Goal: Transaction & Acquisition: Purchase product/service

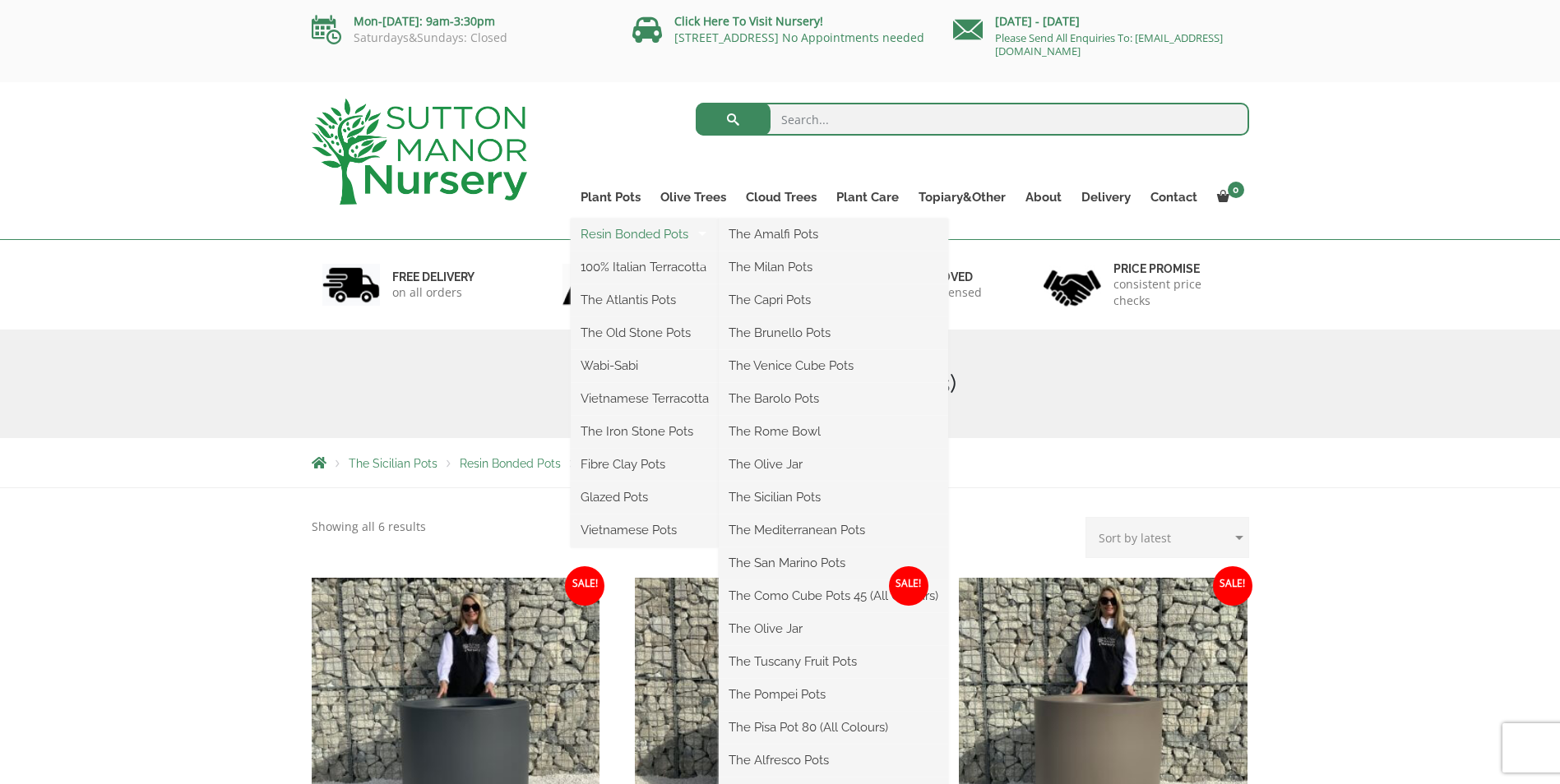
click at [646, 232] on link "Resin Bonded Pots" at bounding box center [645, 235] width 148 height 25
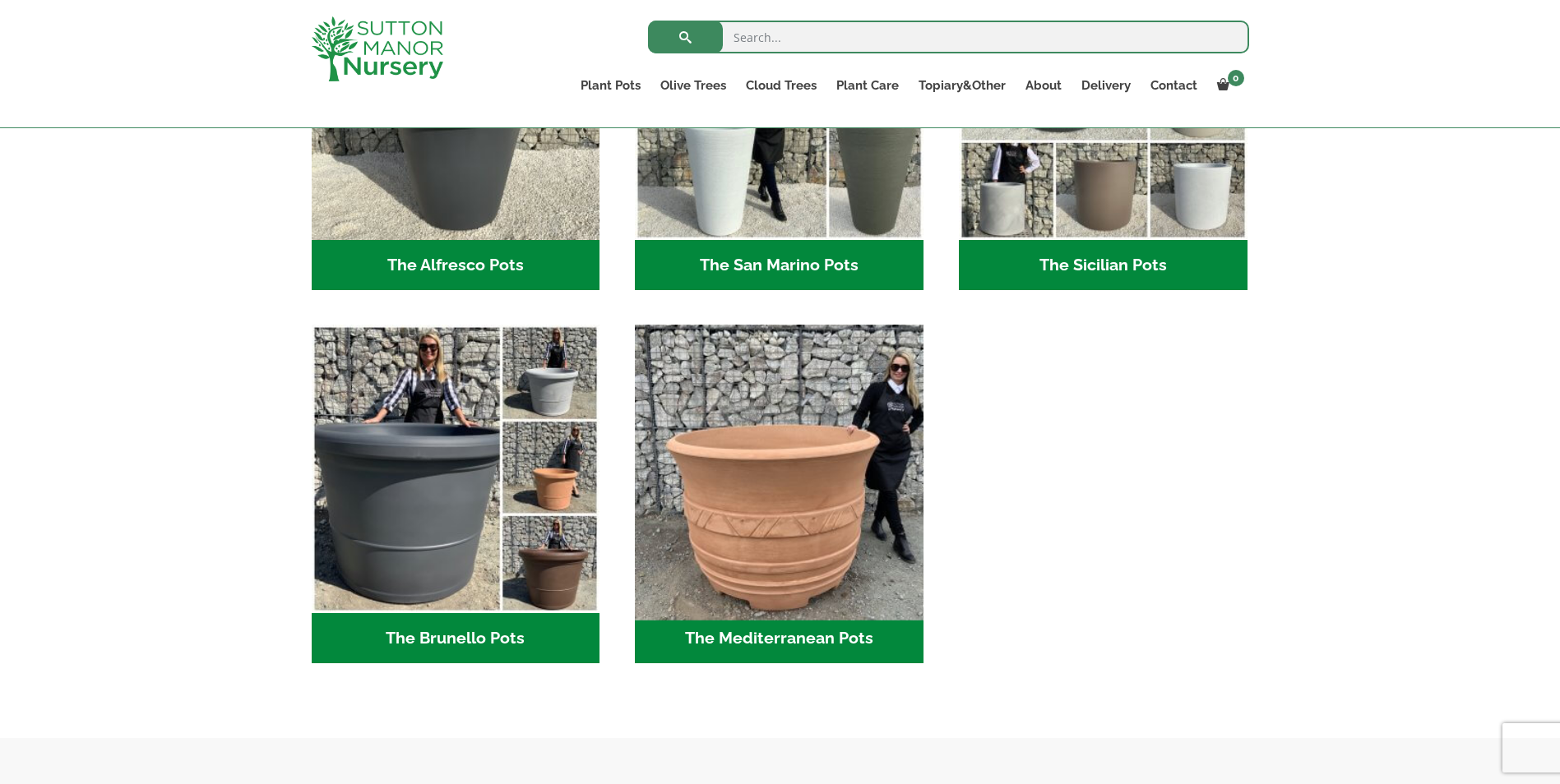
scroll to position [2137, 0]
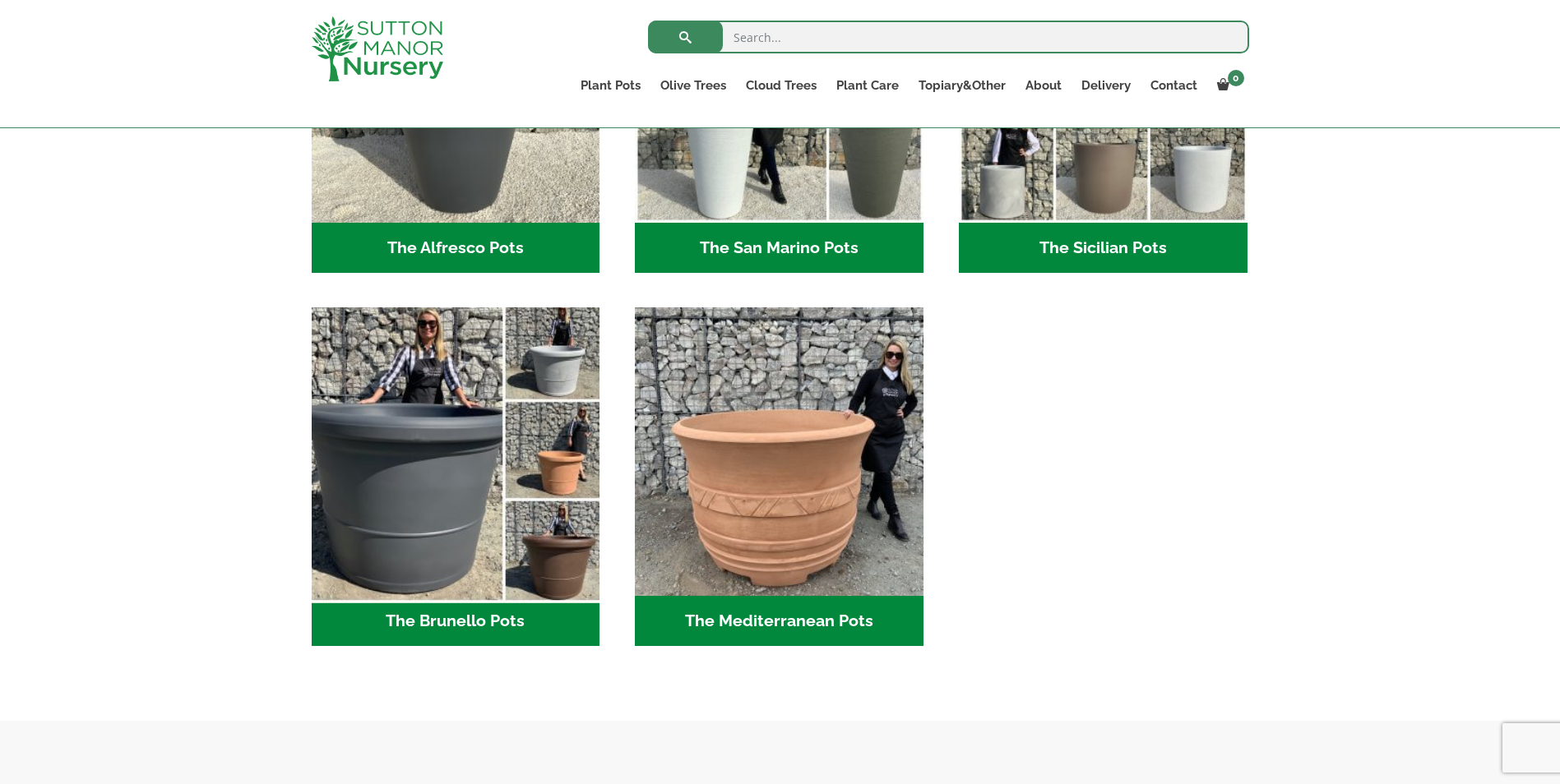
click at [422, 519] on img "Visit product category The Brunello Pots" at bounding box center [455, 452] width 303 height 302
click at [462, 538] on img "Visit product category The Brunello Pots" at bounding box center [455, 452] width 303 height 302
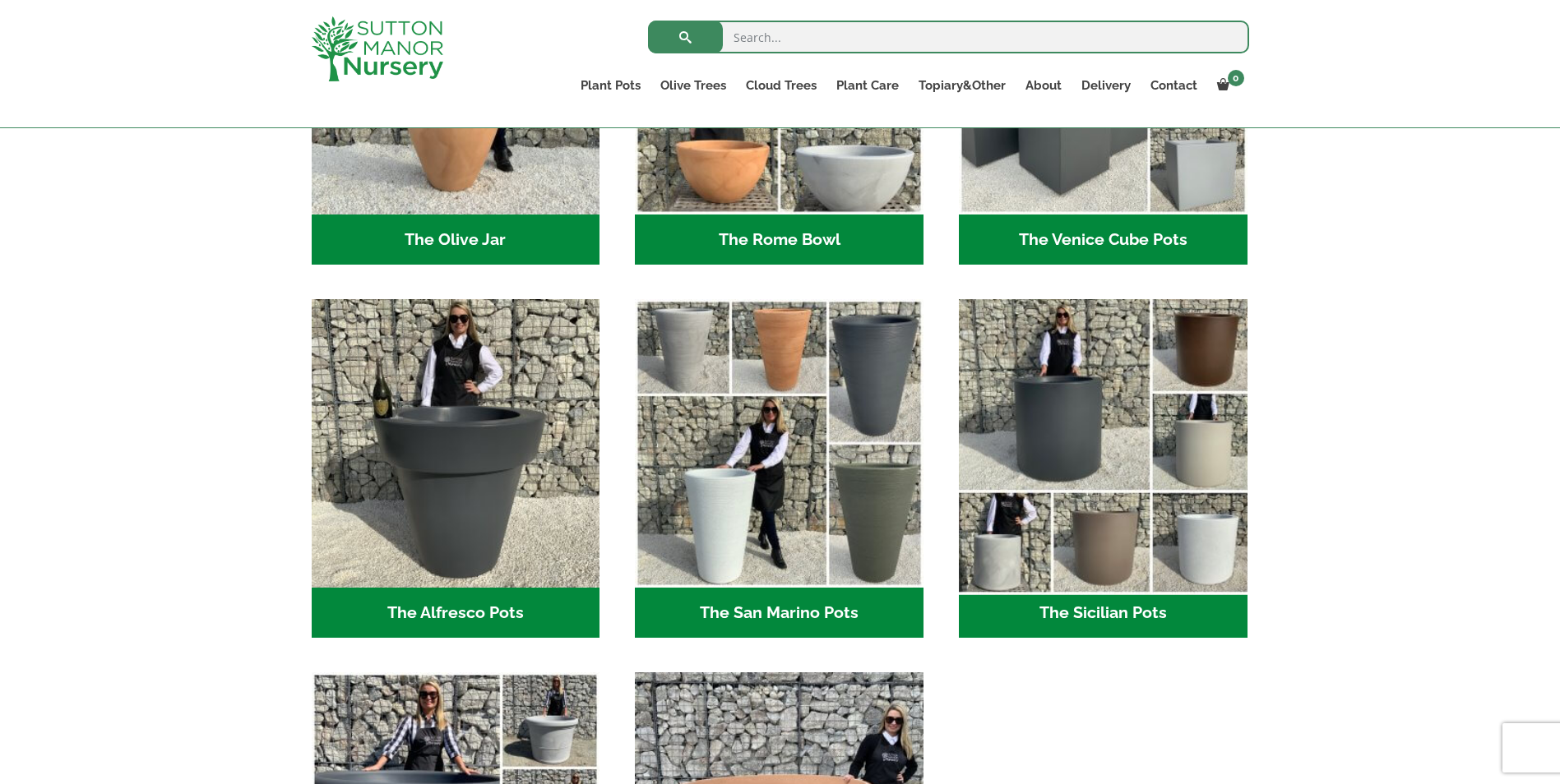
scroll to position [1726, 0]
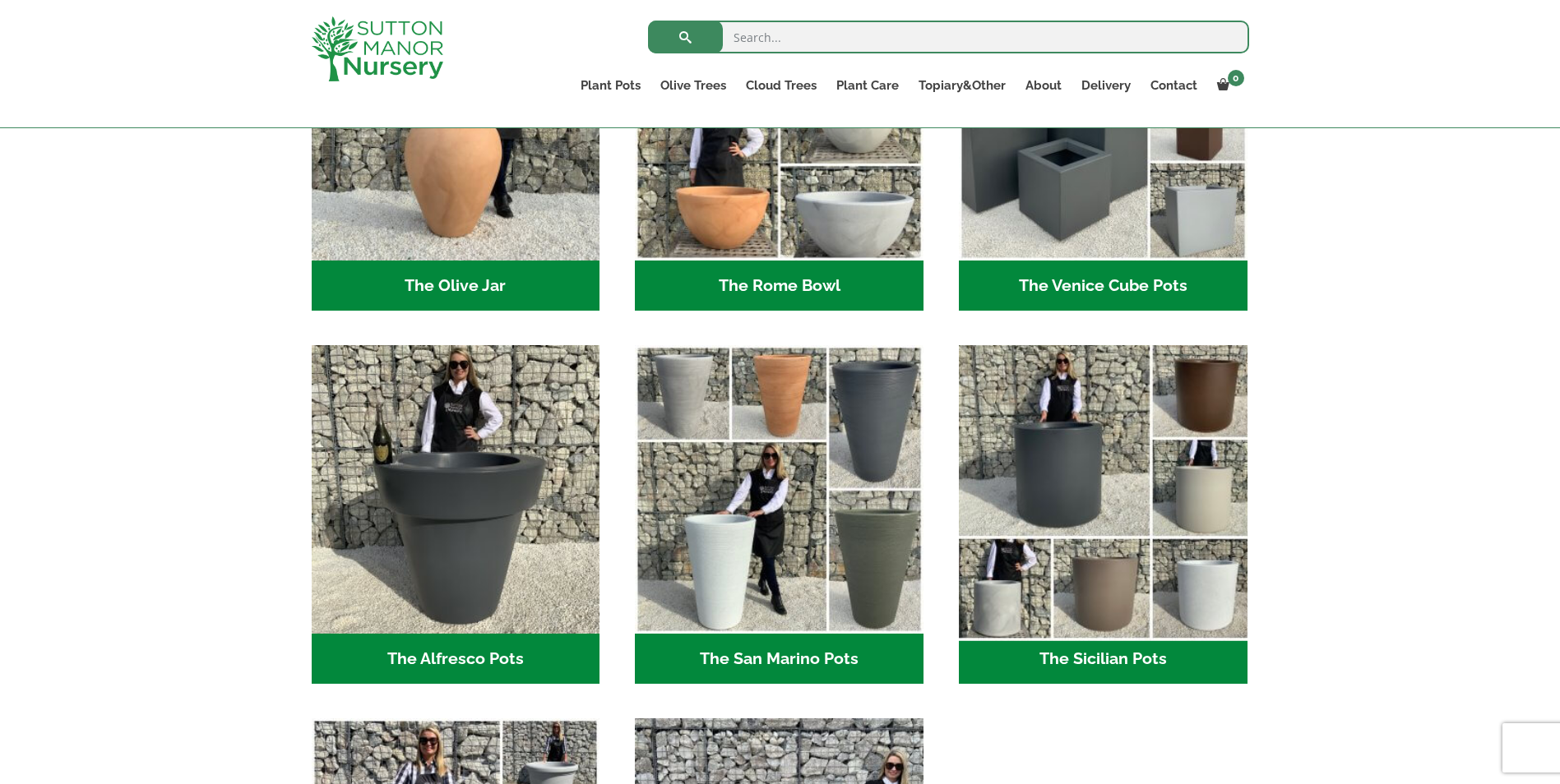
click at [1096, 490] on img "Visit product category The Sicilian Pots" at bounding box center [1102, 489] width 303 height 302
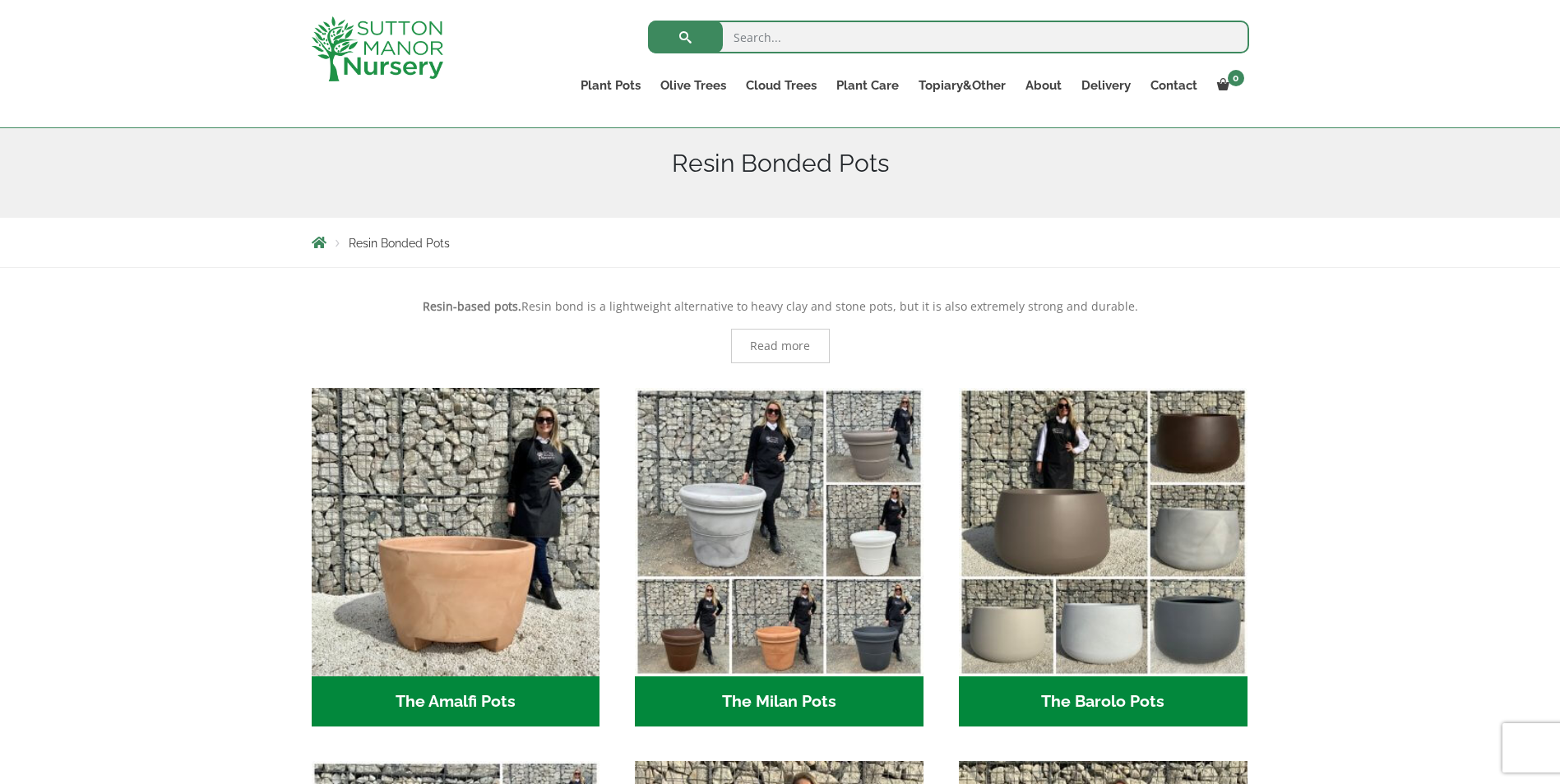
scroll to position [164, 0]
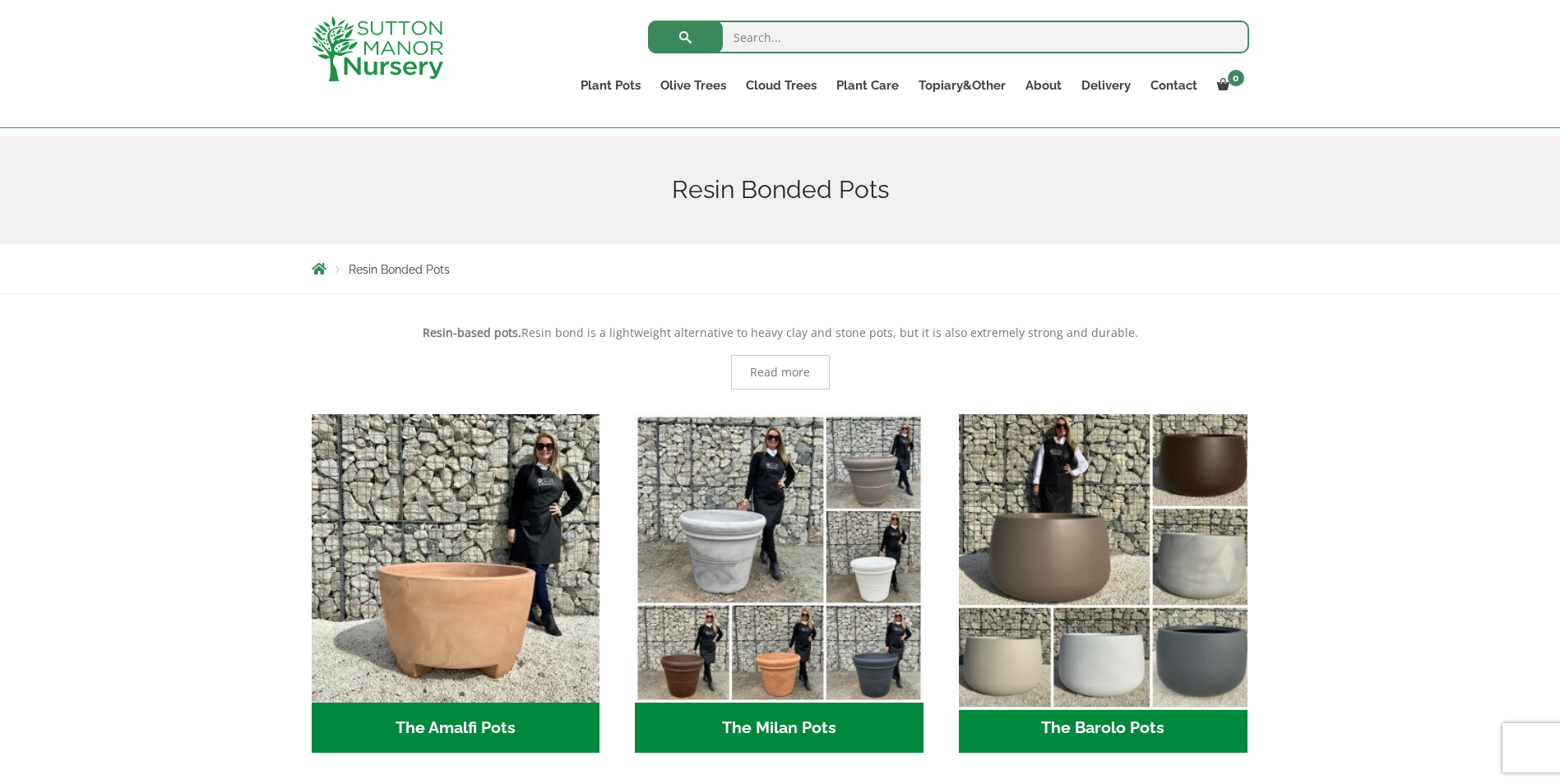
click at [1086, 586] on img "Visit product category The Barolo Pots" at bounding box center [1102, 557] width 303 height 302
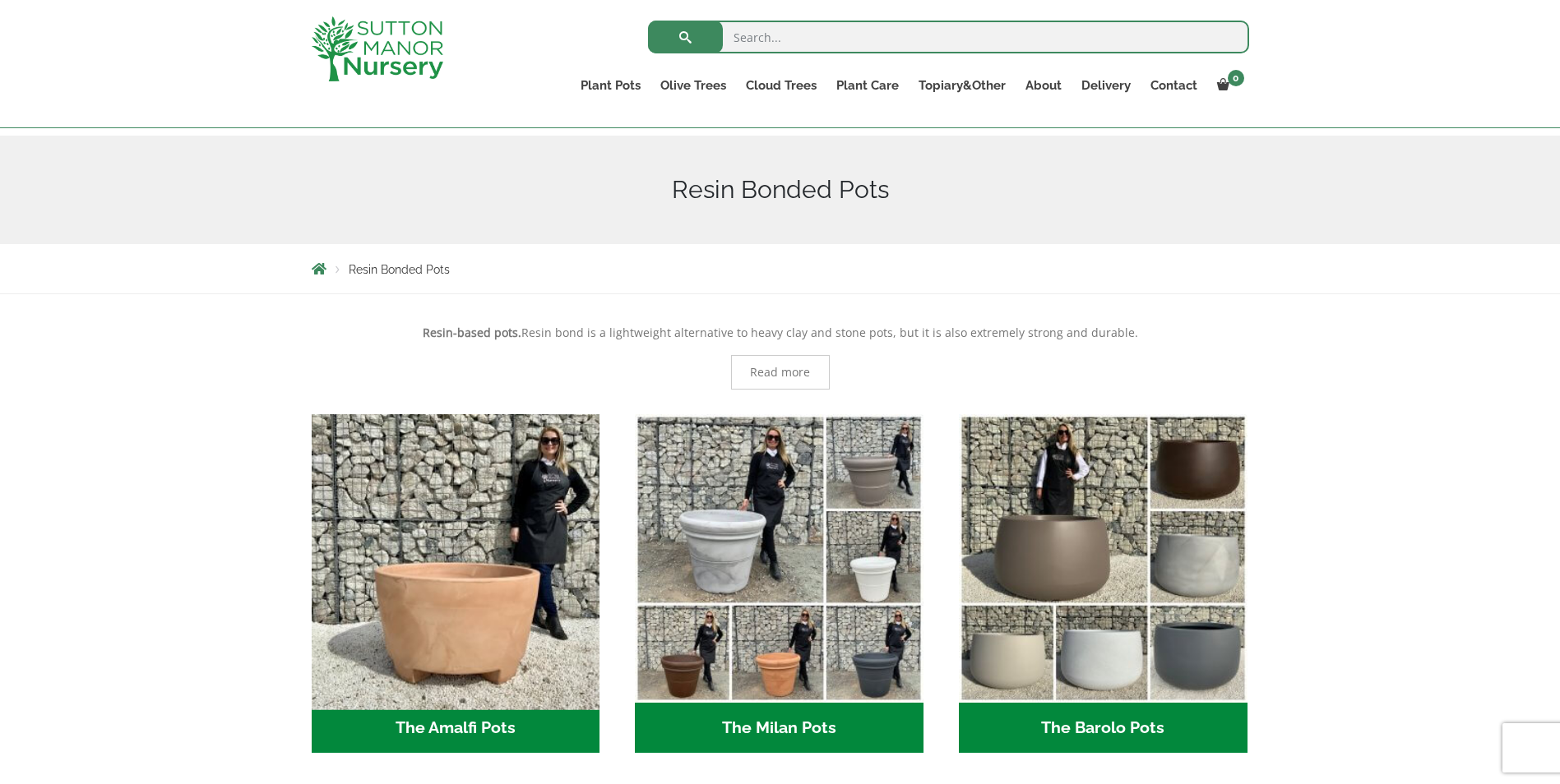
click at [491, 608] on img "Visit product category The Amalfi Pots" at bounding box center [455, 557] width 303 height 302
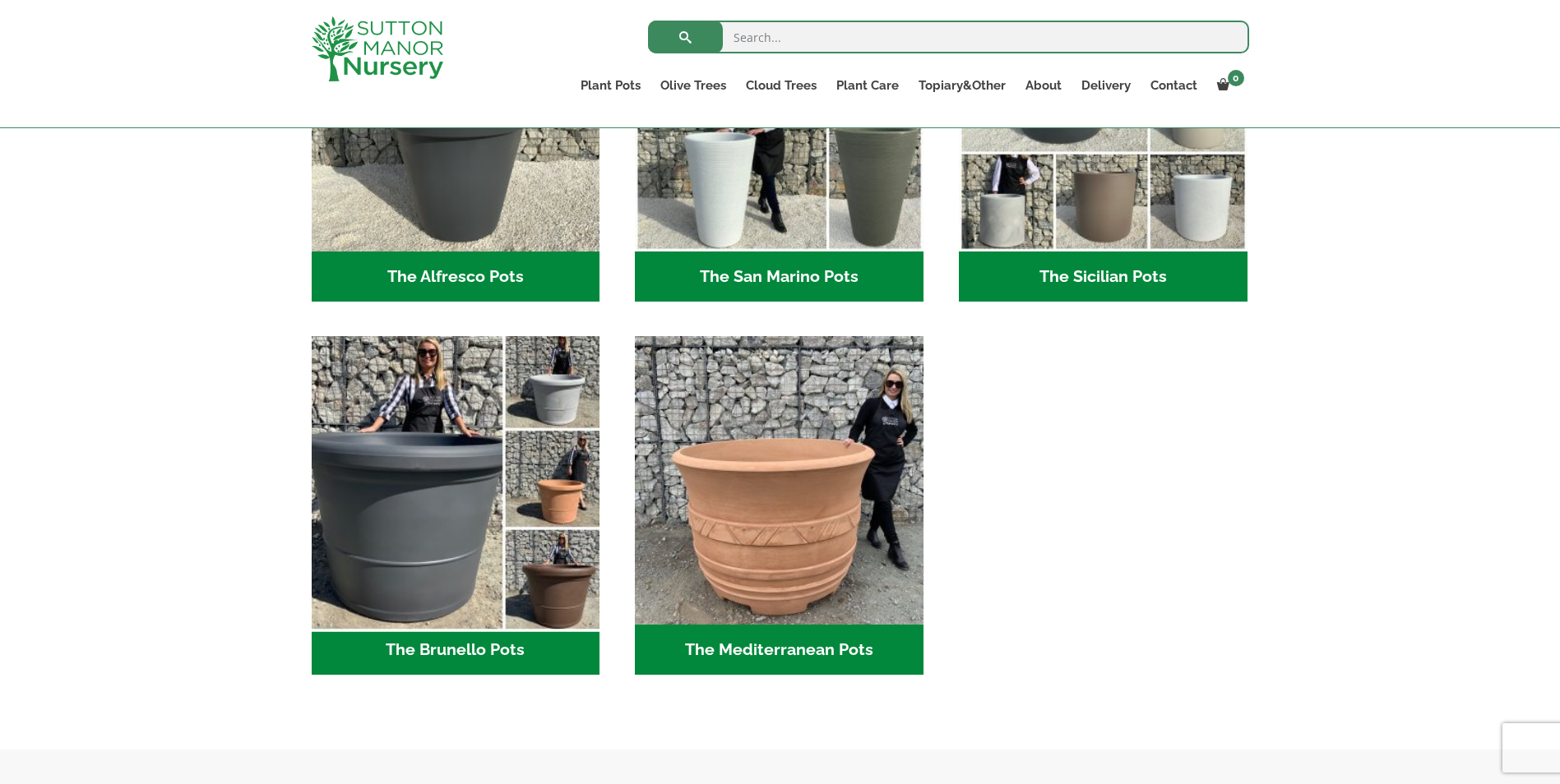
scroll to position [2137, 0]
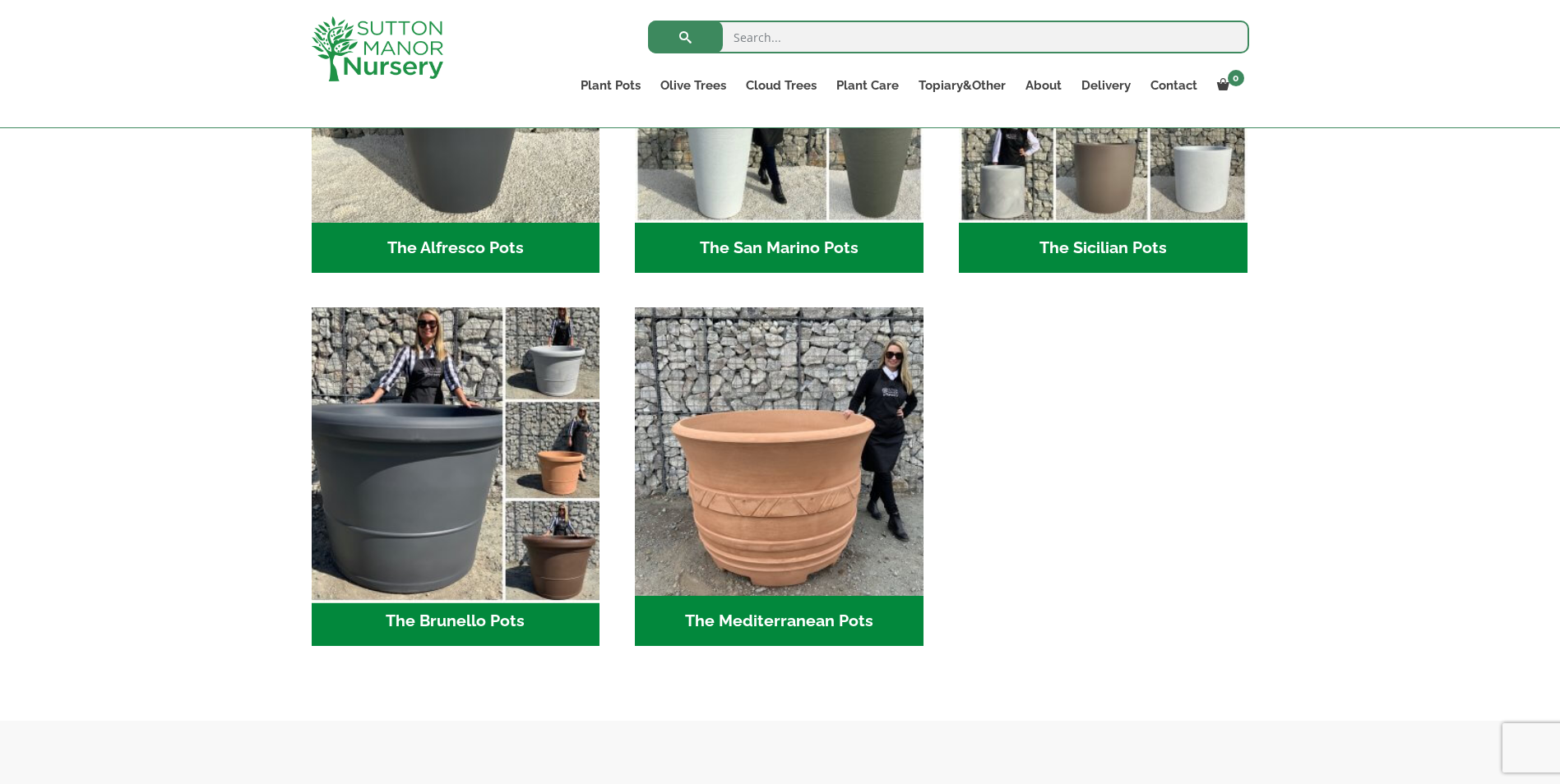
click at [439, 464] on img "Visit product category The Brunello Pots" at bounding box center [455, 452] width 303 height 302
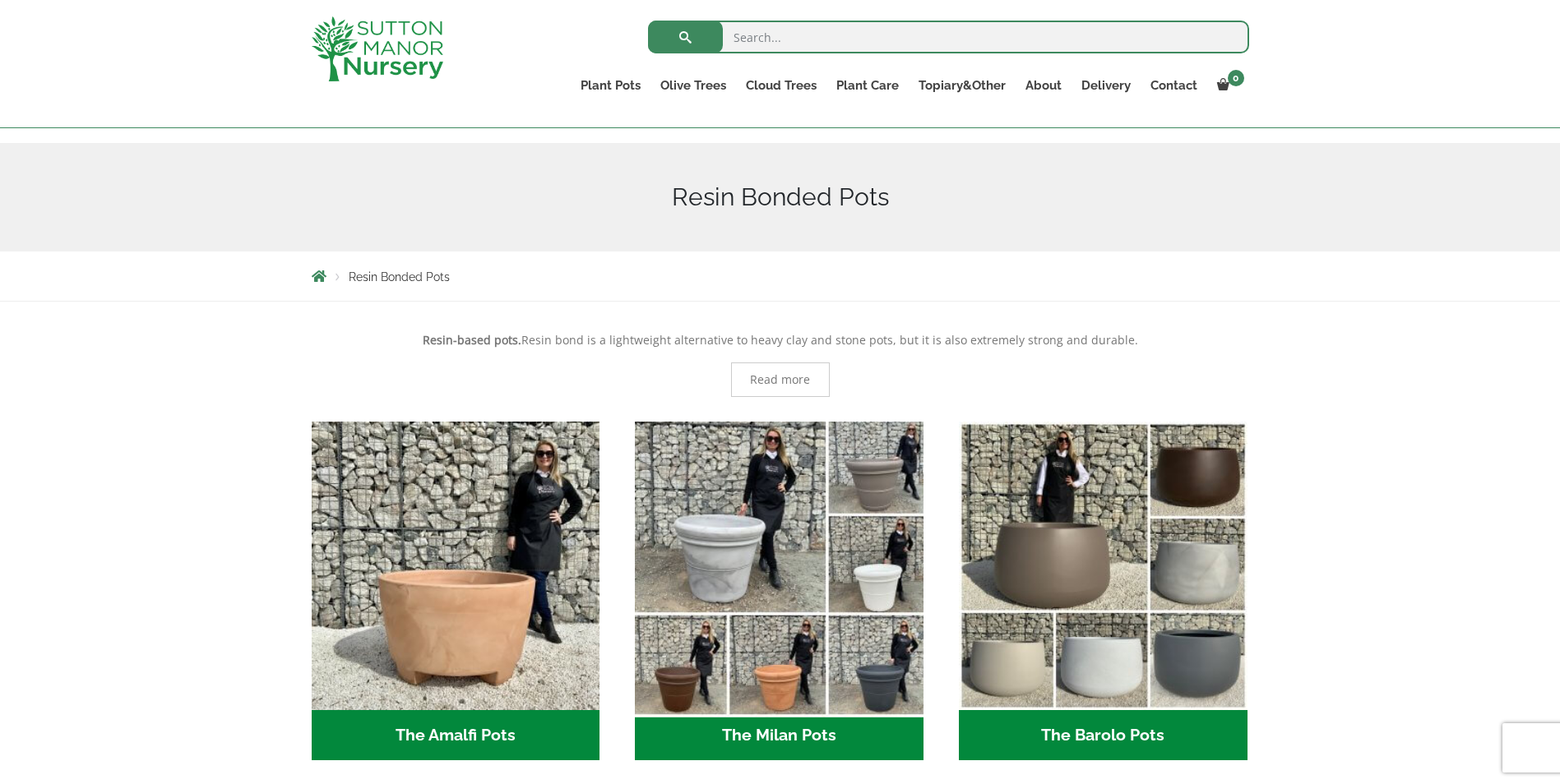
scroll to position [411, 0]
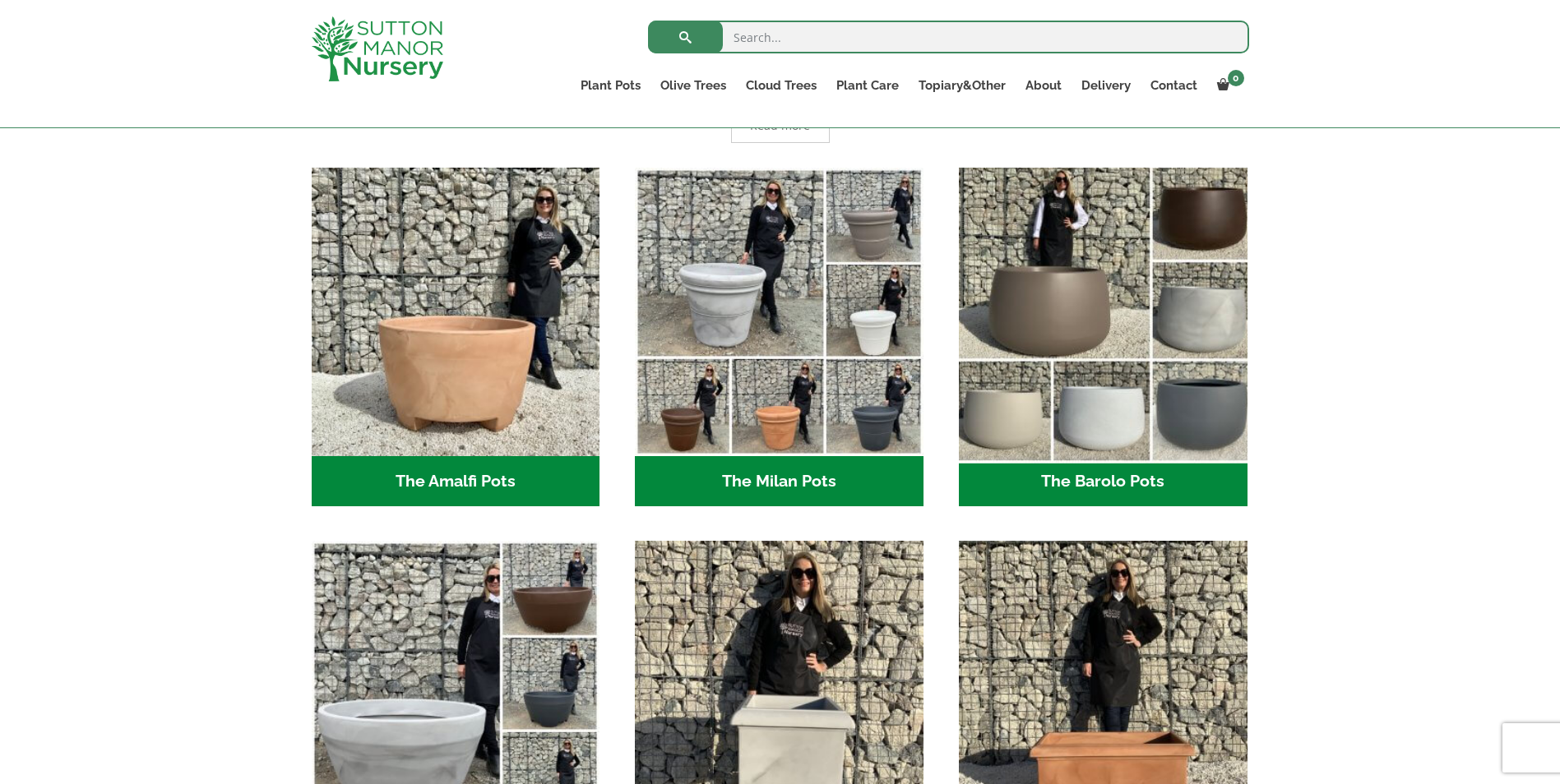
click at [1071, 321] on img "Visit product category The Barolo Pots" at bounding box center [1102, 311] width 303 height 302
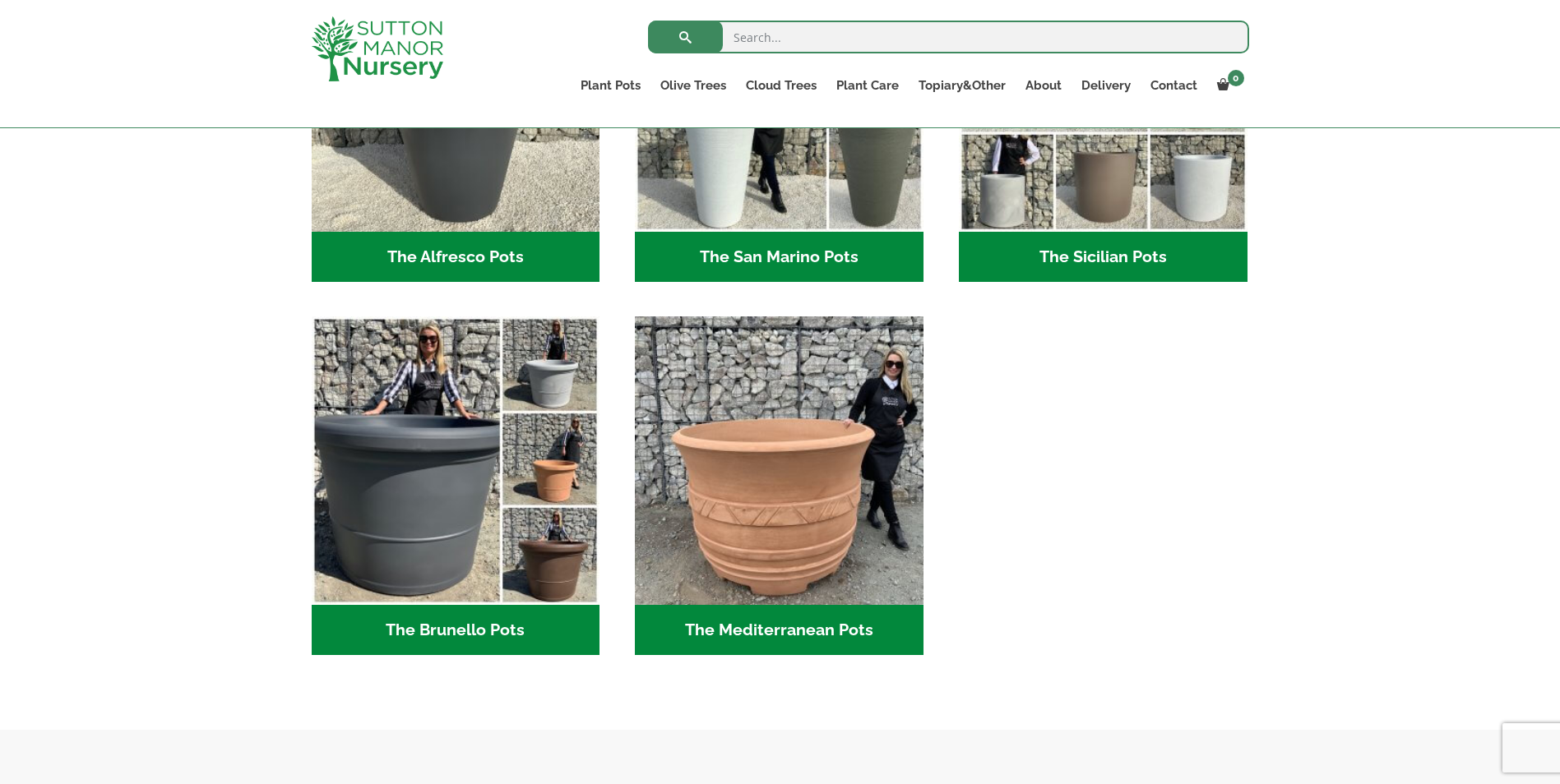
scroll to position [2384, 0]
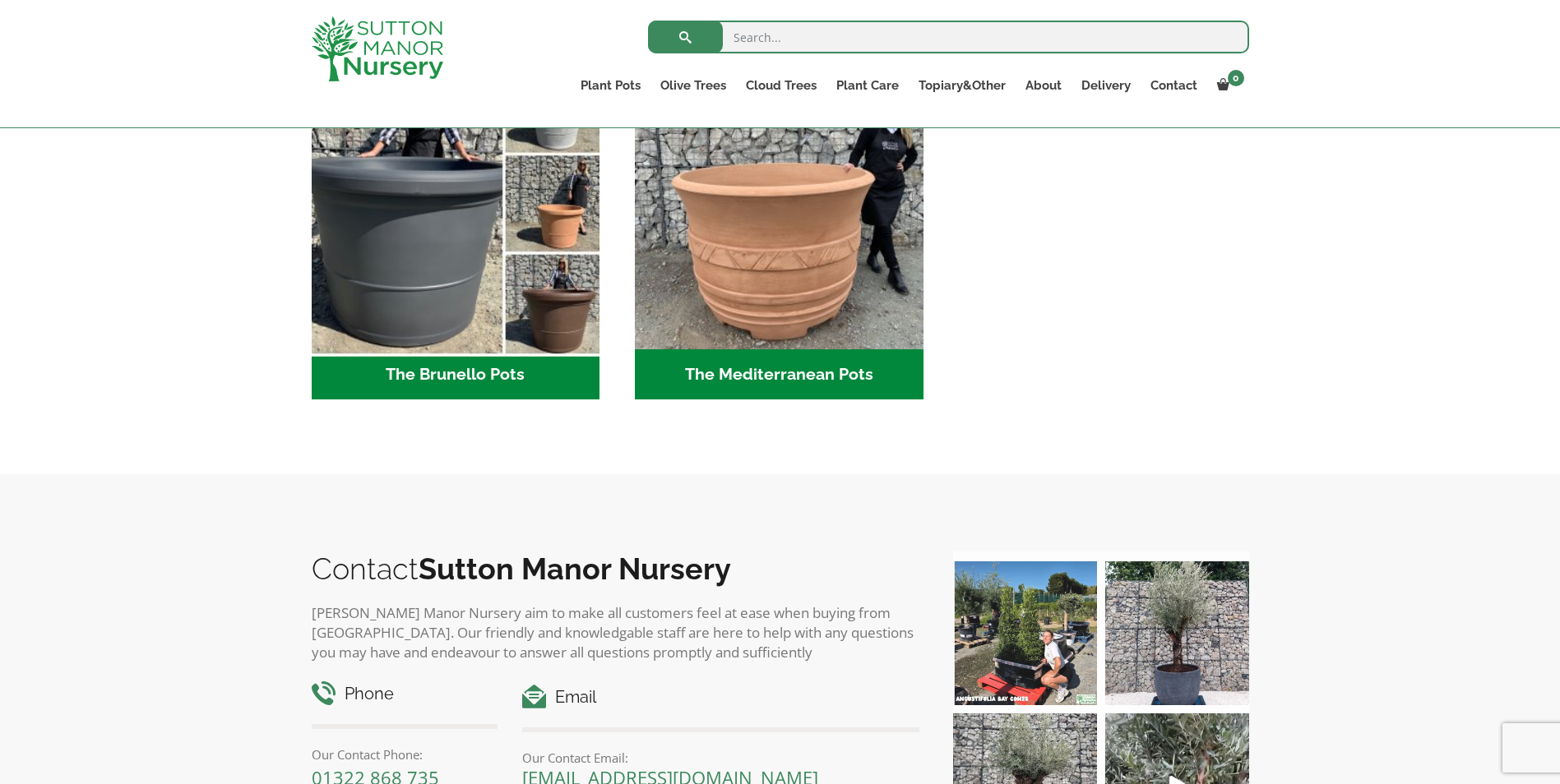
click at [454, 285] on img "Visit product category The Brunello Pots" at bounding box center [455, 205] width 303 height 302
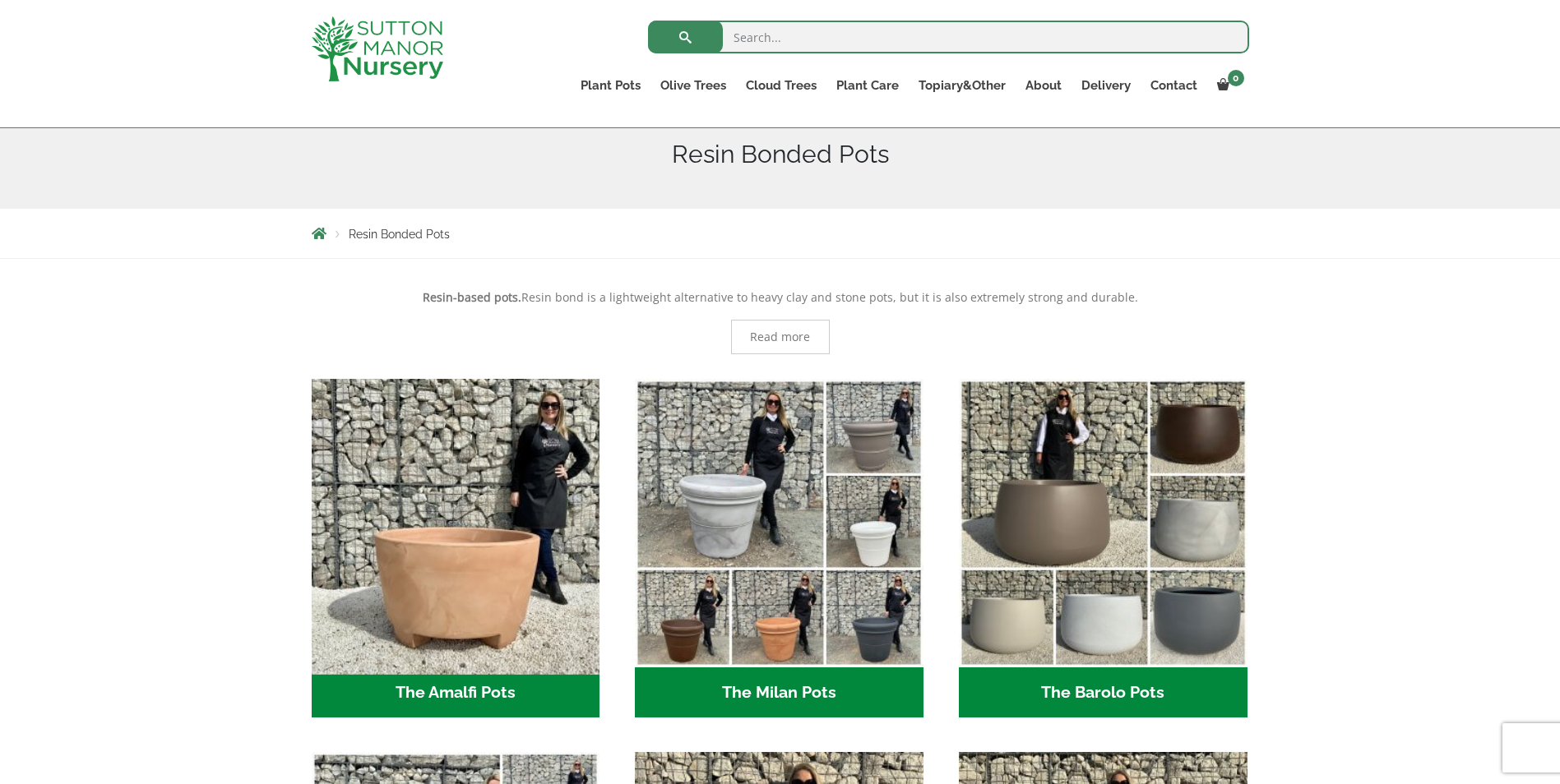
scroll to position [329, 0]
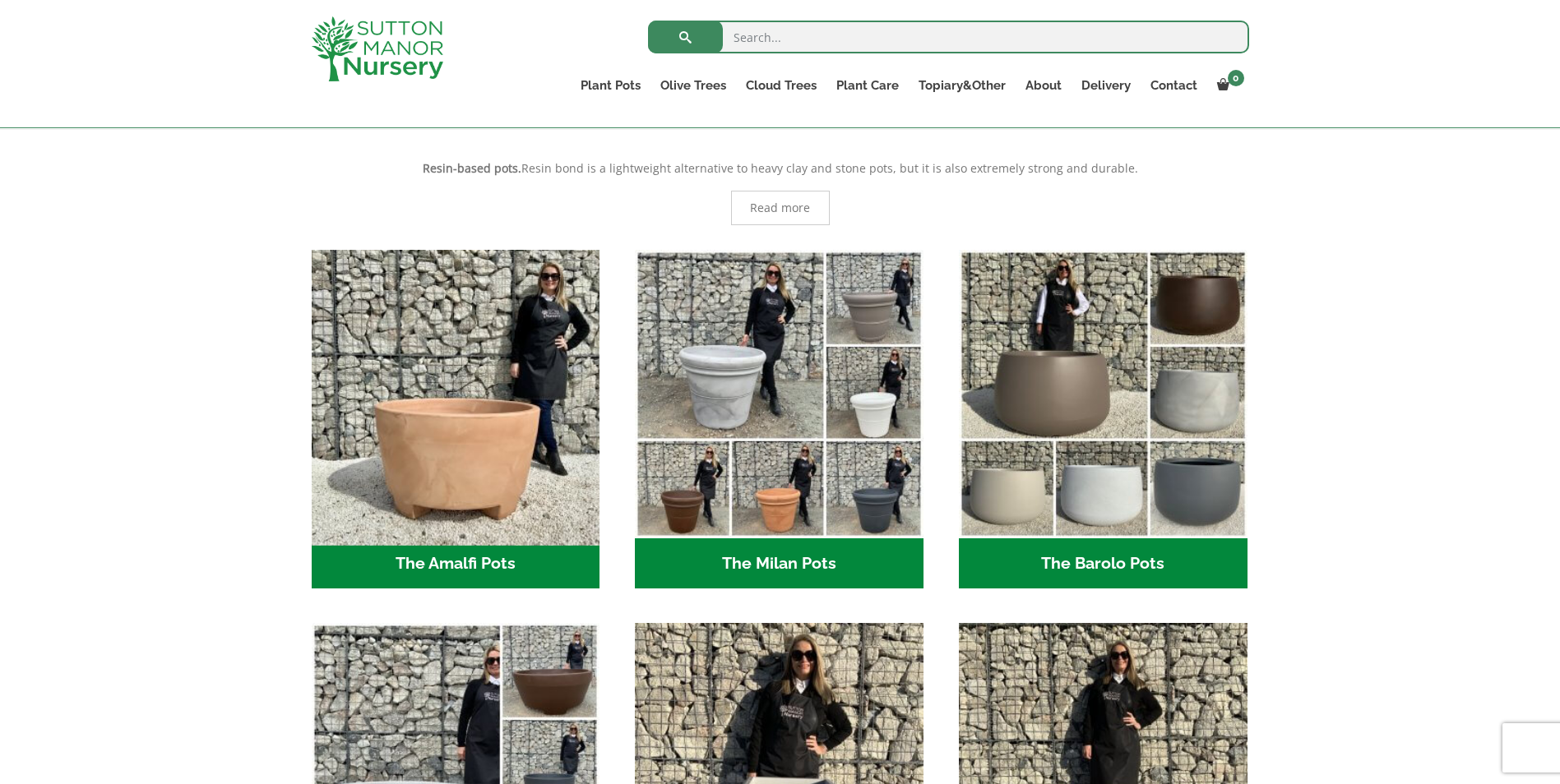
click at [517, 432] on img "Visit product category The Amalfi Pots" at bounding box center [455, 393] width 303 height 302
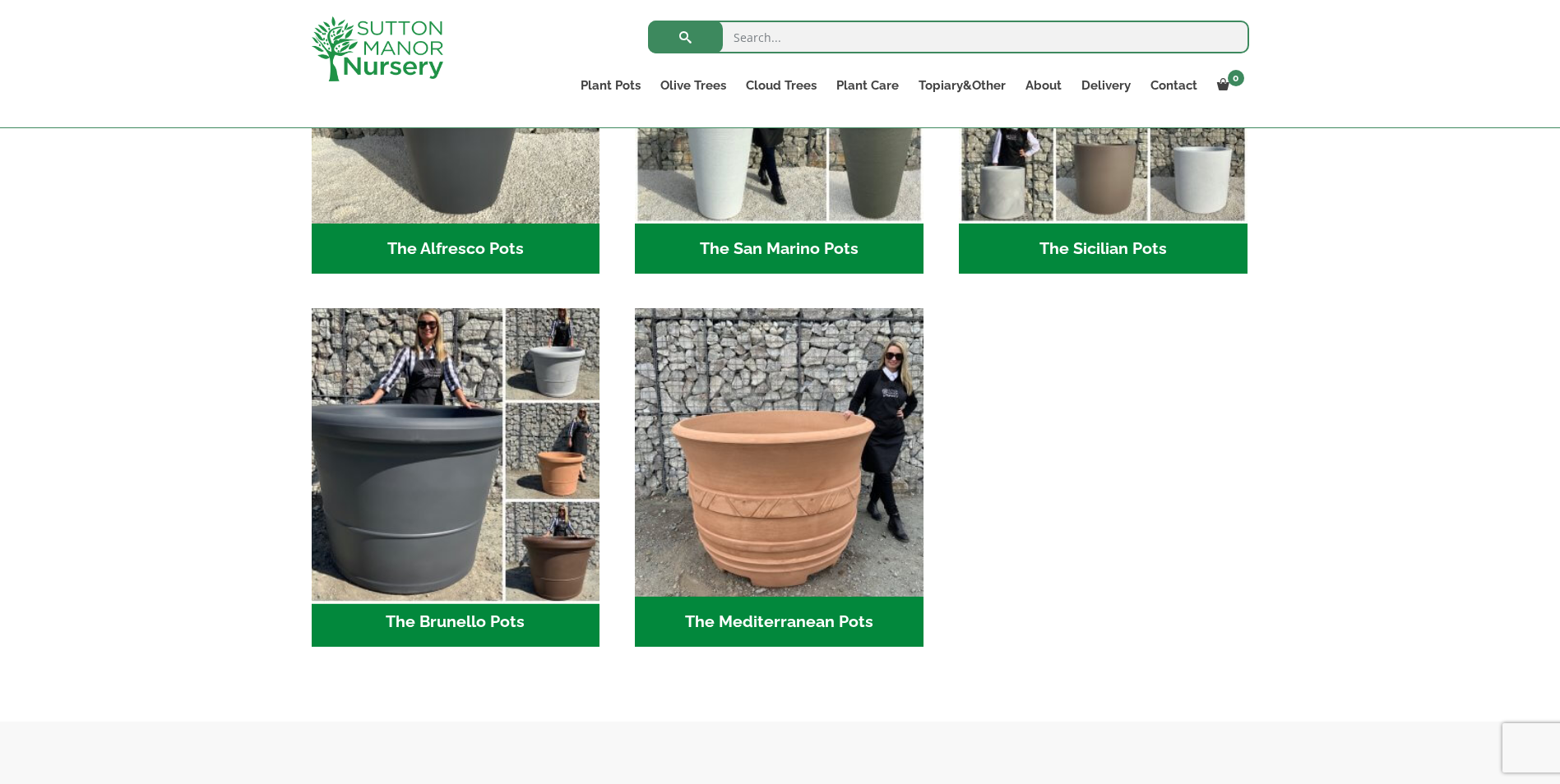
scroll to position [2137, 0]
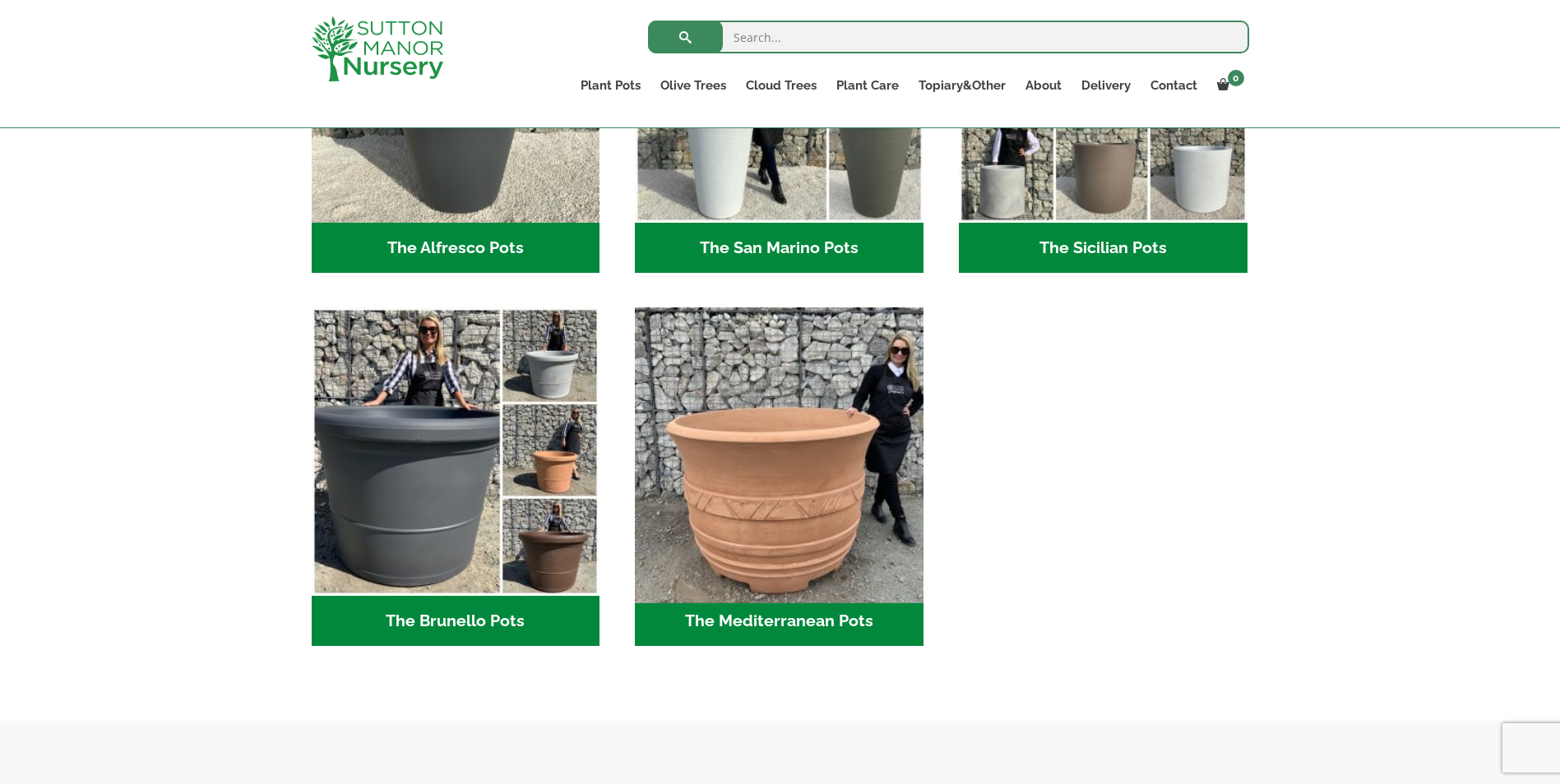
click at [829, 465] on img "Visit product category The Mediterranean Pots" at bounding box center [779, 452] width 303 height 302
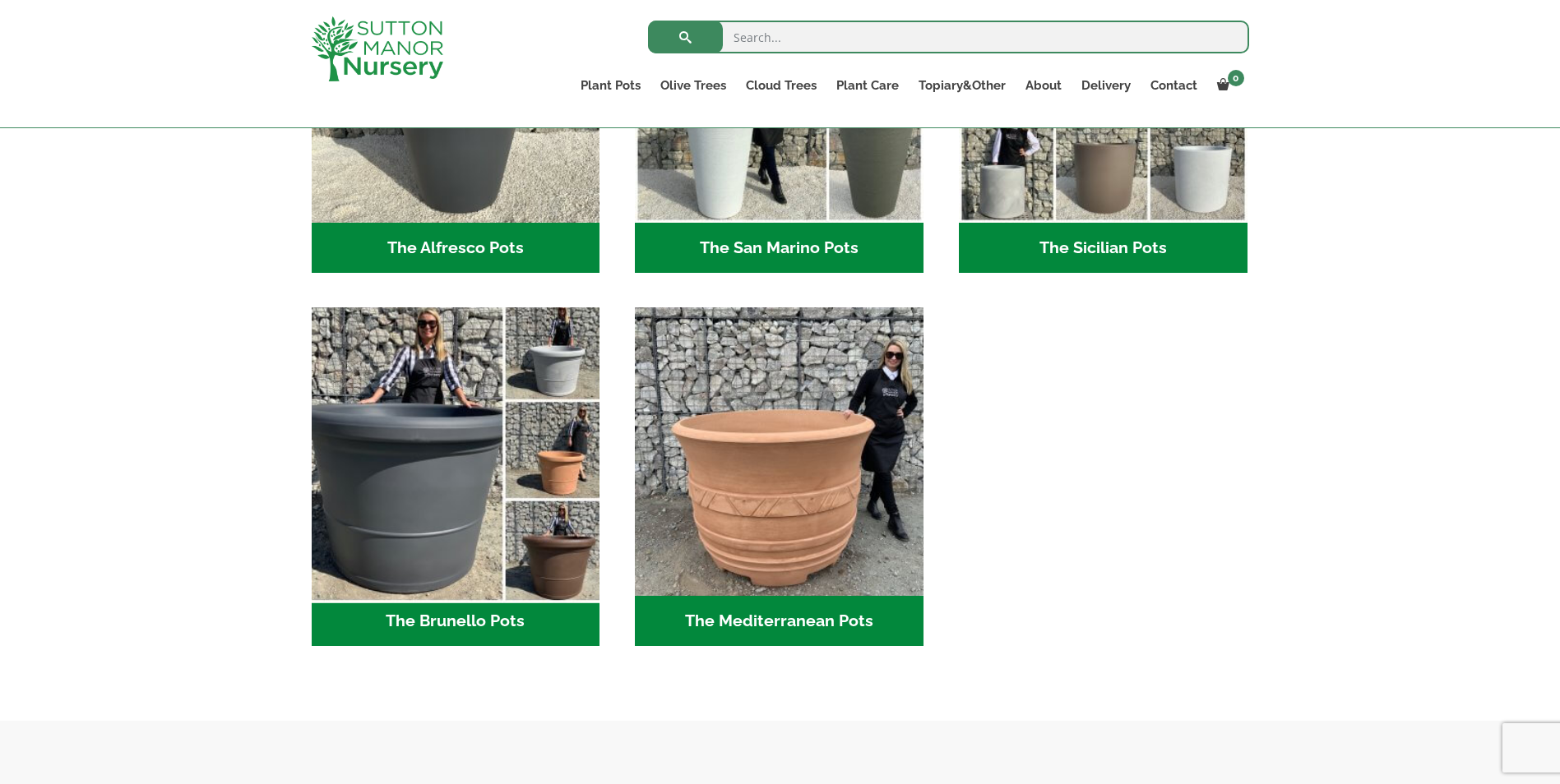
click at [456, 507] on img "Visit product category The Brunello Pots" at bounding box center [455, 452] width 303 height 302
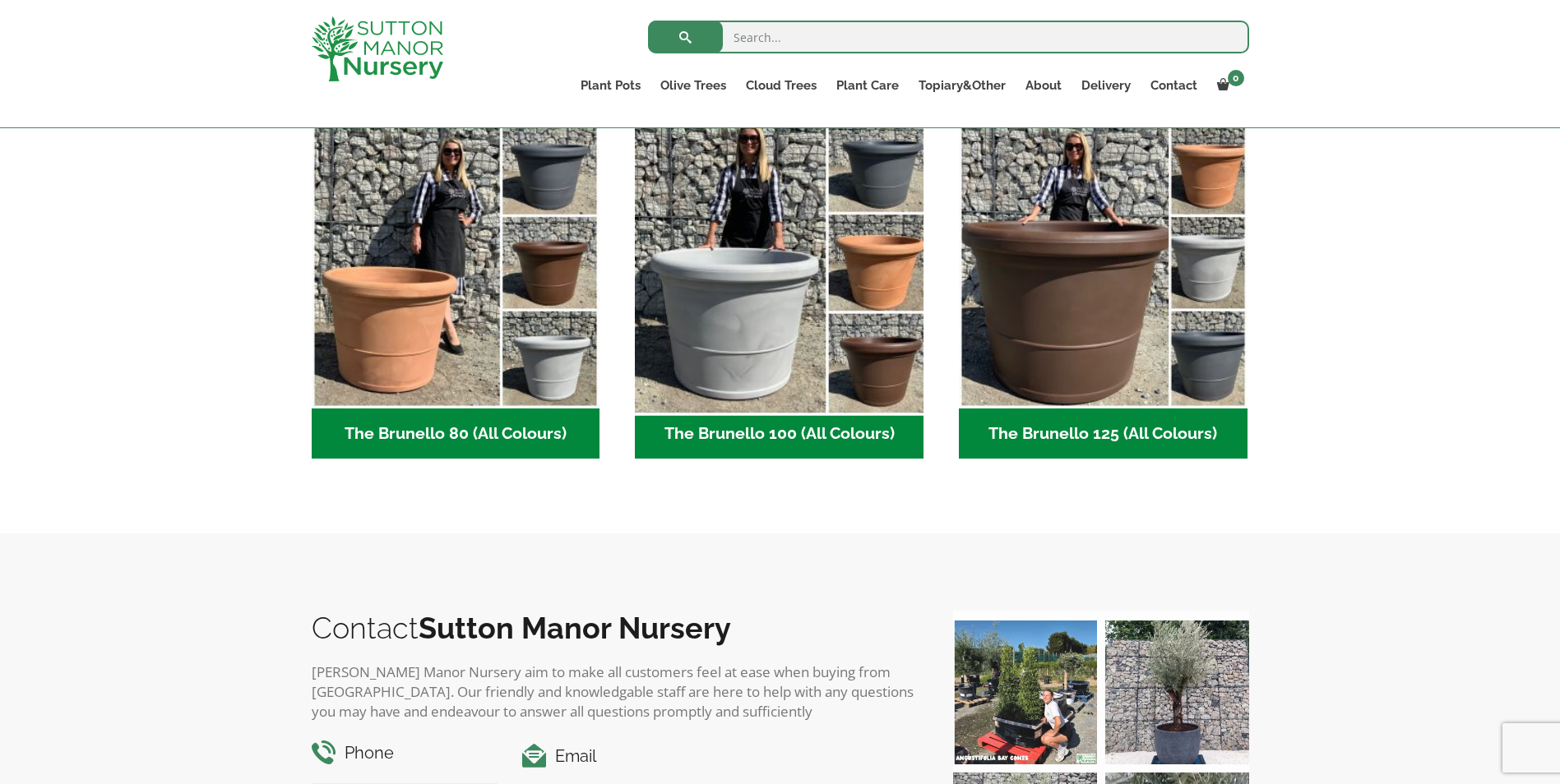
scroll to position [411, 0]
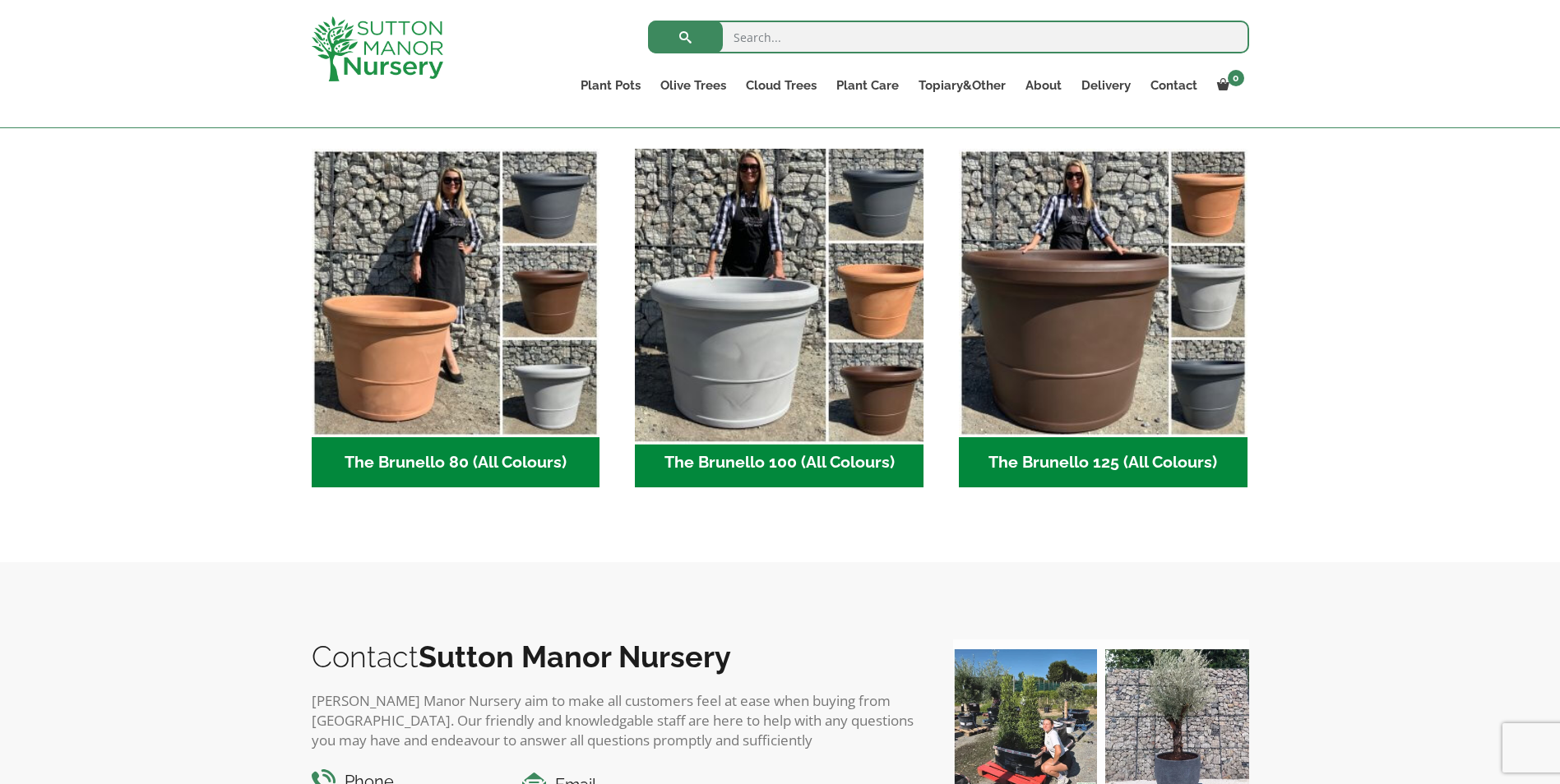
click at [761, 344] on img "Visit product category The Brunello 100 (All Colours)" at bounding box center [779, 292] width 303 height 302
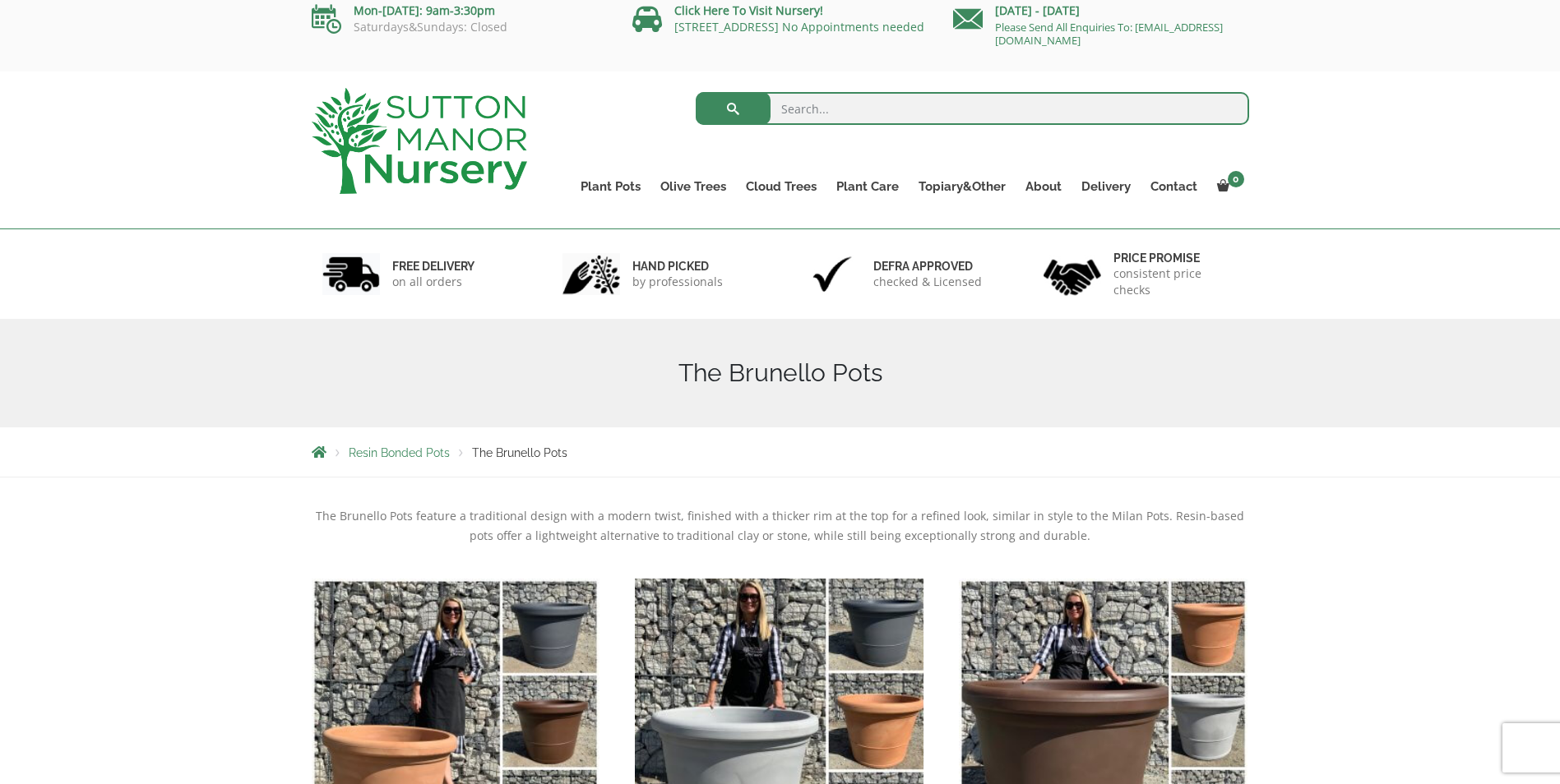
scroll to position [0, 0]
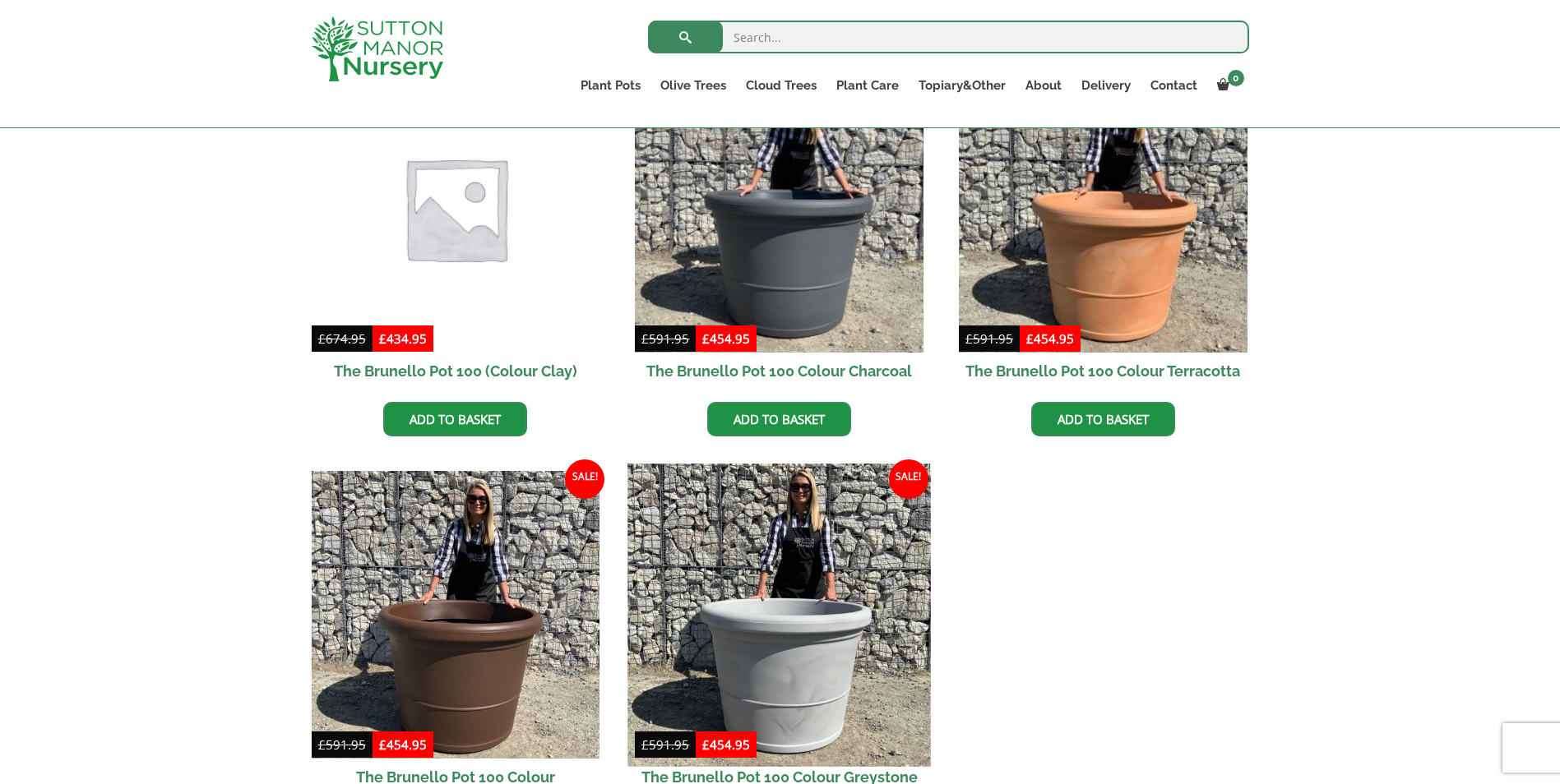
scroll to position [329, 0]
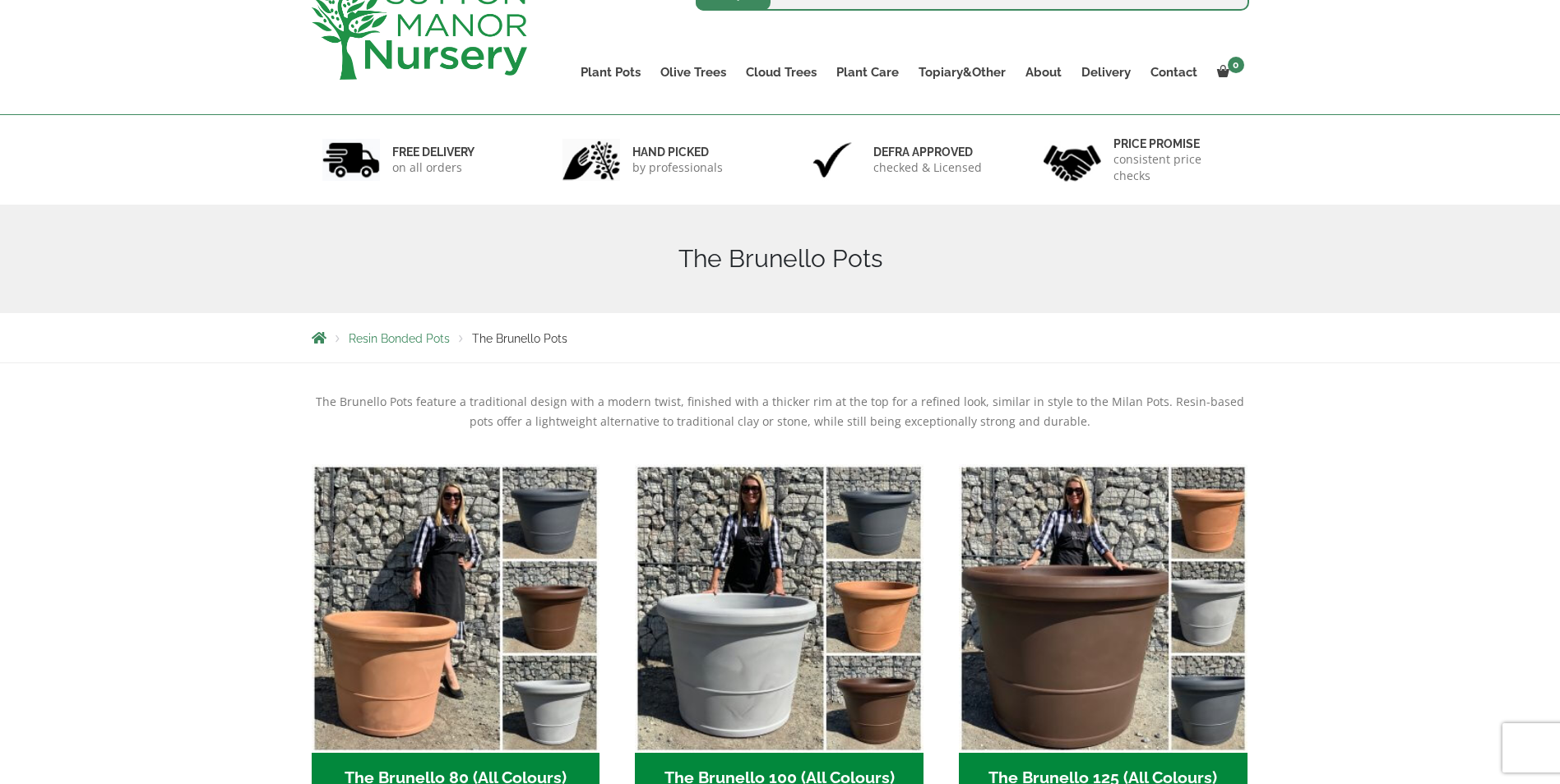
scroll to position [493, 0]
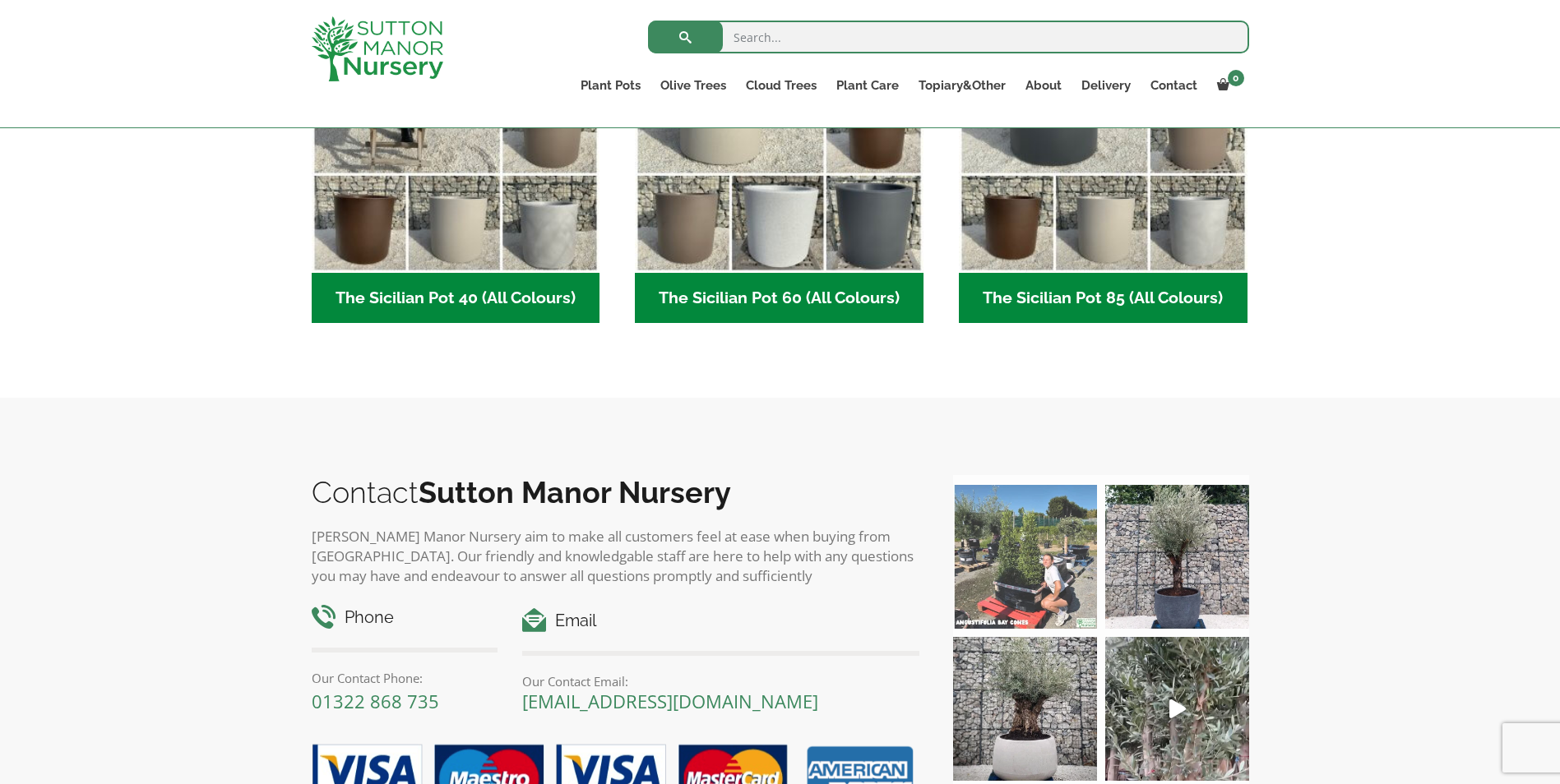
scroll to position [247, 0]
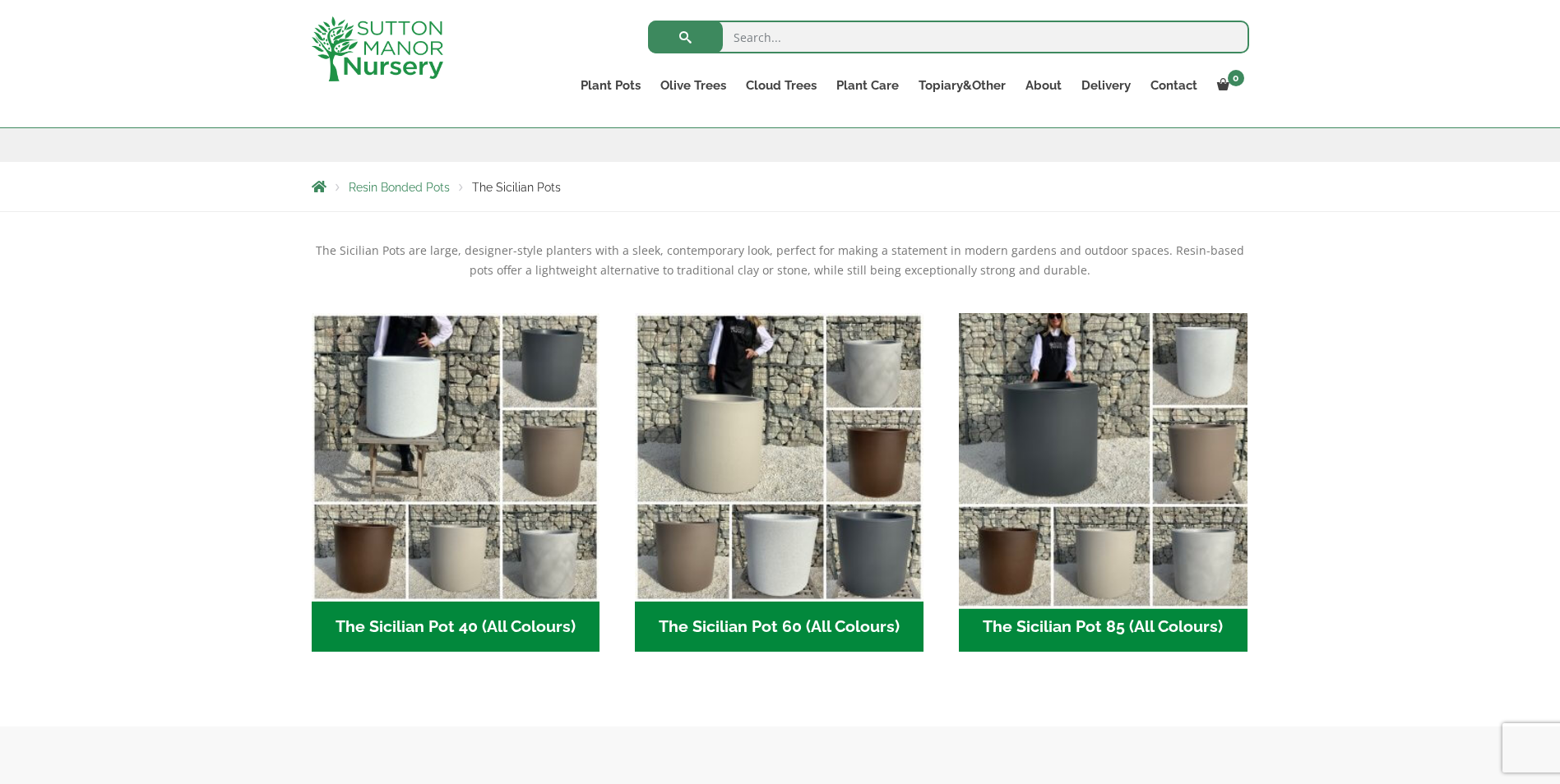
click at [1059, 430] on img "Visit product category The Sicilian Pot 85 (All Colours)" at bounding box center [1102, 457] width 303 height 302
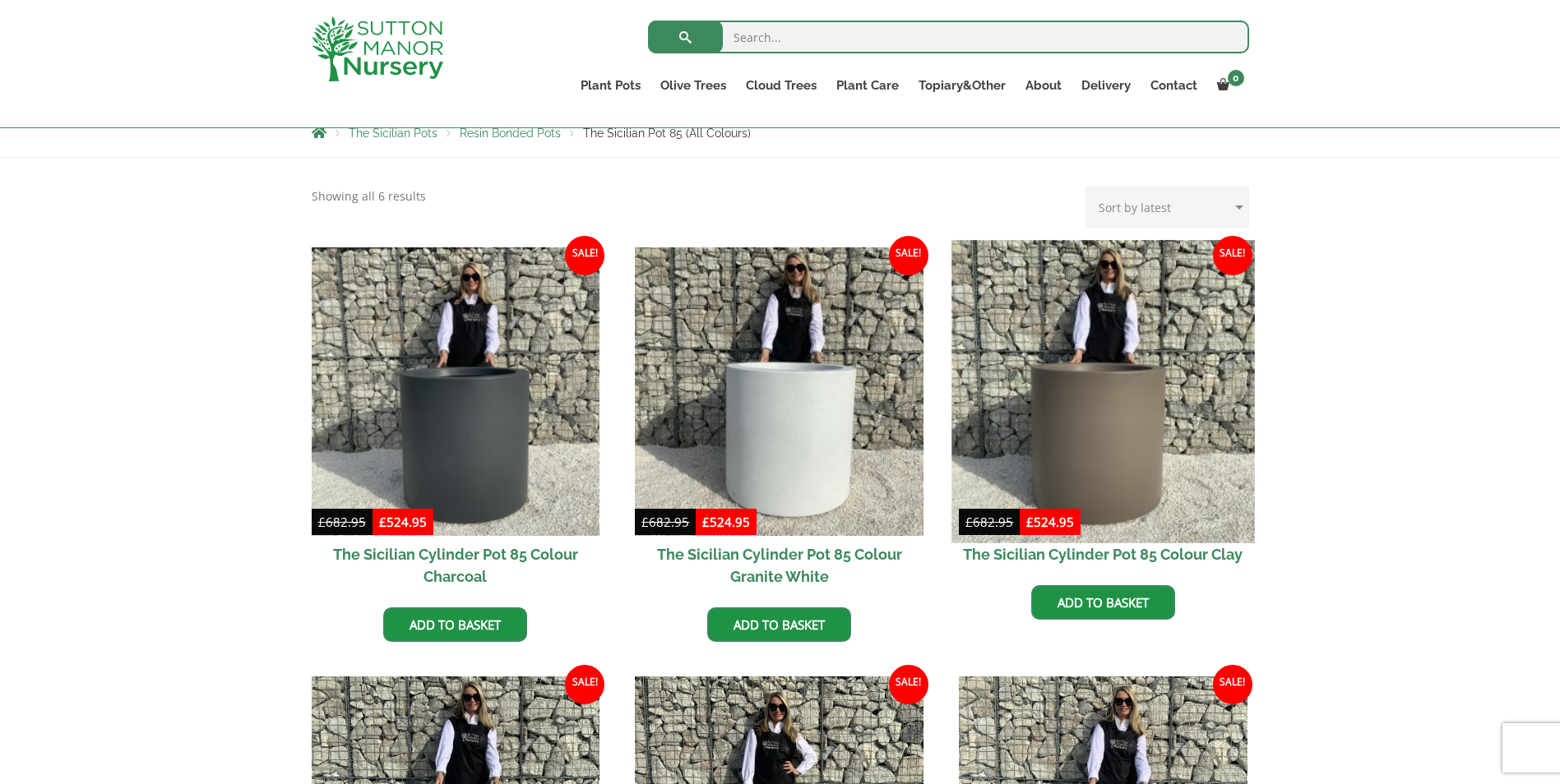
scroll to position [329, 0]
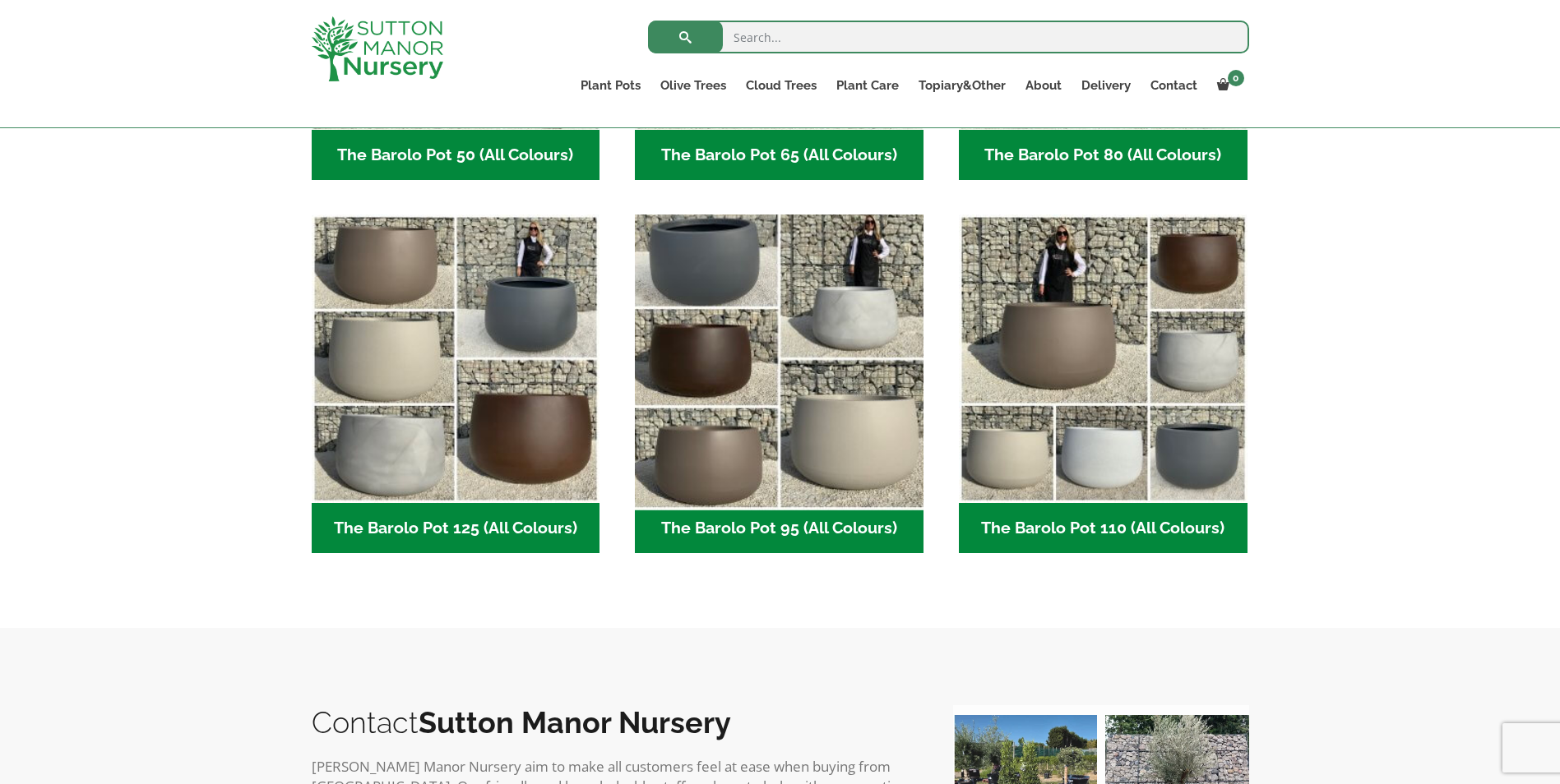
scroll to position [575, 0]
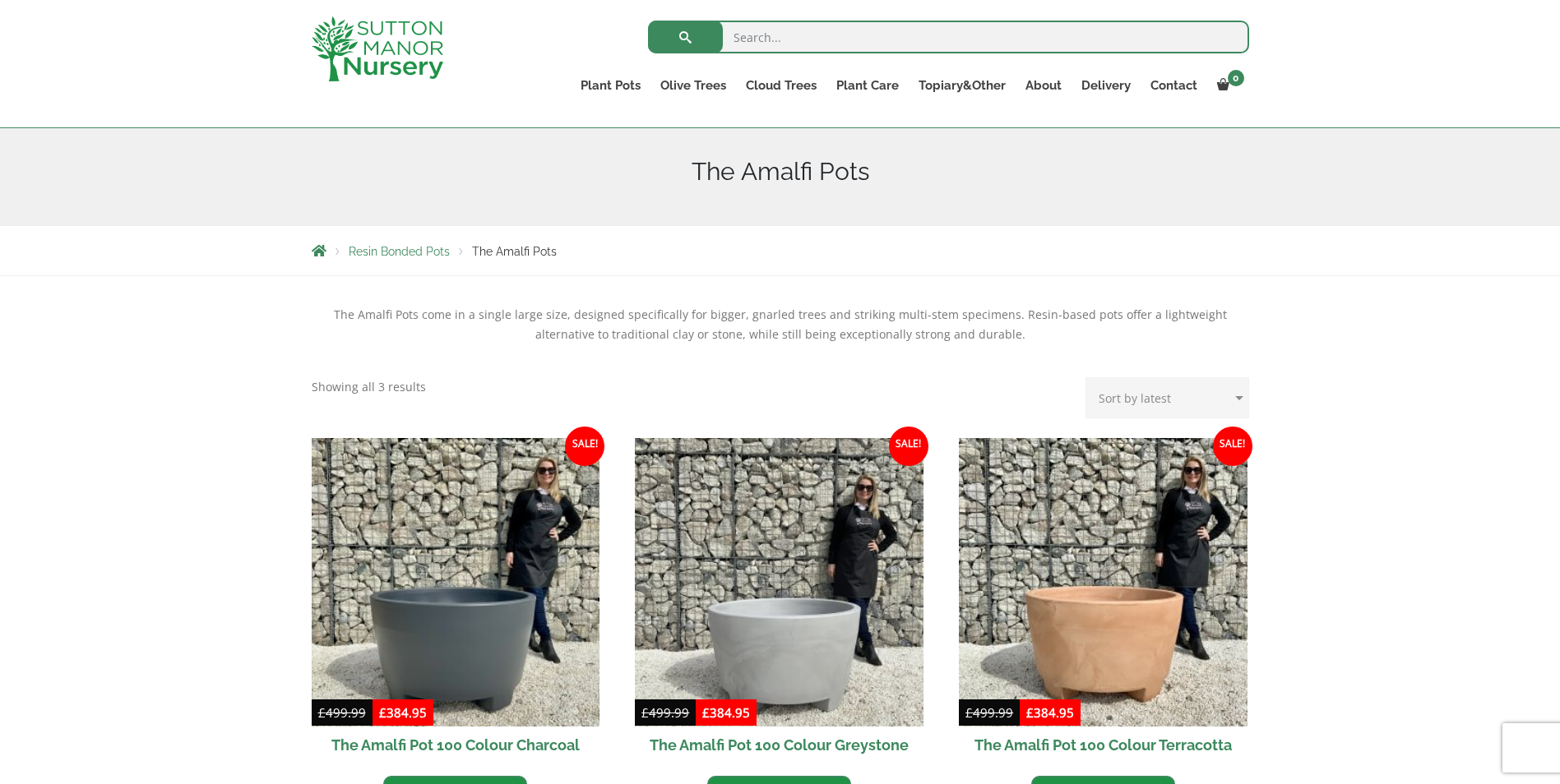
scroll to position [411, 0]
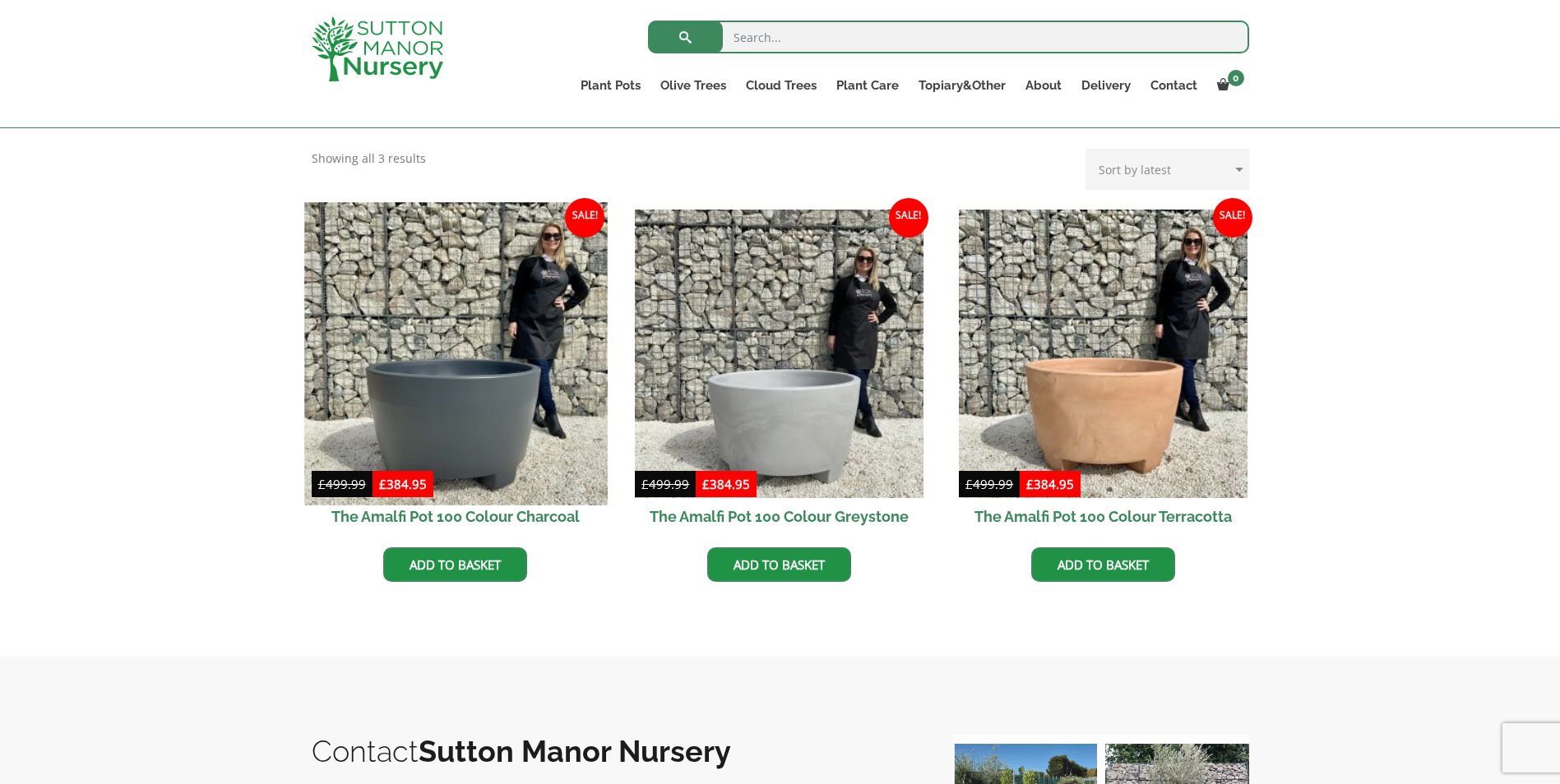
click at [467, 422] on img at bounding box center [455, 353] width 303 height 302
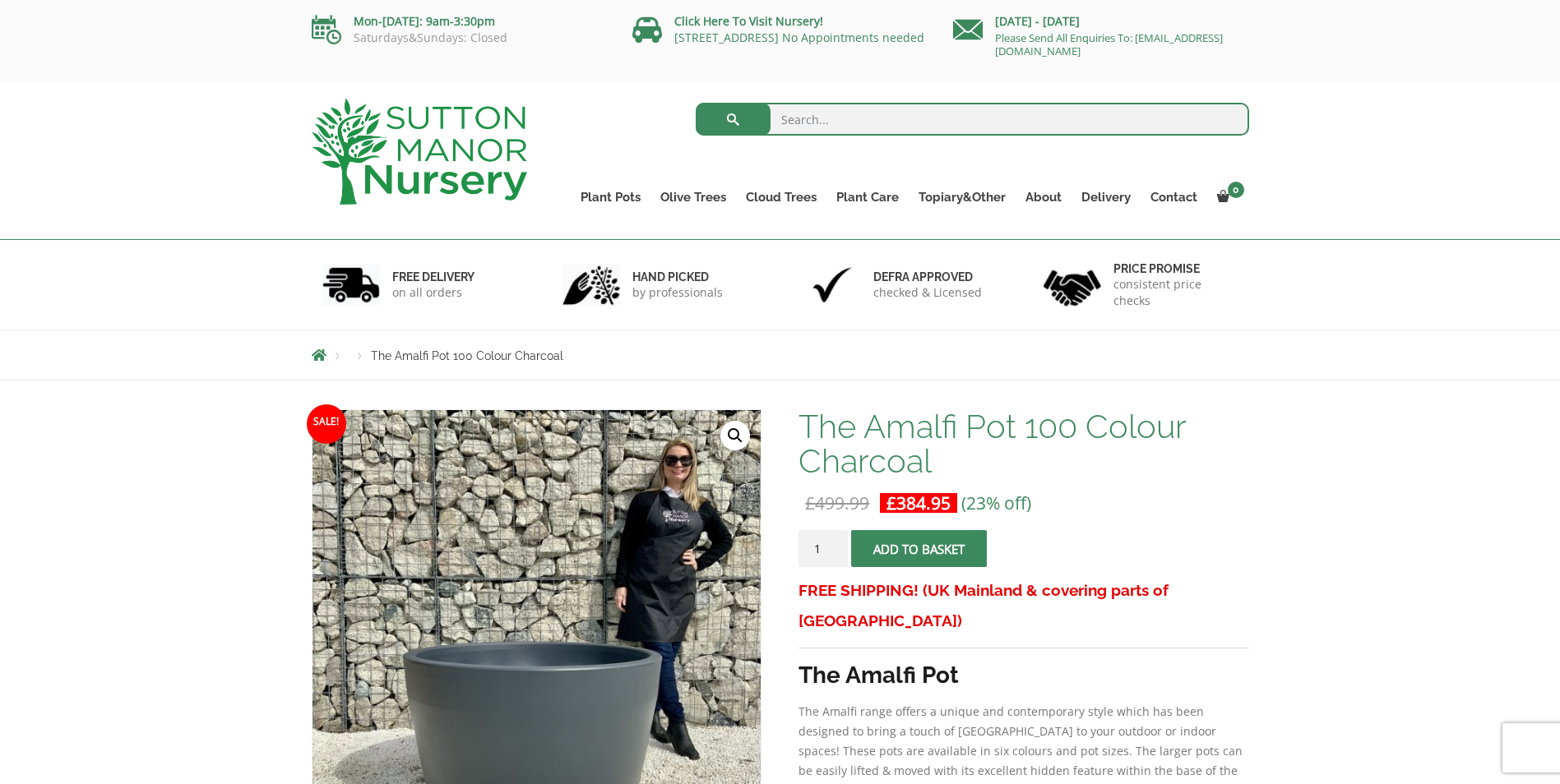
scroll to position [299, 0]
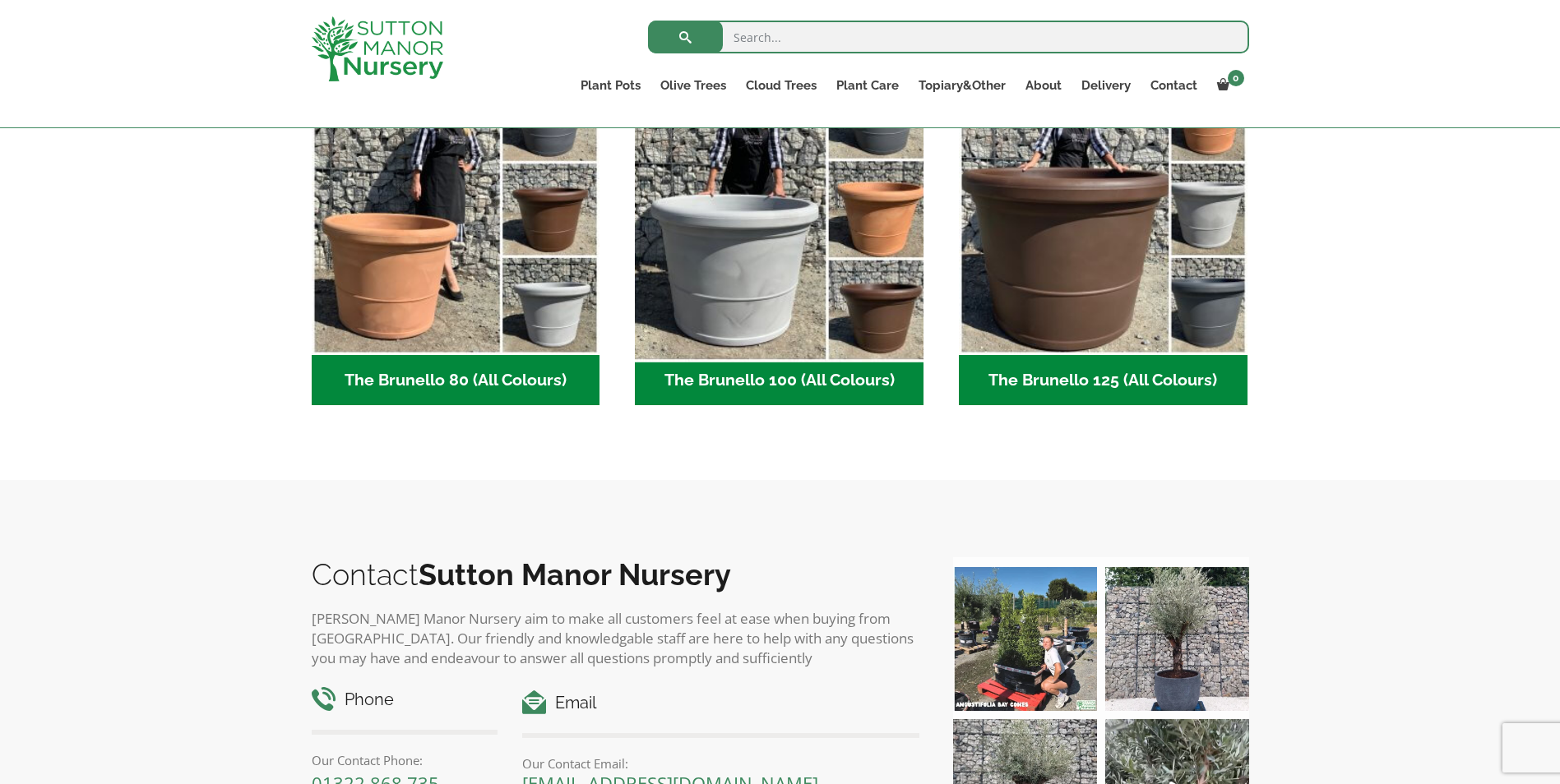
scroll to position [247, 0]
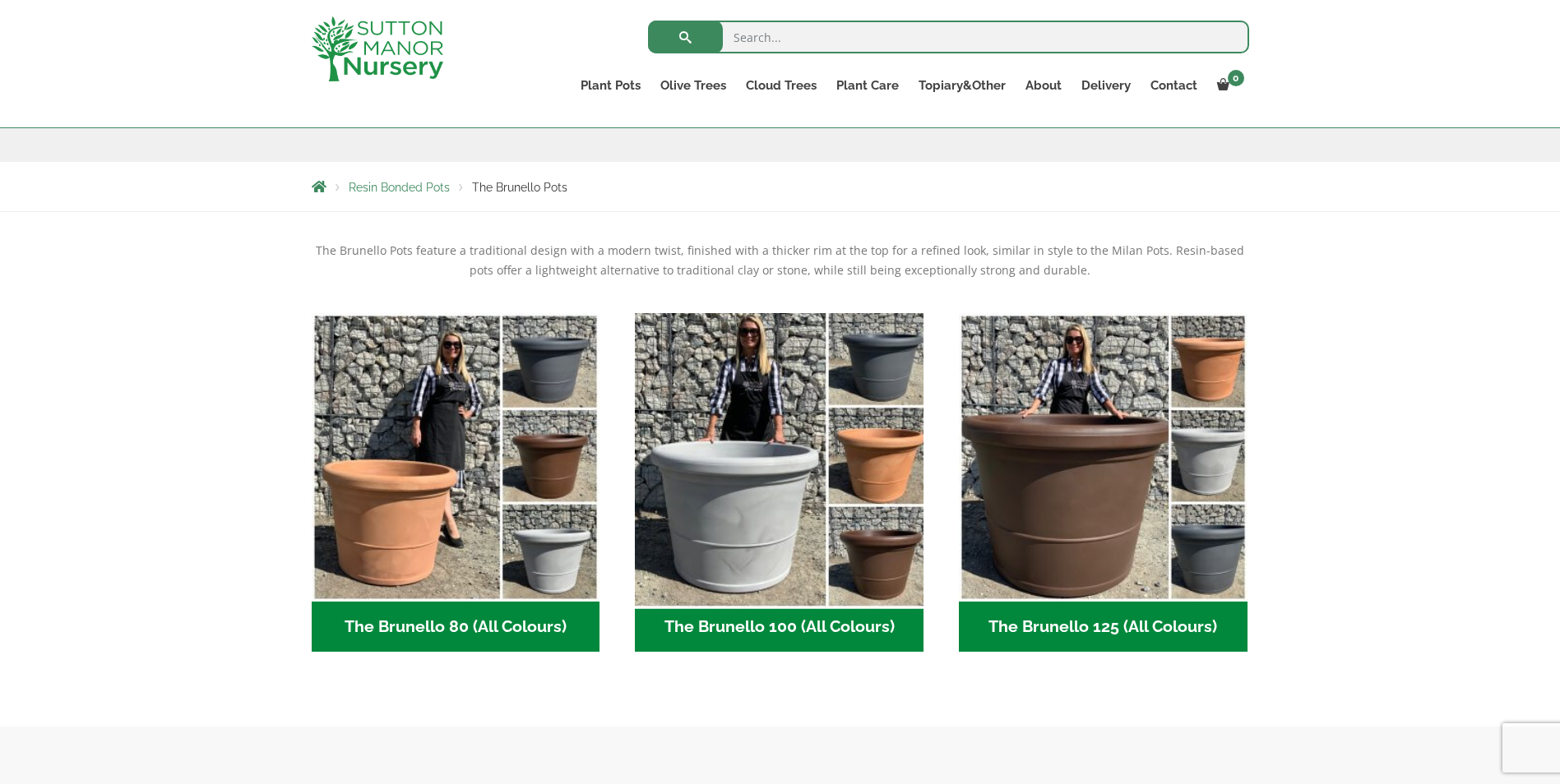
click at [782, 470] on img "Visit product category The Brunello 100 (All Colours)" at bounding box center [779, 457] width 303 height 302
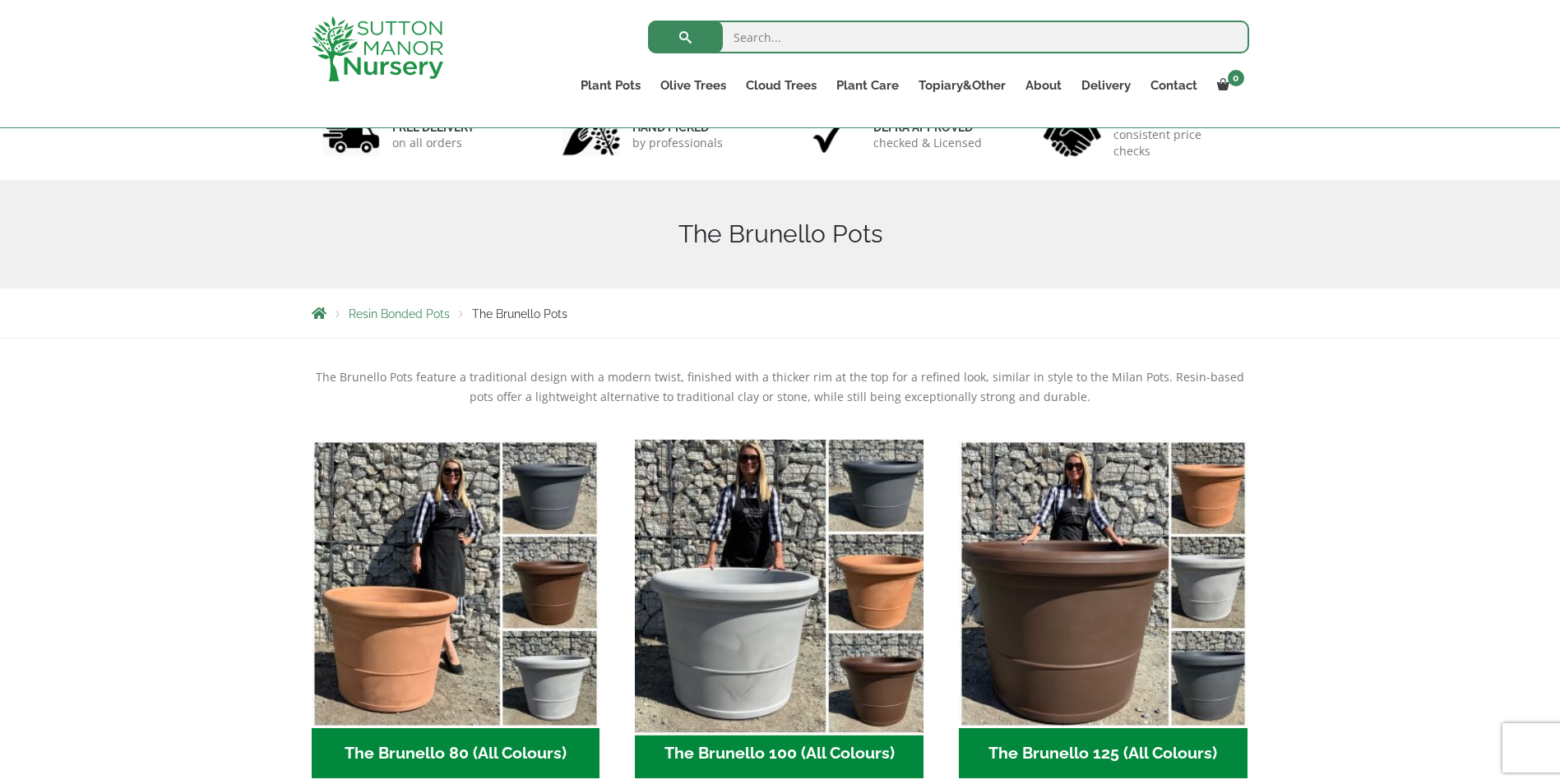
scroll to position [0, 0]
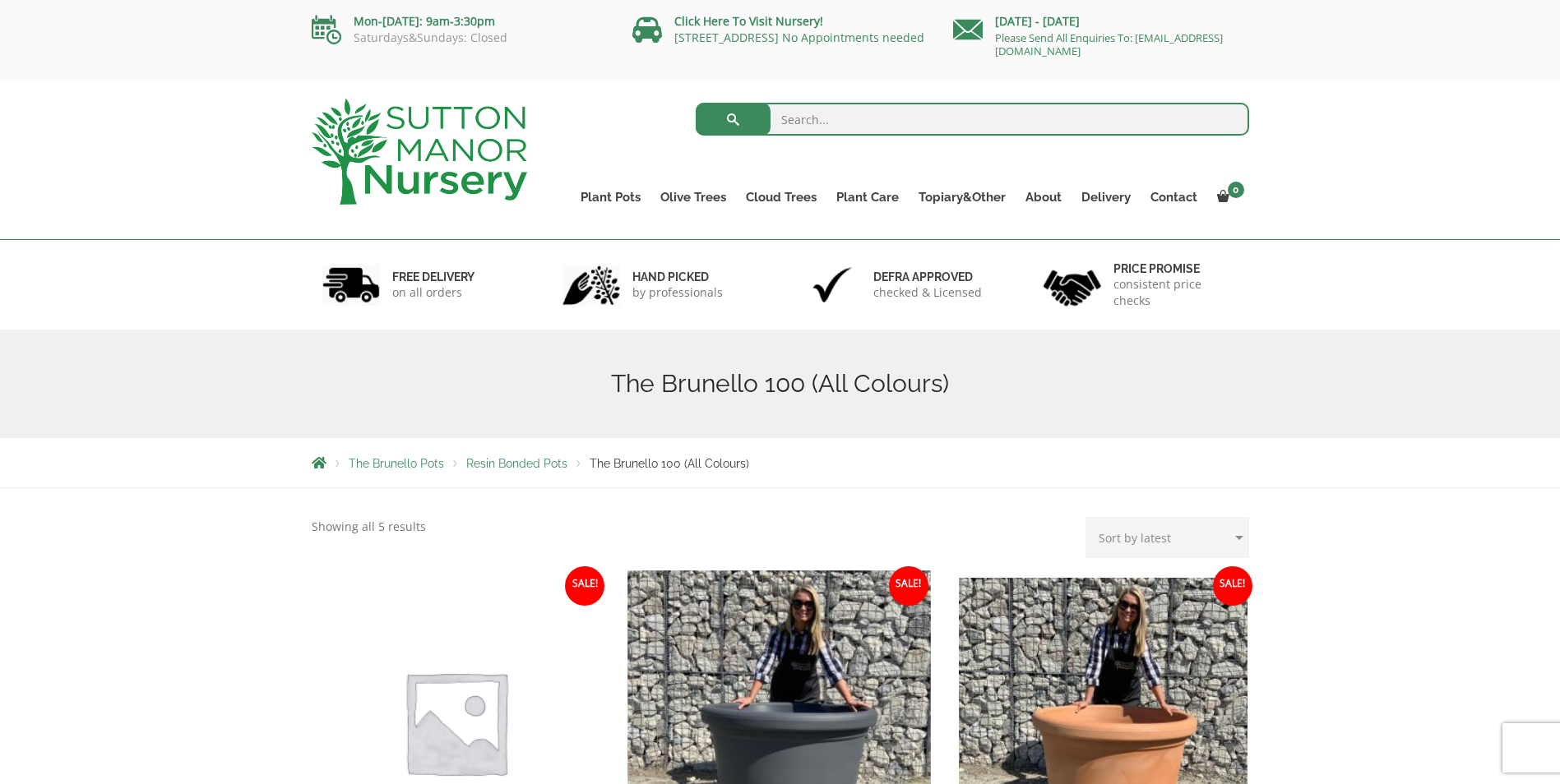
scroll to position [247, 0]
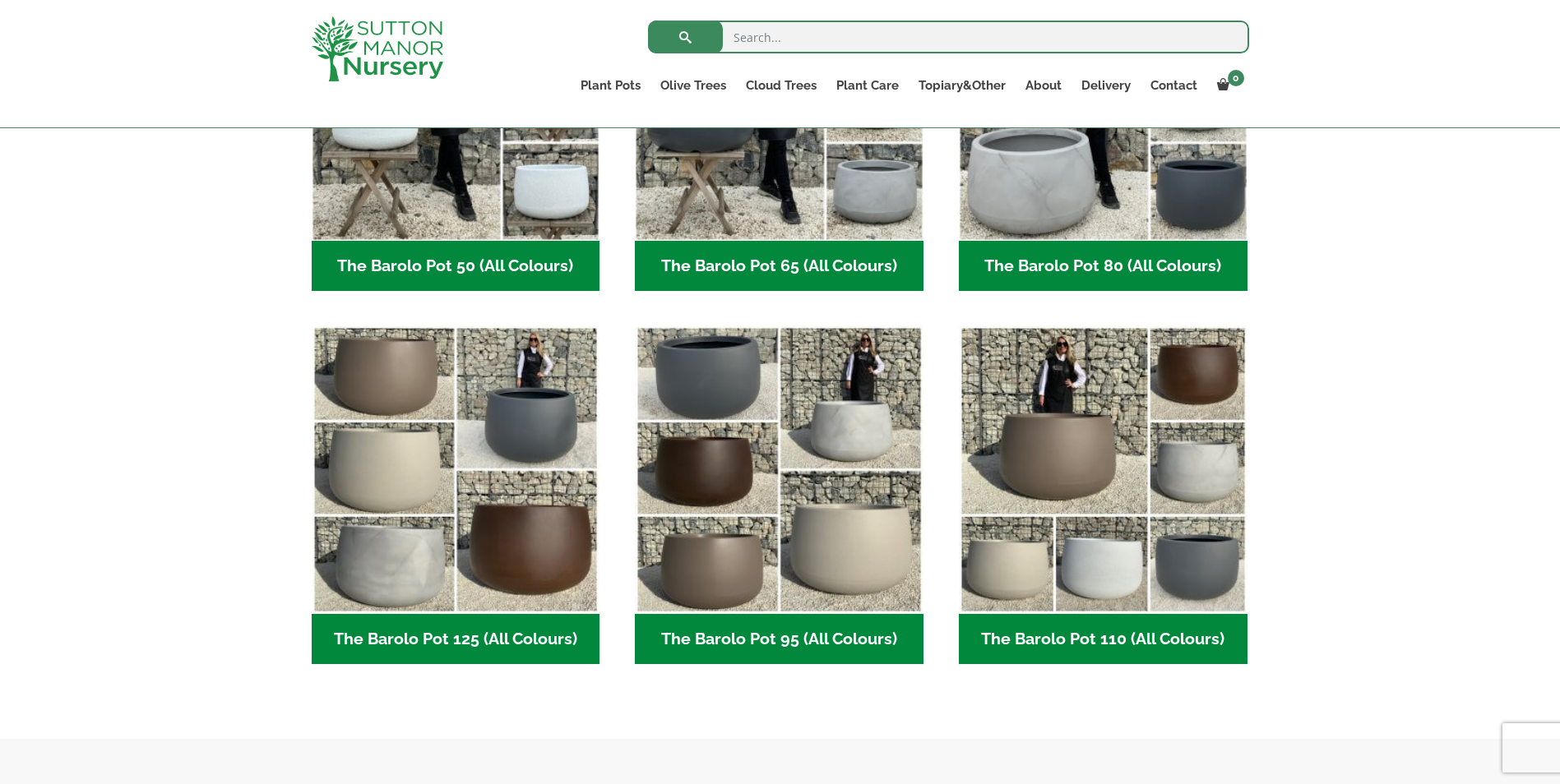
scroll to position [822, 0]
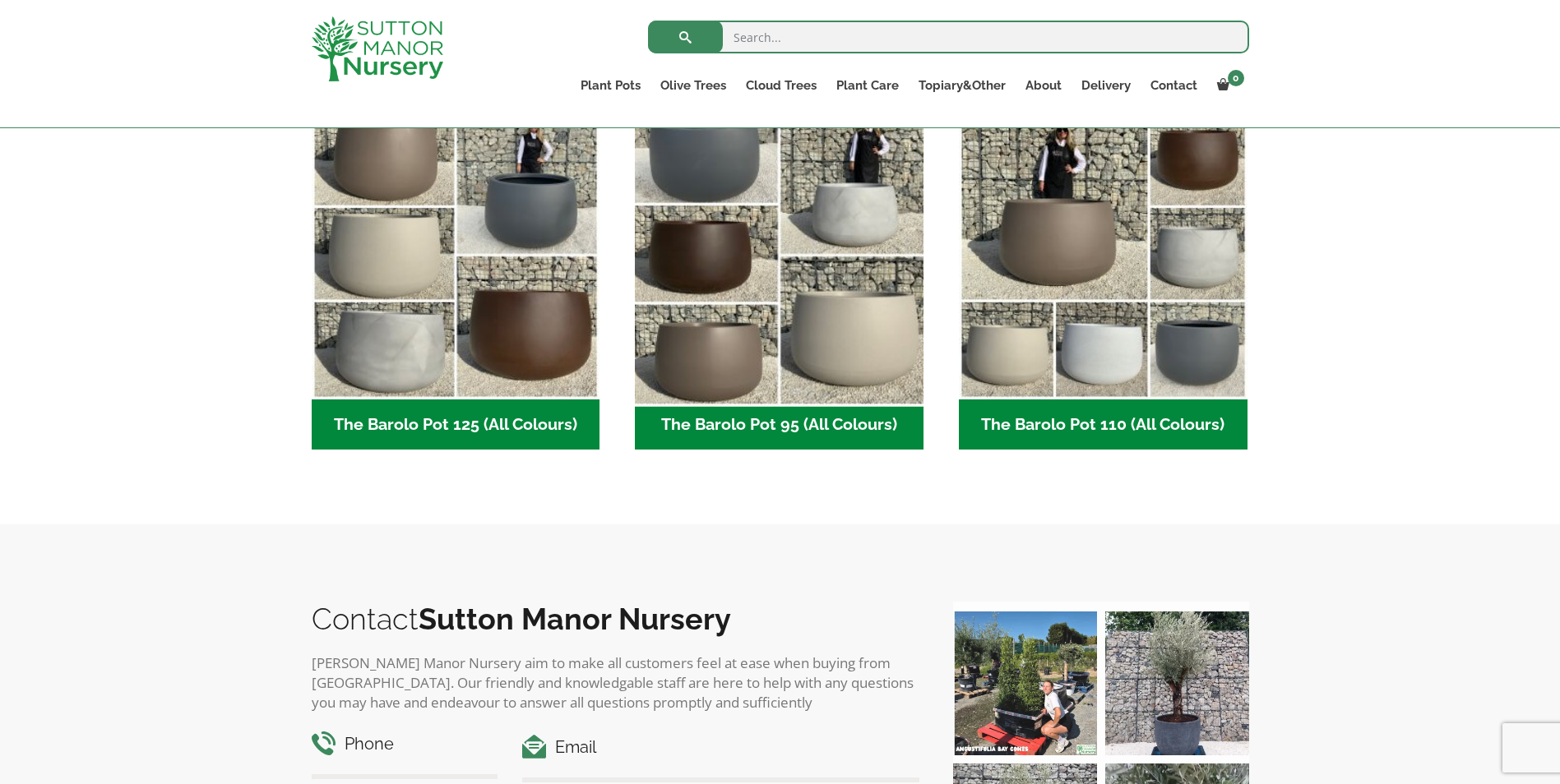
click at [696, 309] on img "Visit product category The Barolo Pot 95 (All Colours)" at bounding box center [779, 255] width 303 height 302
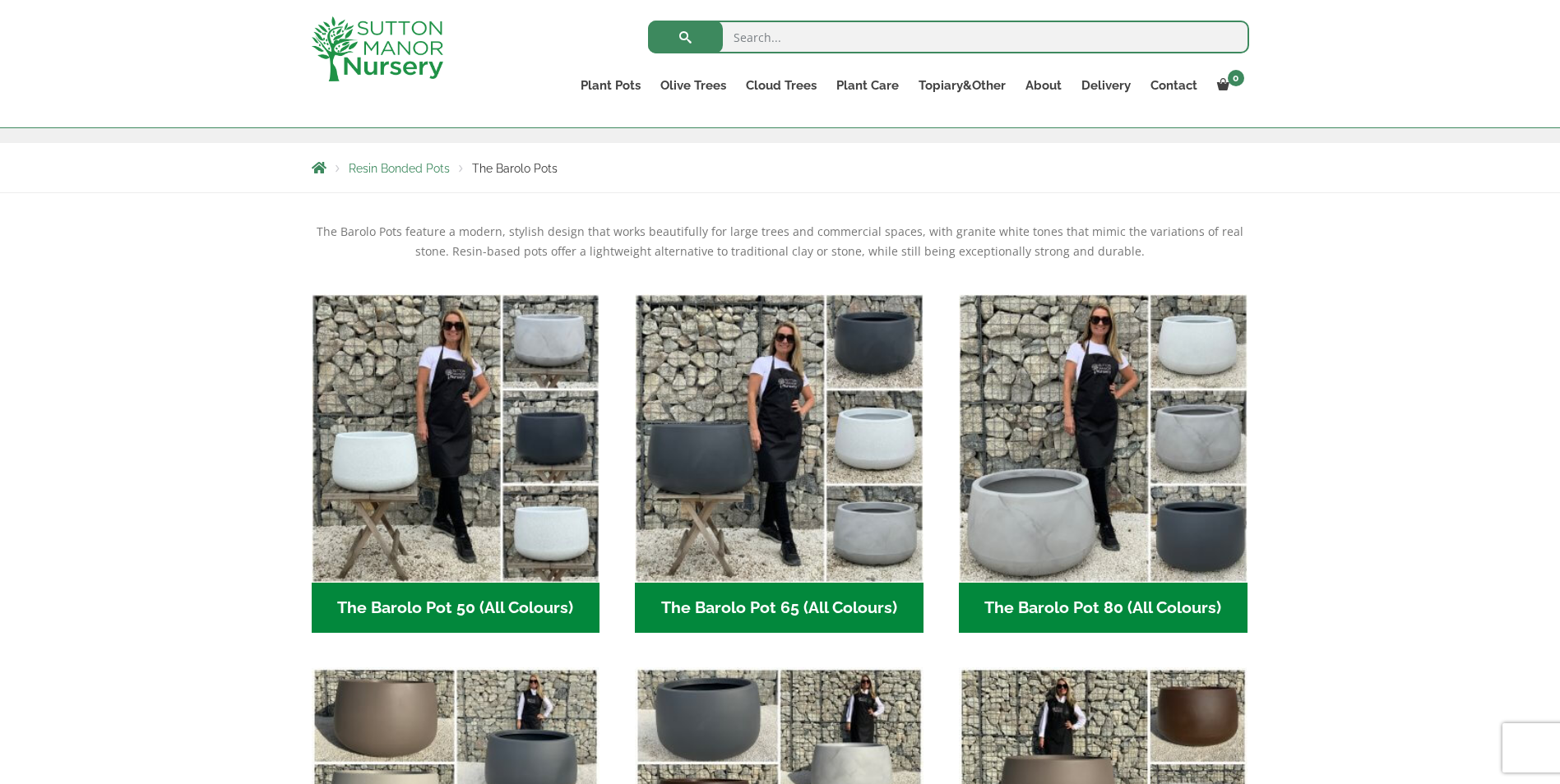
scroll to position [247, 0]
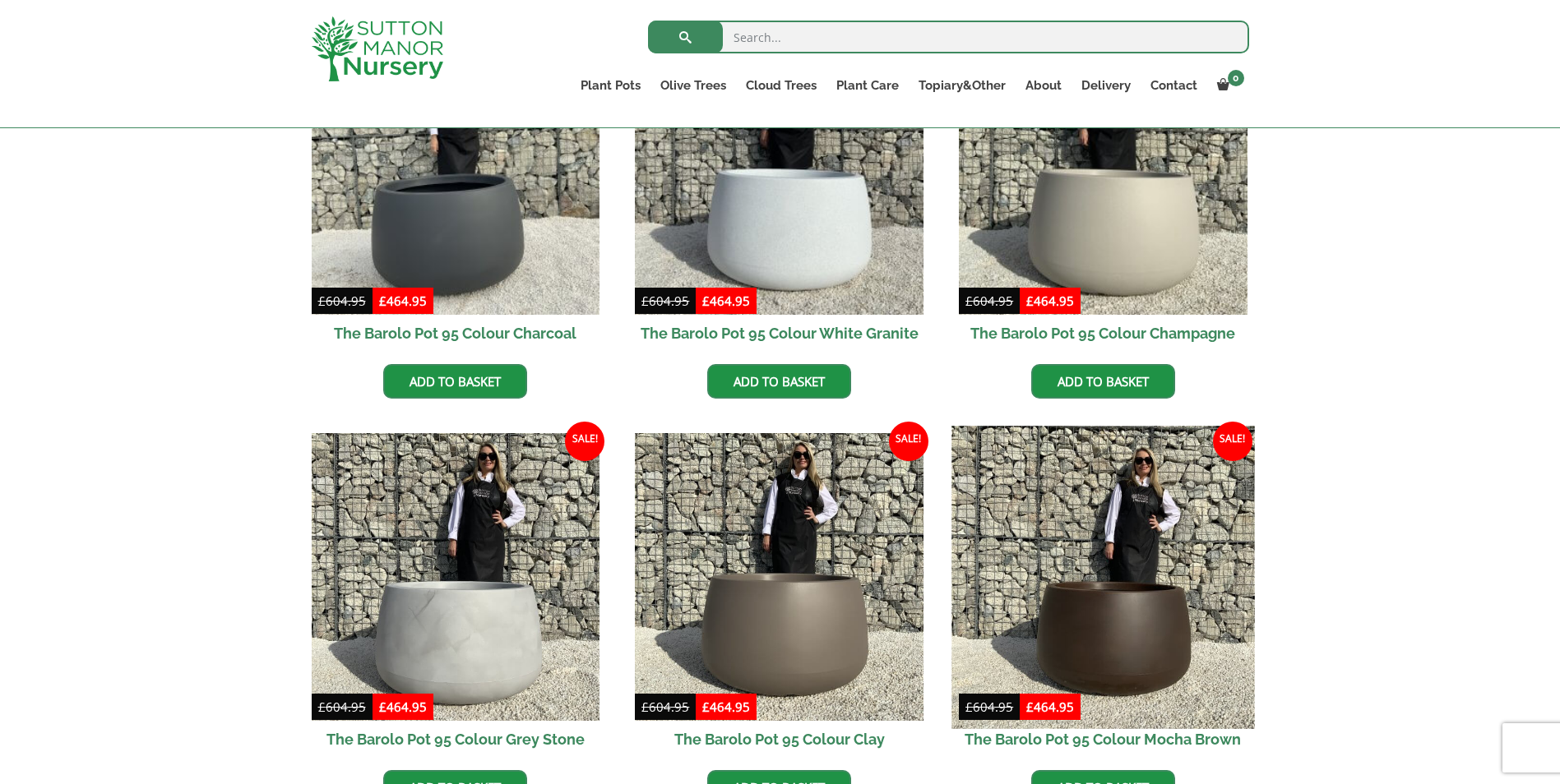
scroll to position [493, 0]
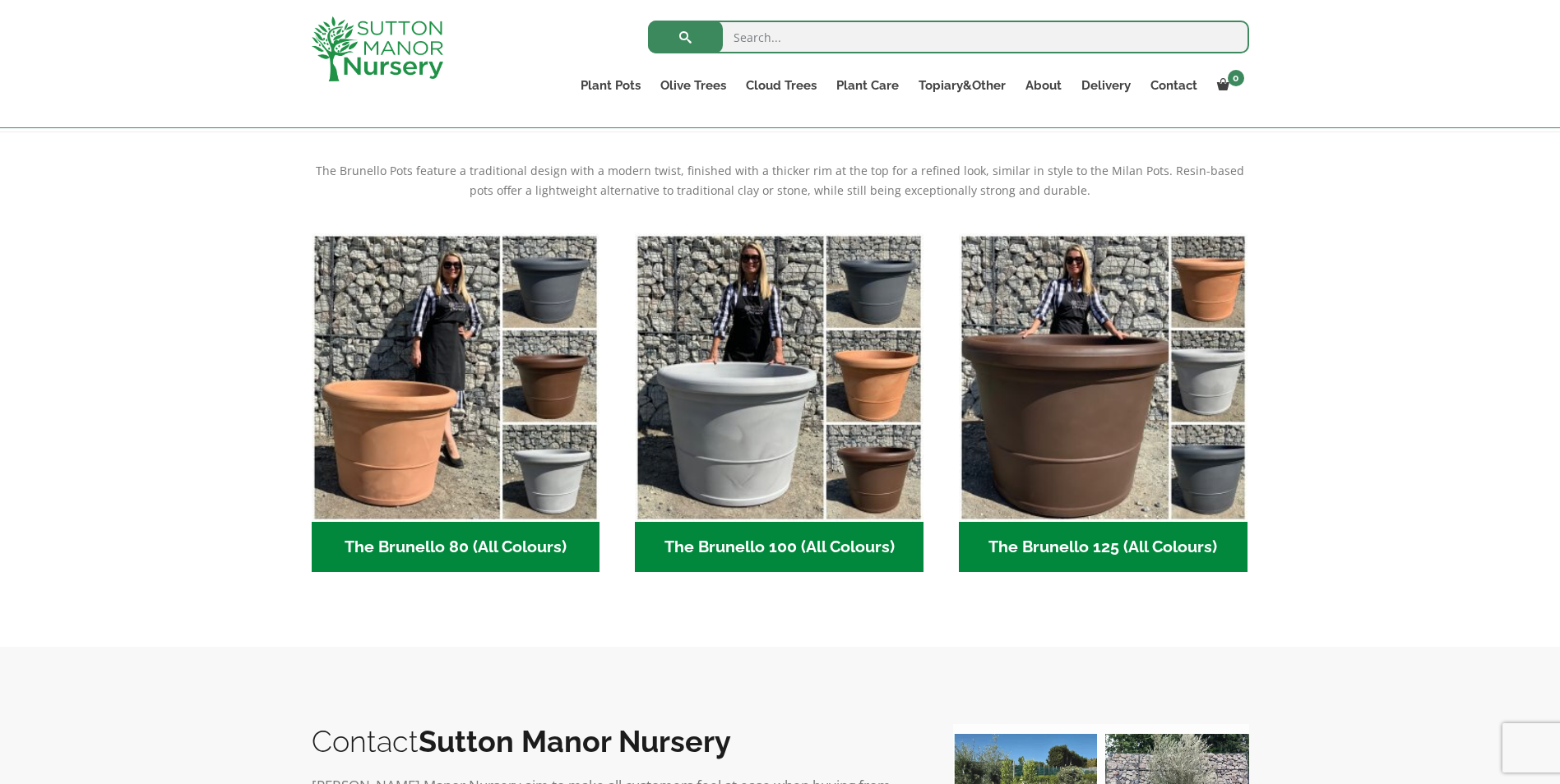
scroll to position [329, 0]
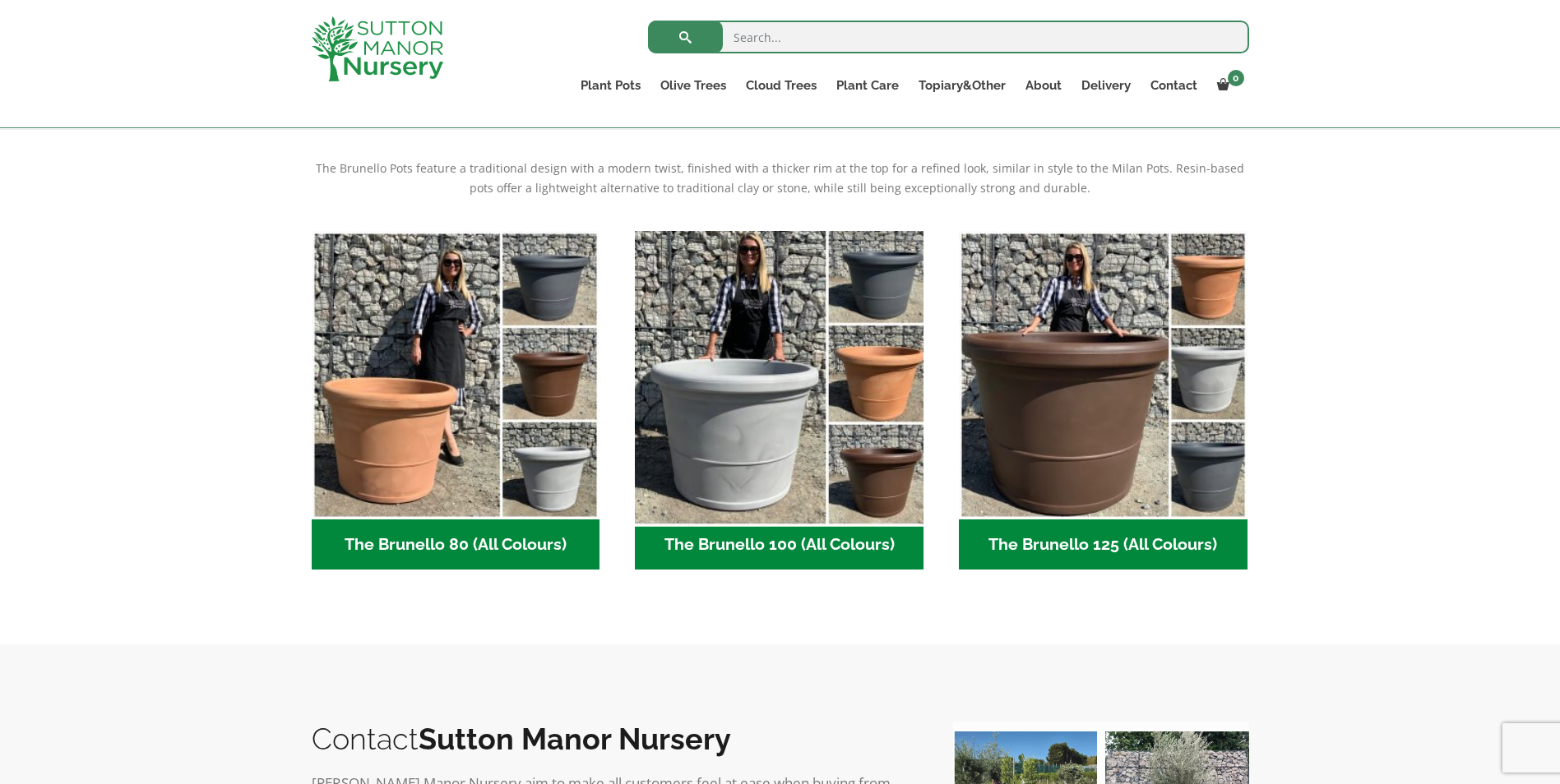
click at [795, 452] on img "Visit product category The Brunello 100 (All Colours)" at bounding box center [779, 375] width 303 height 302
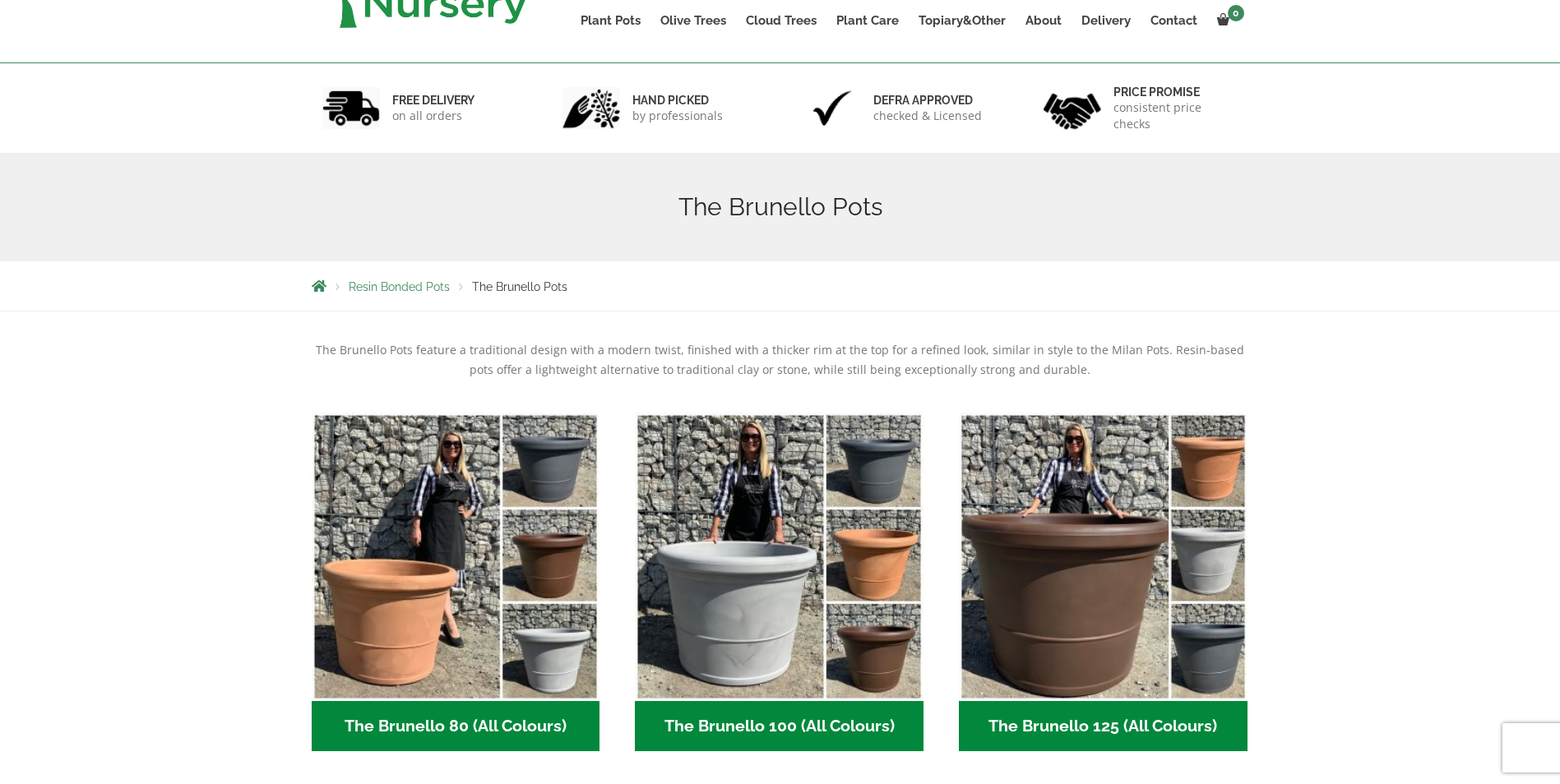
scroll to position [0, 0]
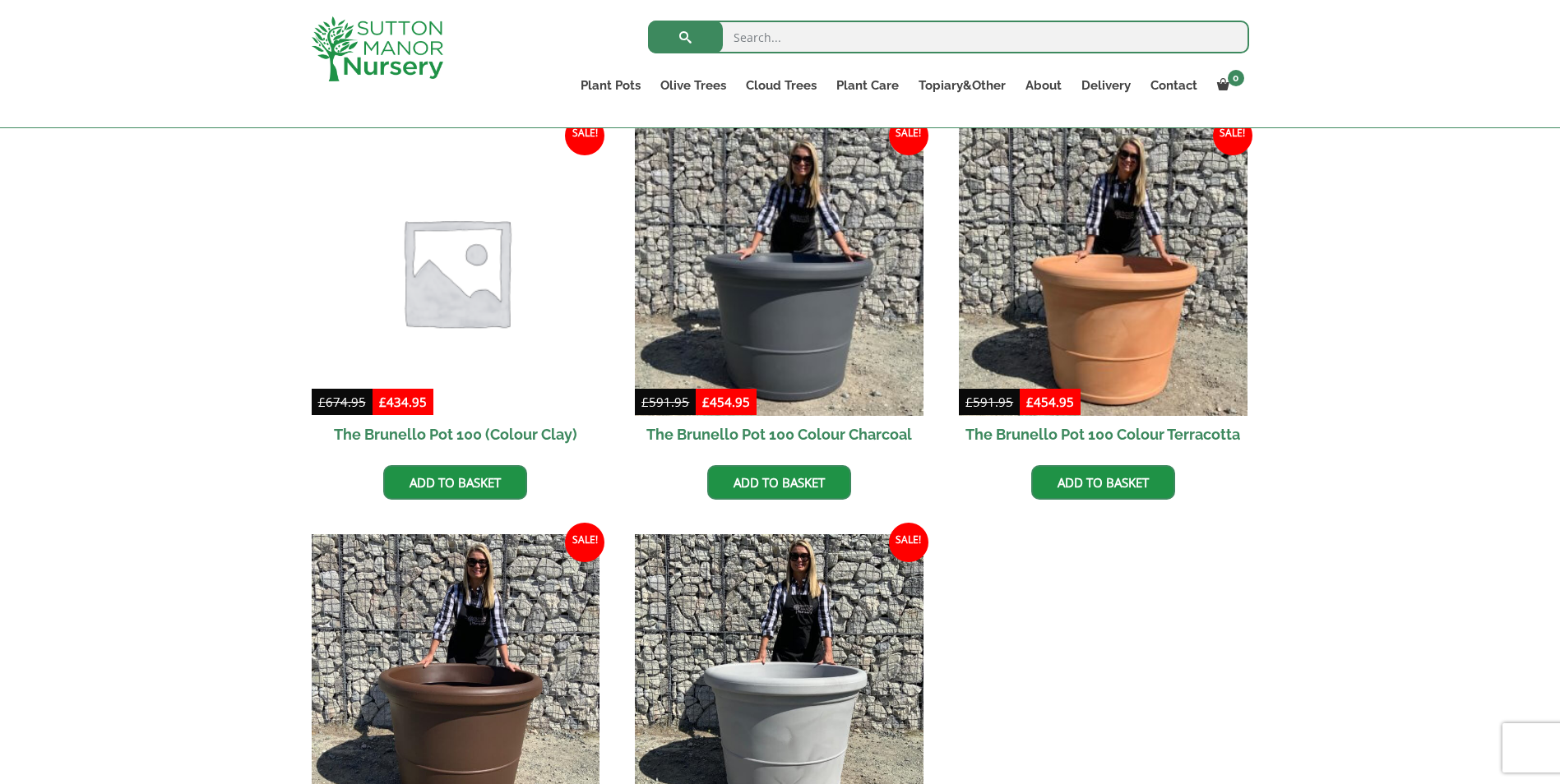
scroll to position [411, 0]
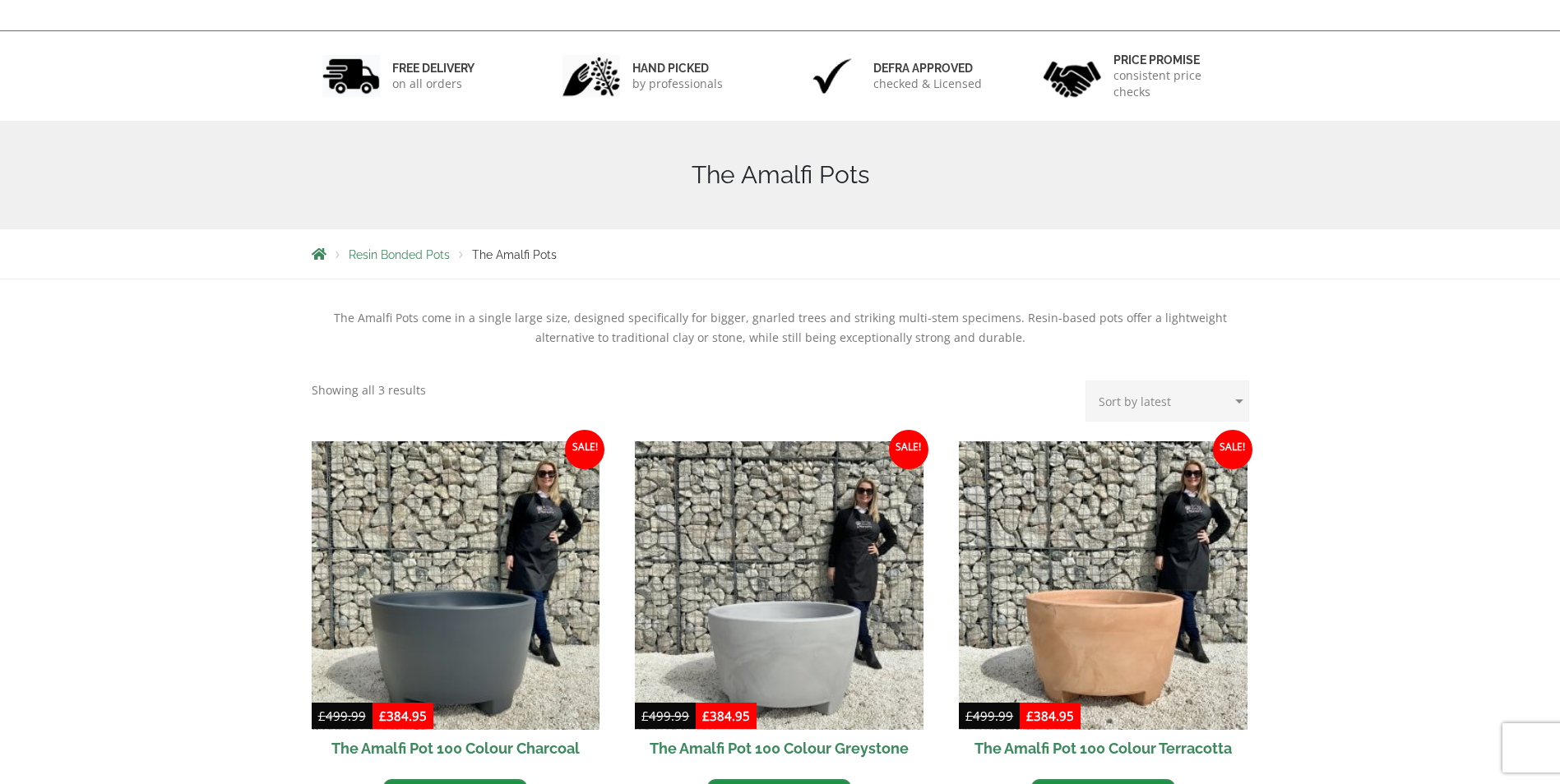
scroll to position [411, 0]
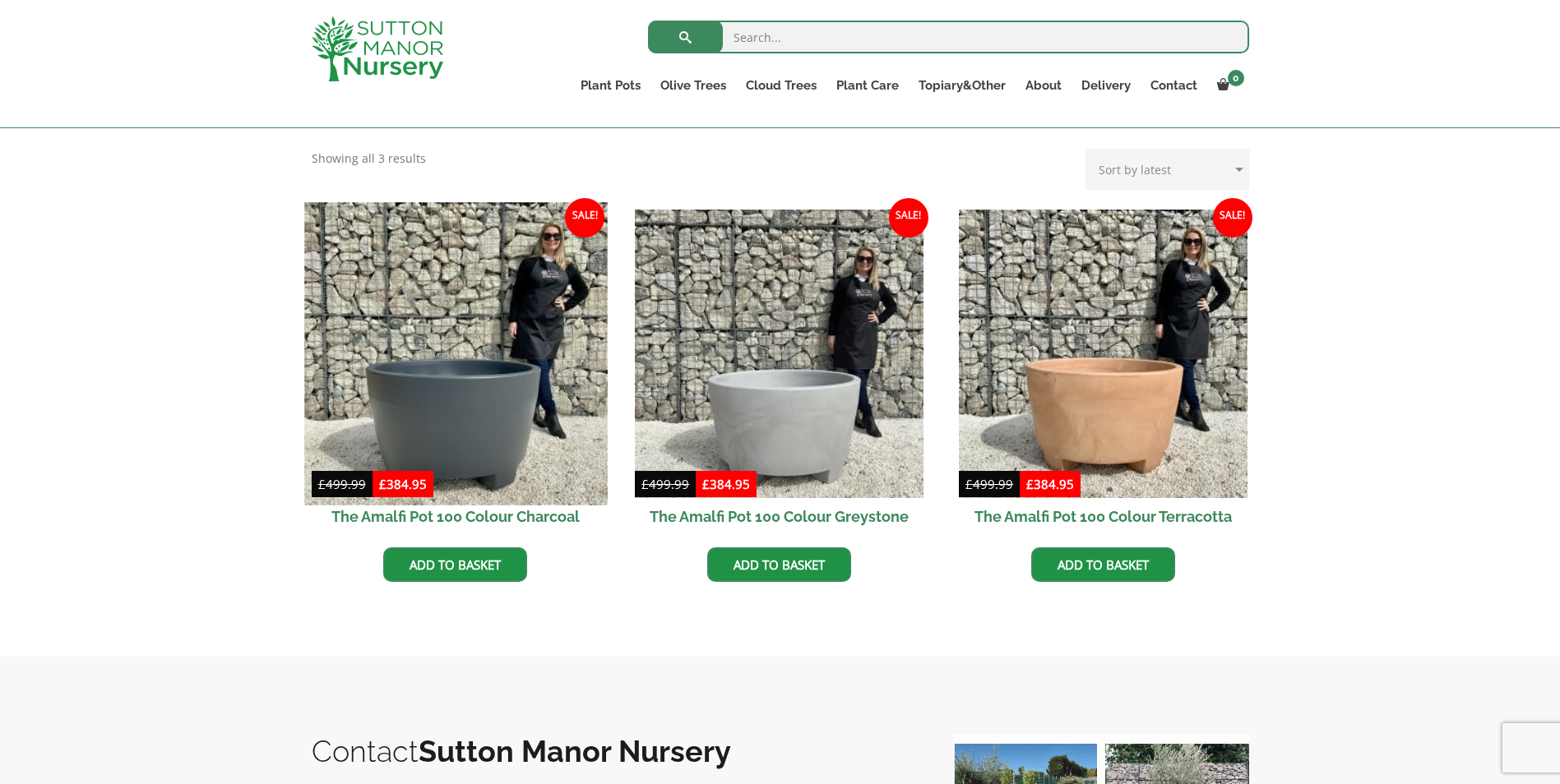
click at [471, 441] on img at bounding box center [455, 353] width 303 height 302
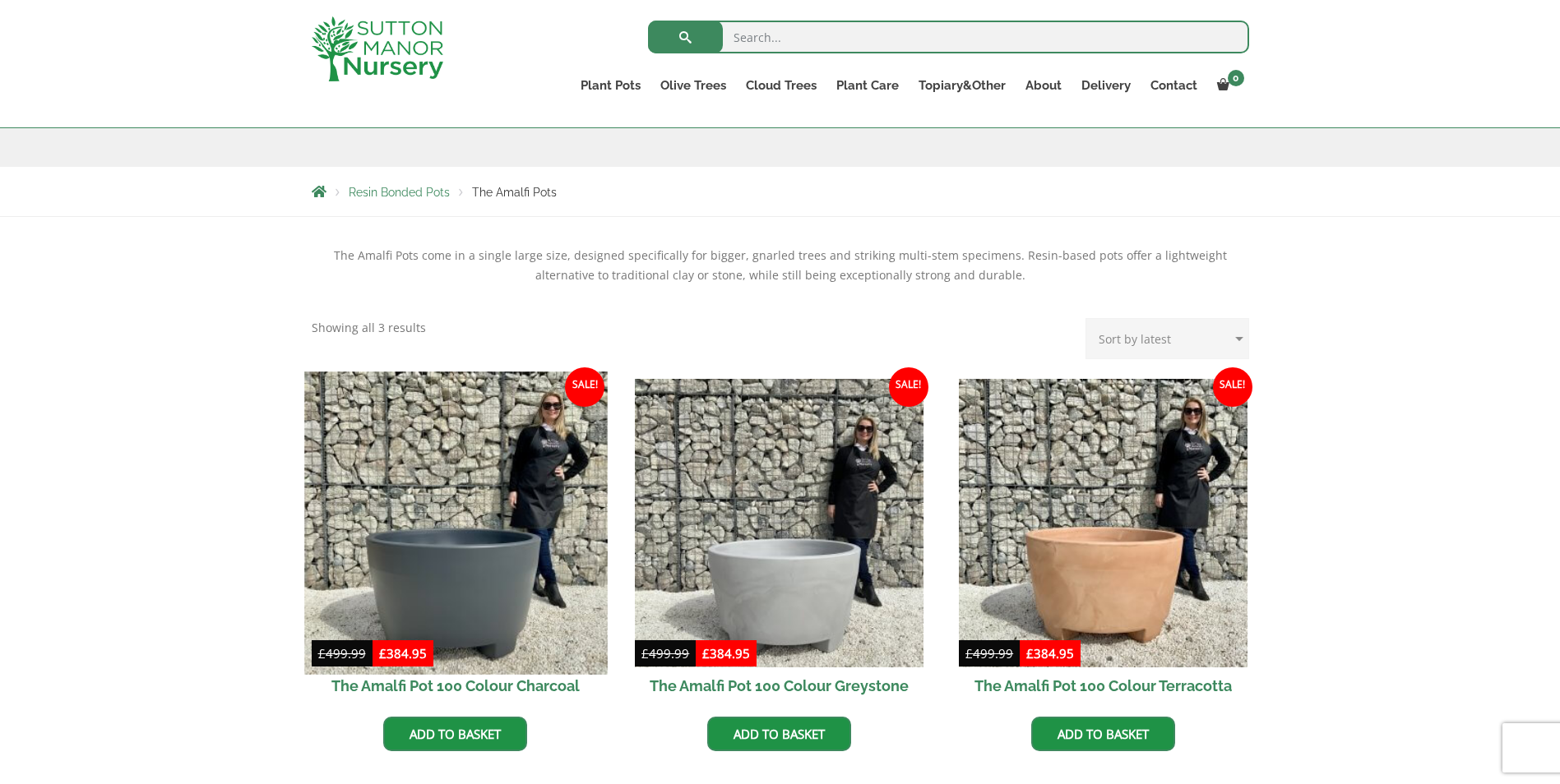
scroll to position [407, 0]
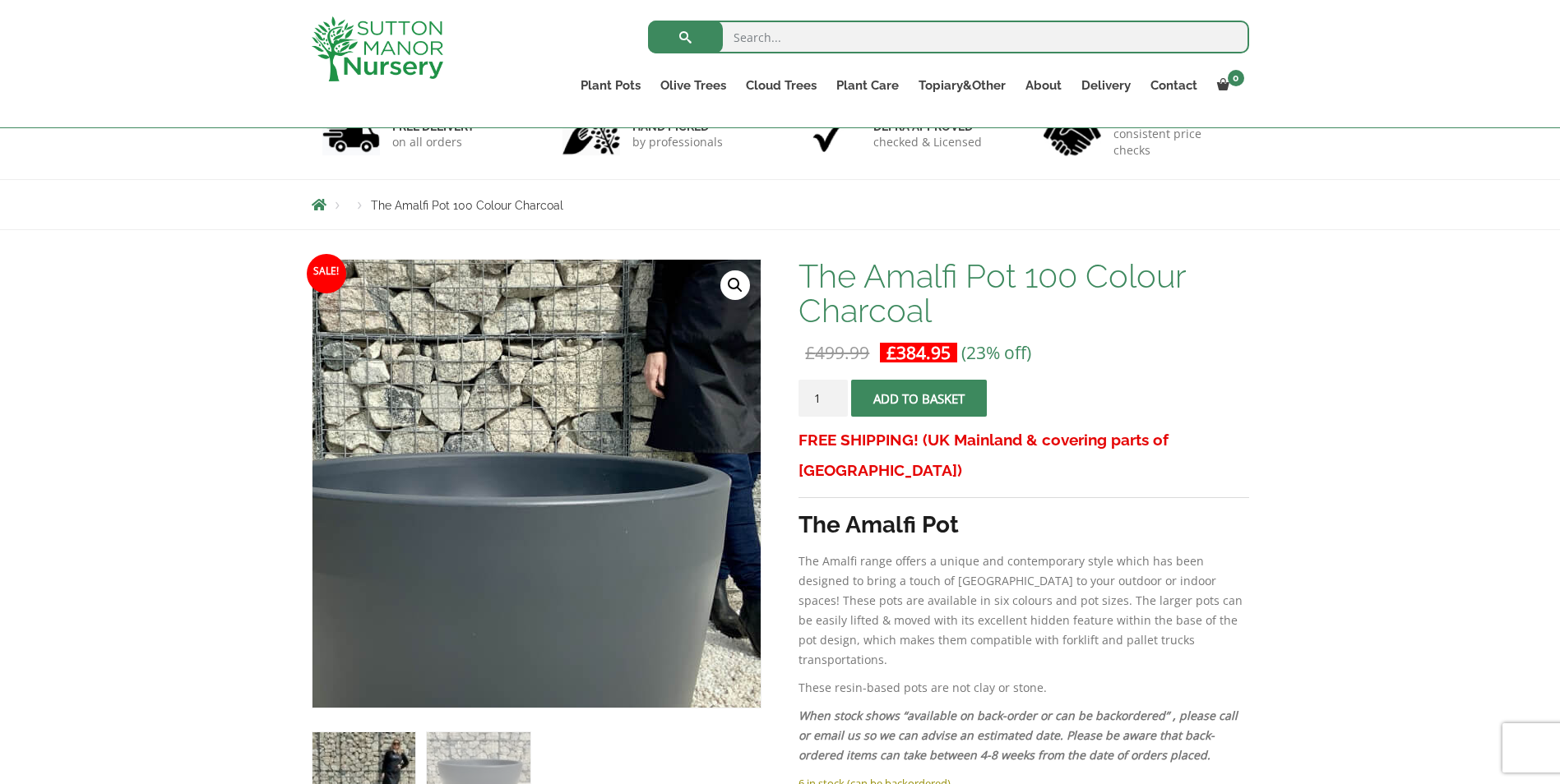
scroll to position [247, 0]
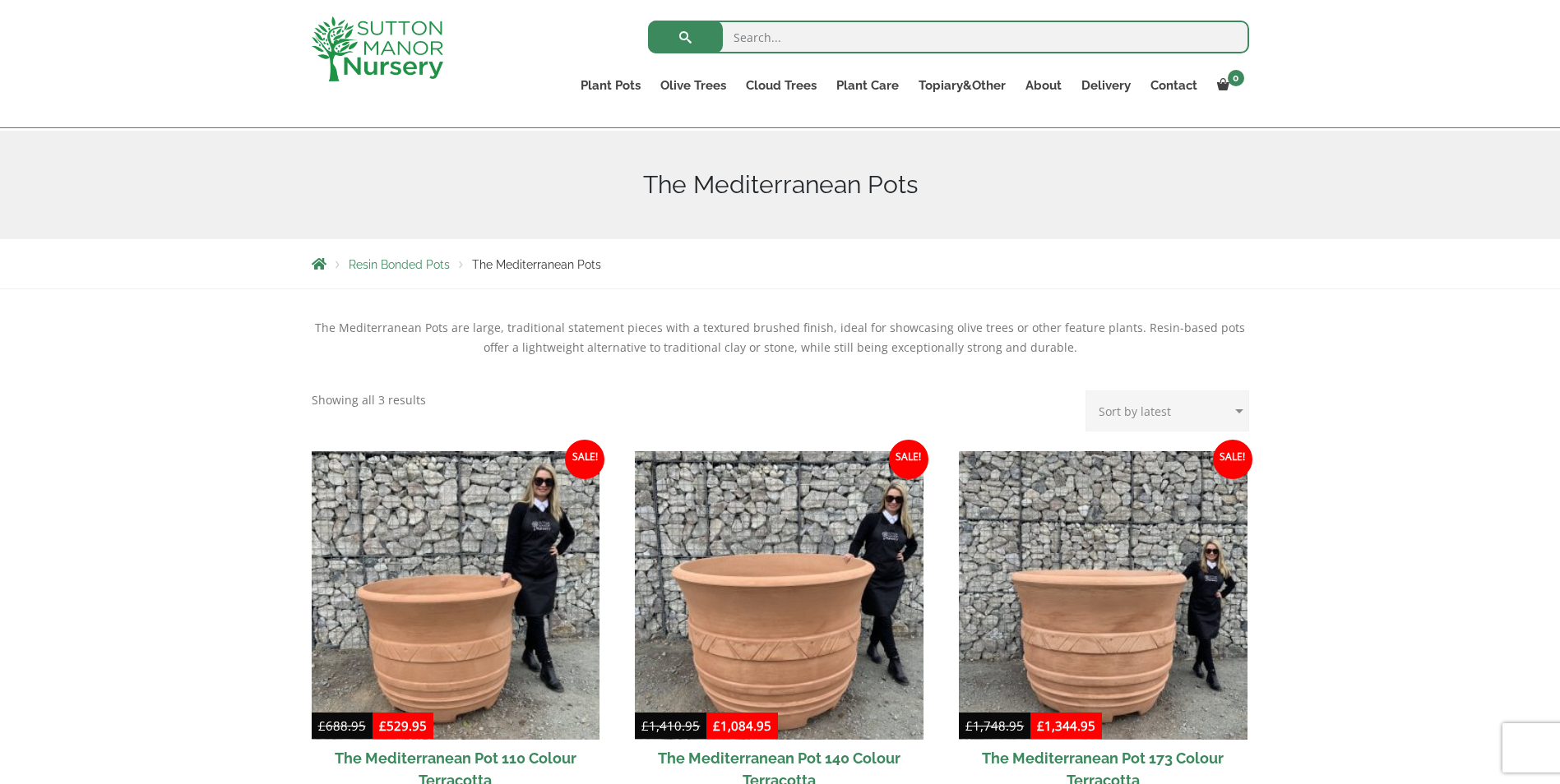
scroll to position [493, 0]
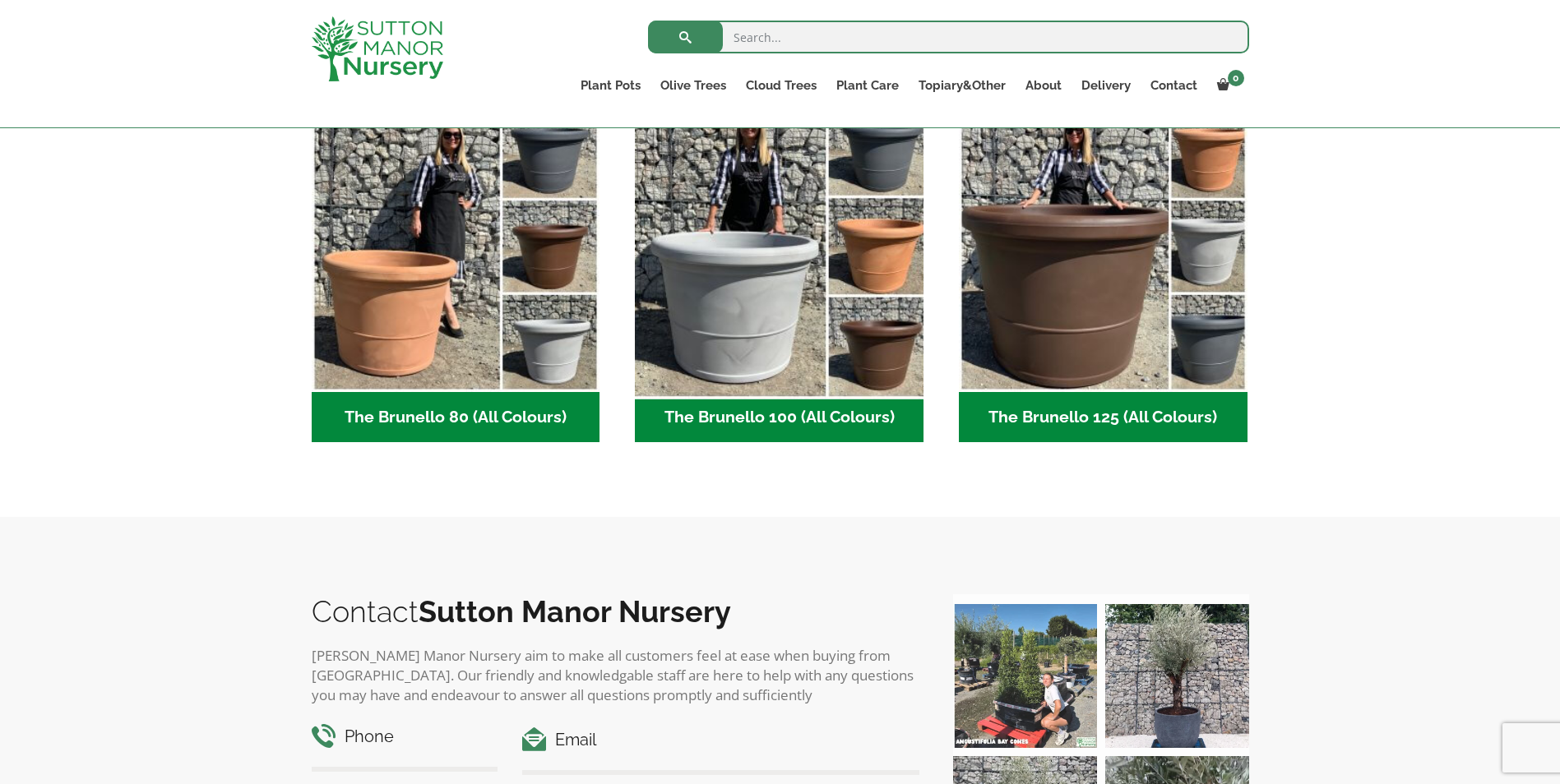
scroll to position [329, 0]
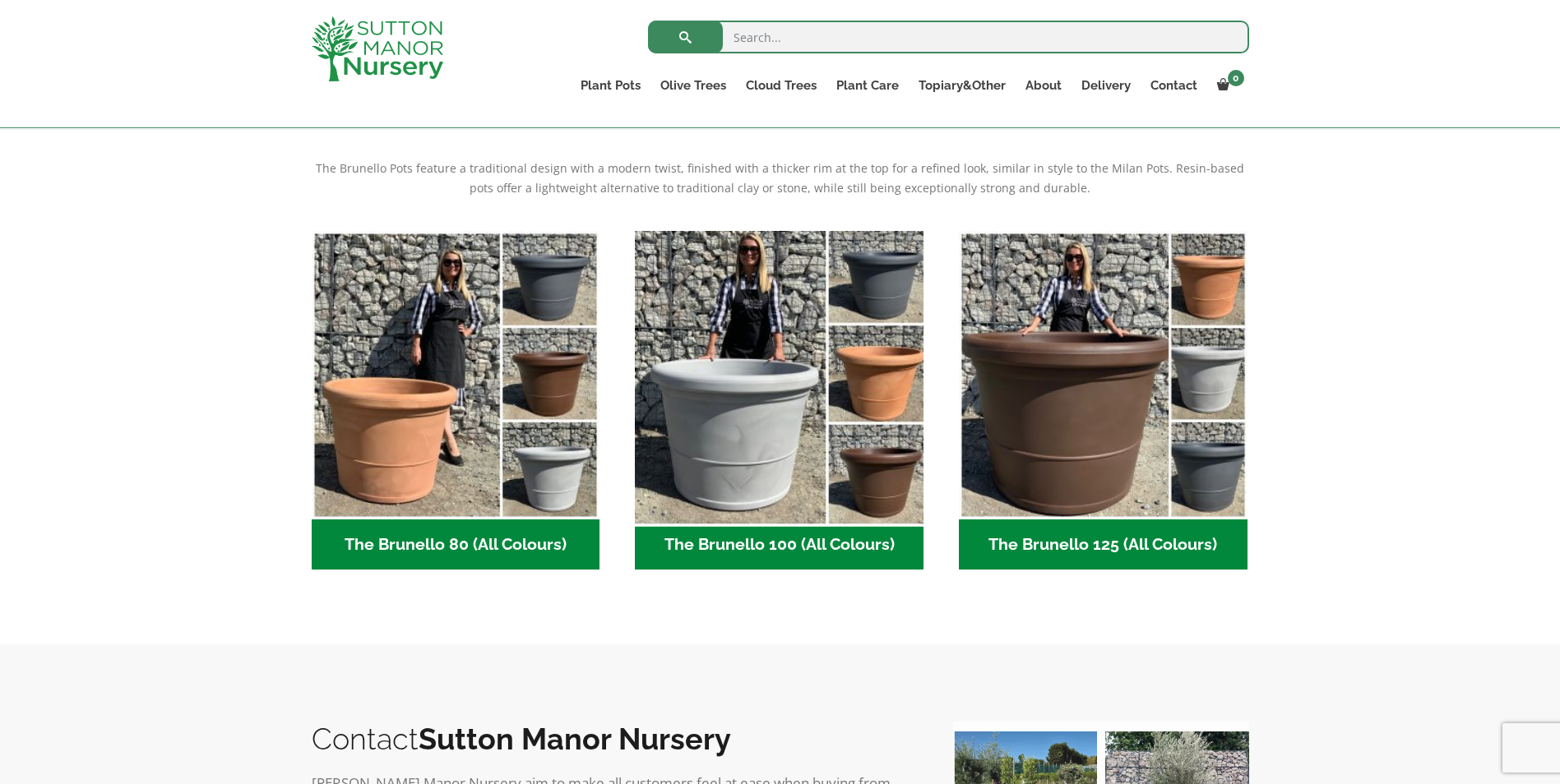
click at [760, 398] on img "Visit product category The Brunello 100 (All Colours)" at bounding box center [779, 375] width 303 height 302
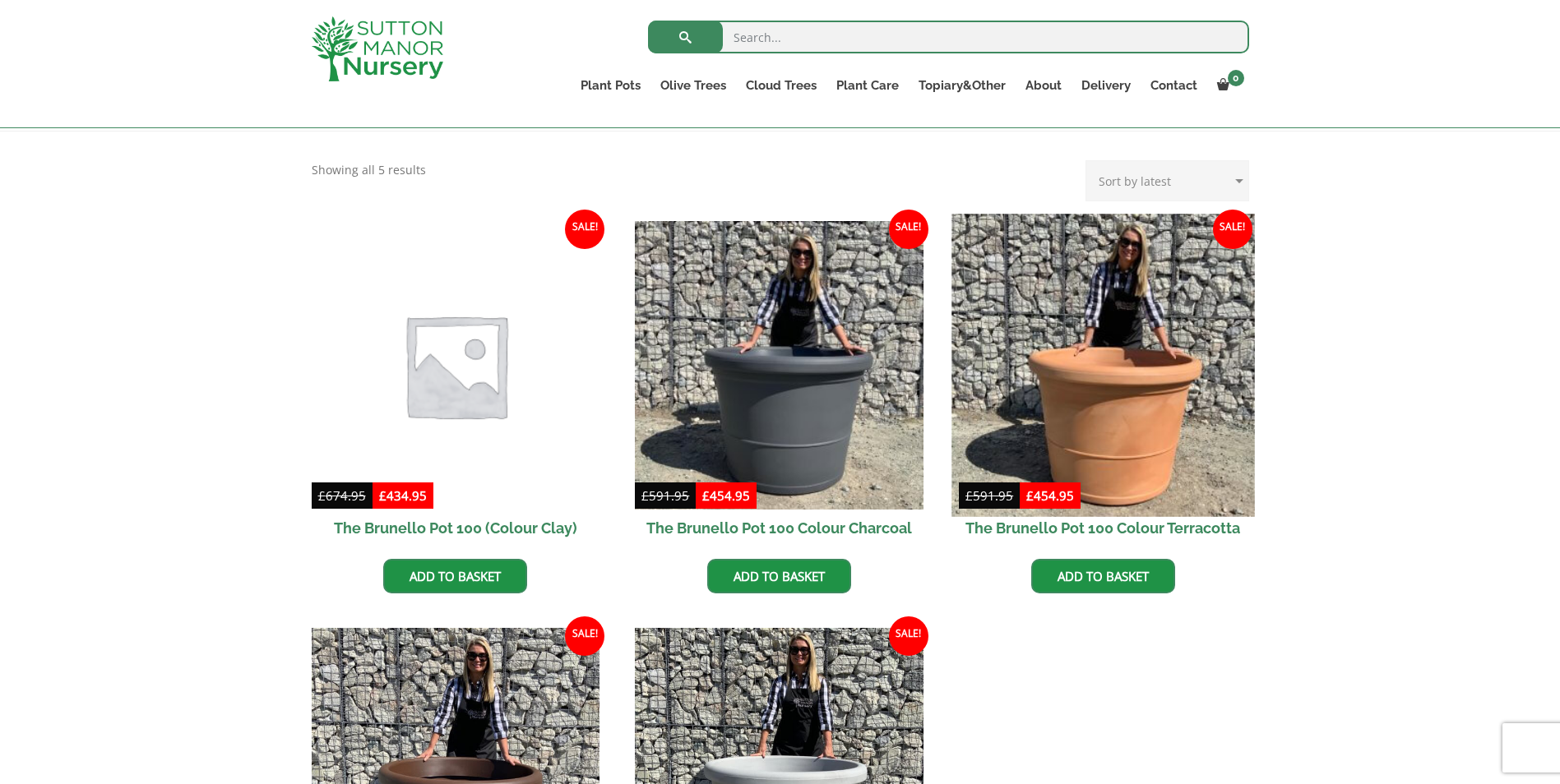
scroll to position [329, 0]
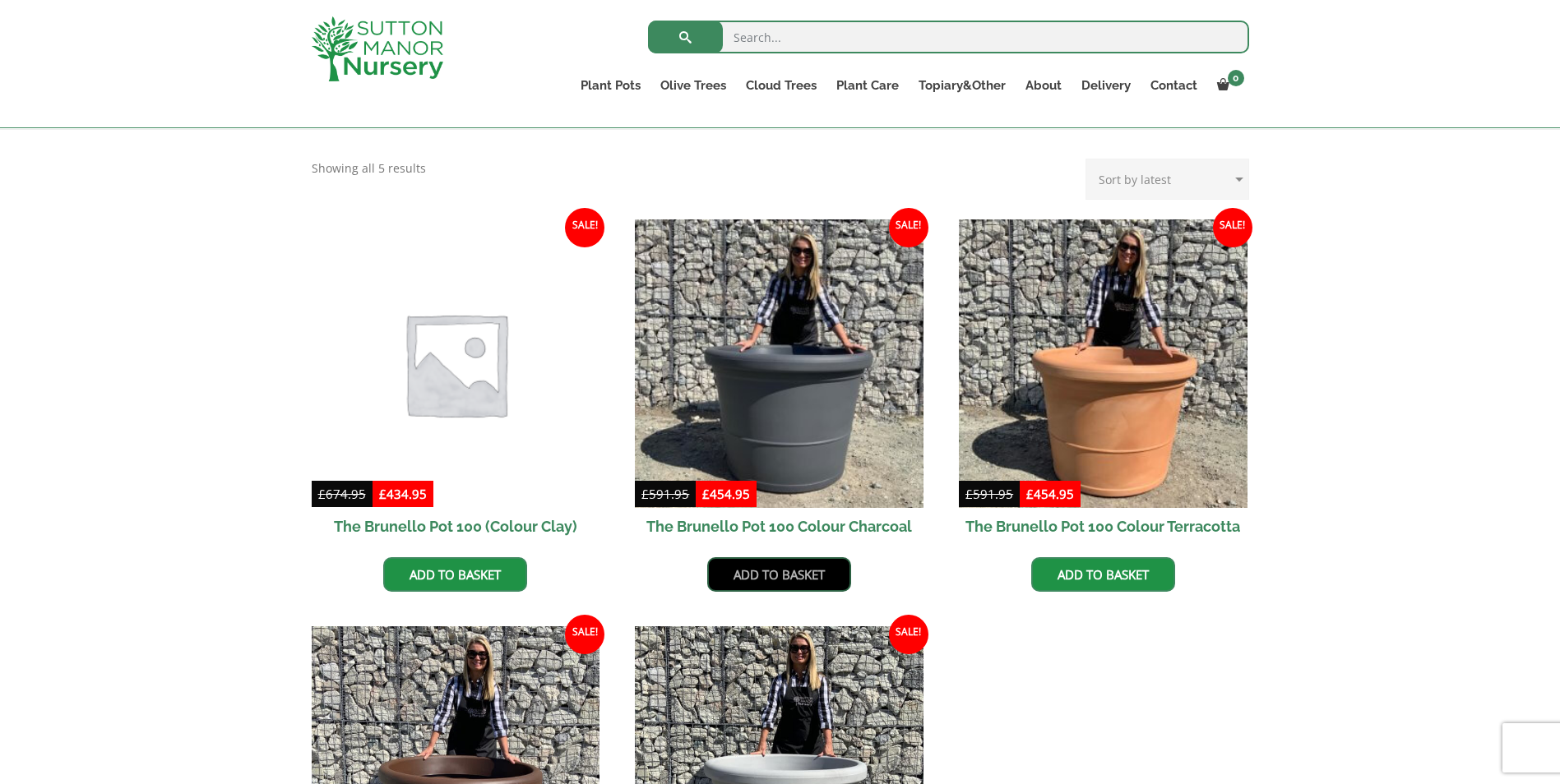
click at [770, 571] on link "Add to basket" at bounding box center [779, 574] width 144 height 34
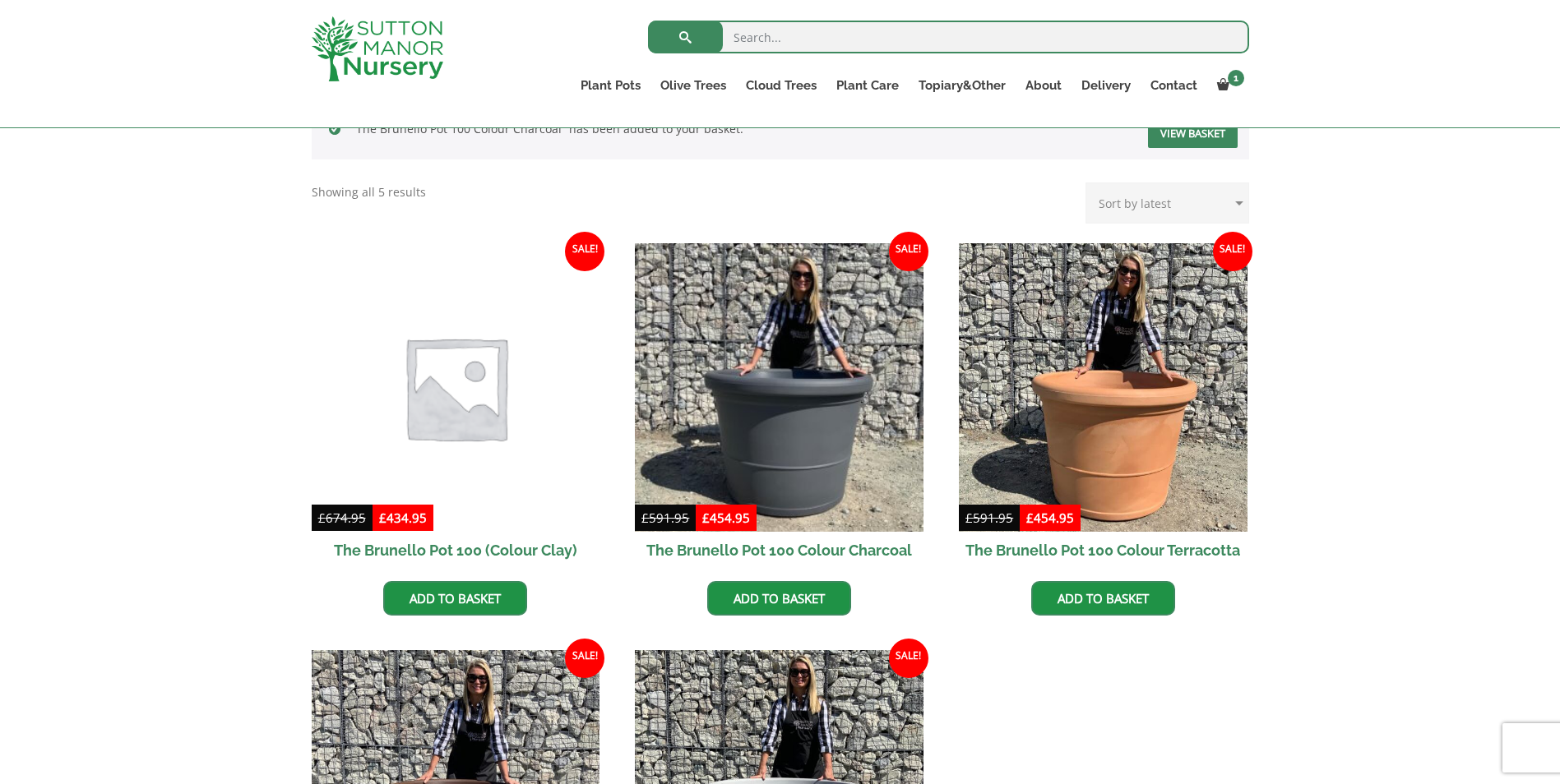
scroll to position [411, 0]
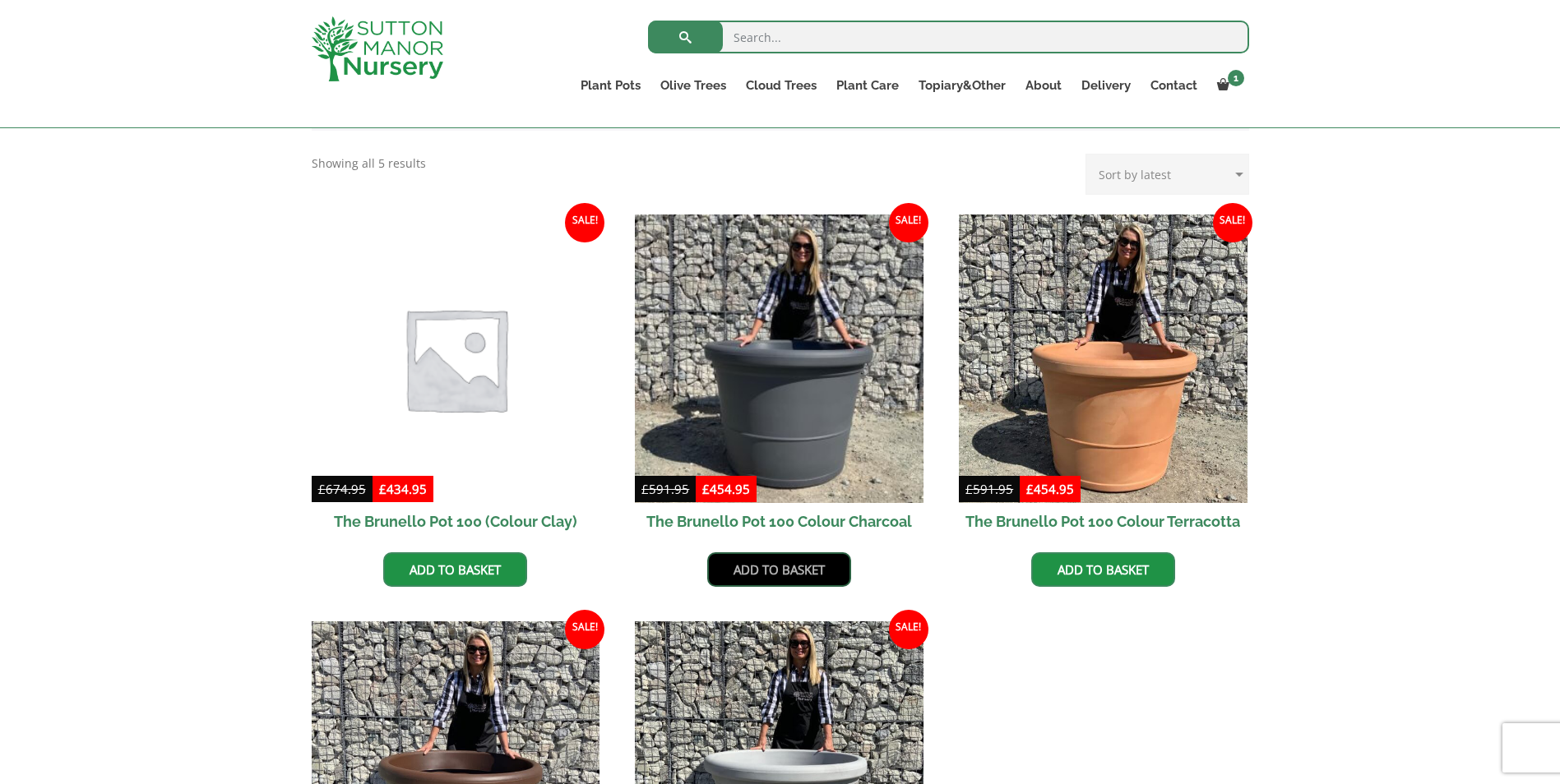
click at [836, 579] on link "Add to basket" at bounding box center [779, 569] width 144 height 34
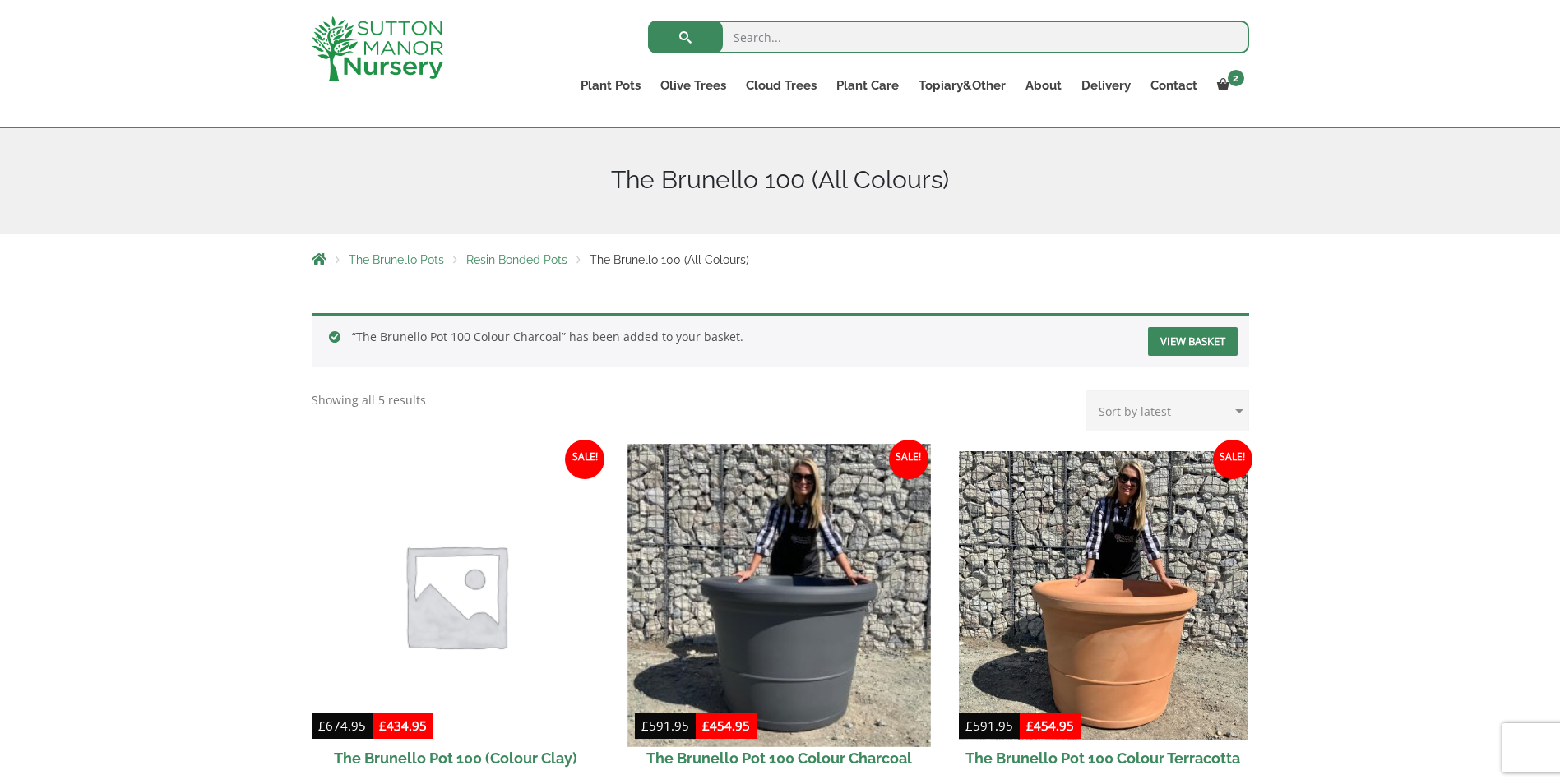
scroll to position [329, 0]
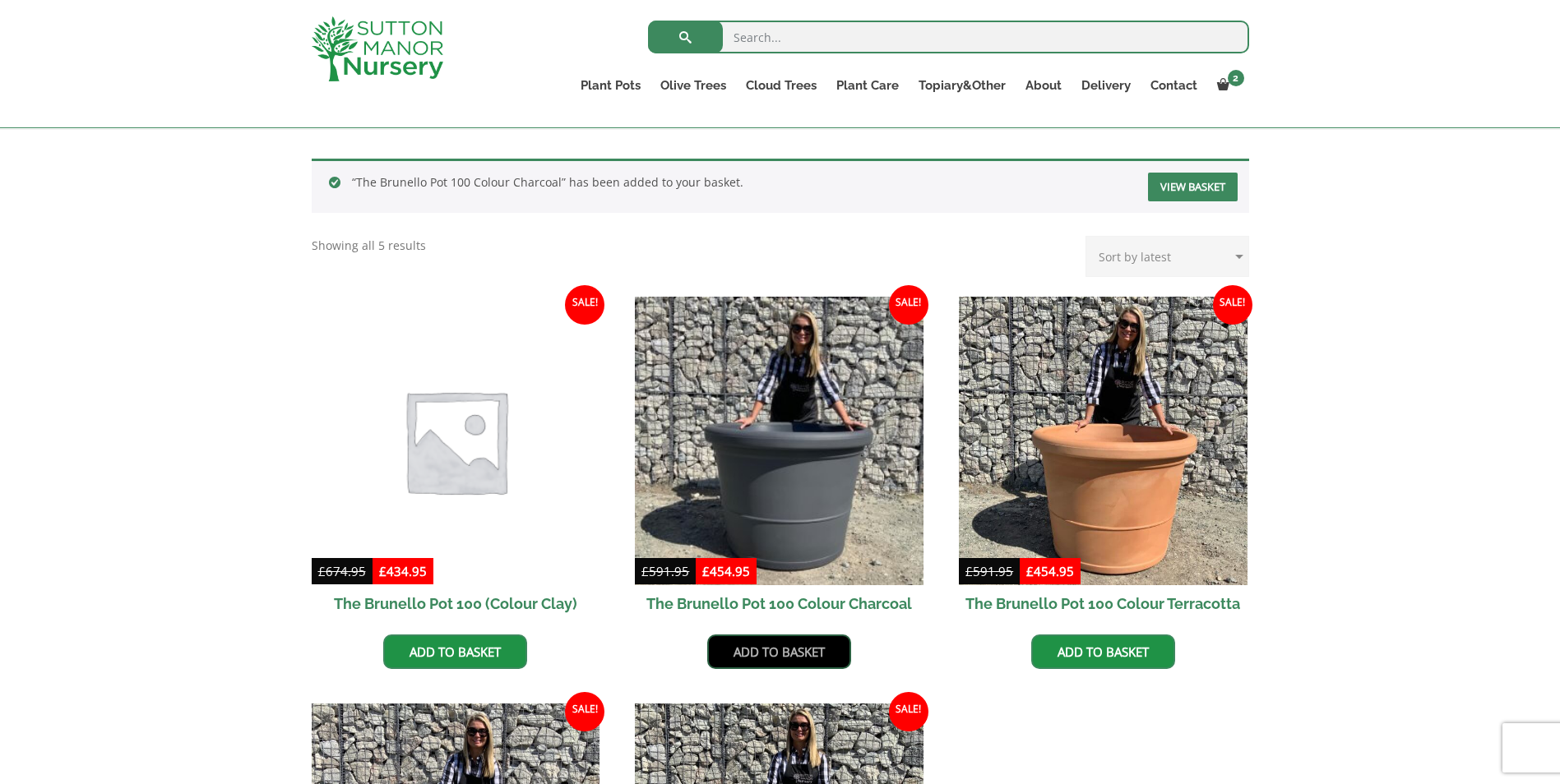
click at [784, 647] on link "Add to basket" at bounding box center [779, 652] width 144 height 34
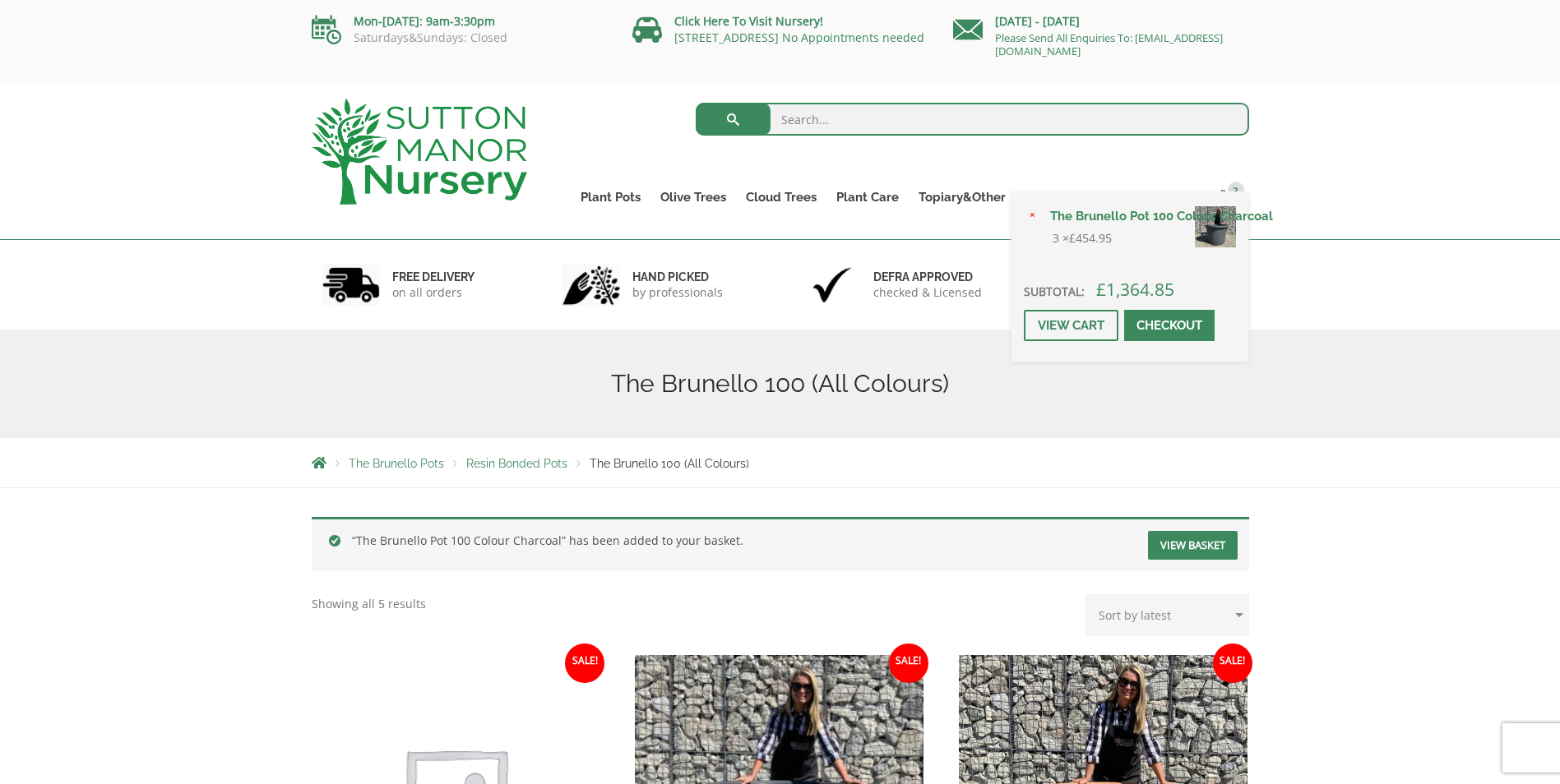
click at [1232, 197] on div "× The Brunello Pot 100 Colour Charcoal 3 × £ 454.95 Subtotal: £ 1,364.85 View c…" at bounding box center [1129, 276] width 236 height 170
click at [1233, 191] on div "× The Brunello Pot 100 Colour Charcoal 3 × £ 454.95 Subtotal: £ 1,364.85 View c…" at bounding box center [1129, 276] width 236 height 170
click at [1198, 325] on link "Checkout" at bounding box center [1169, 325] width 91 height 31
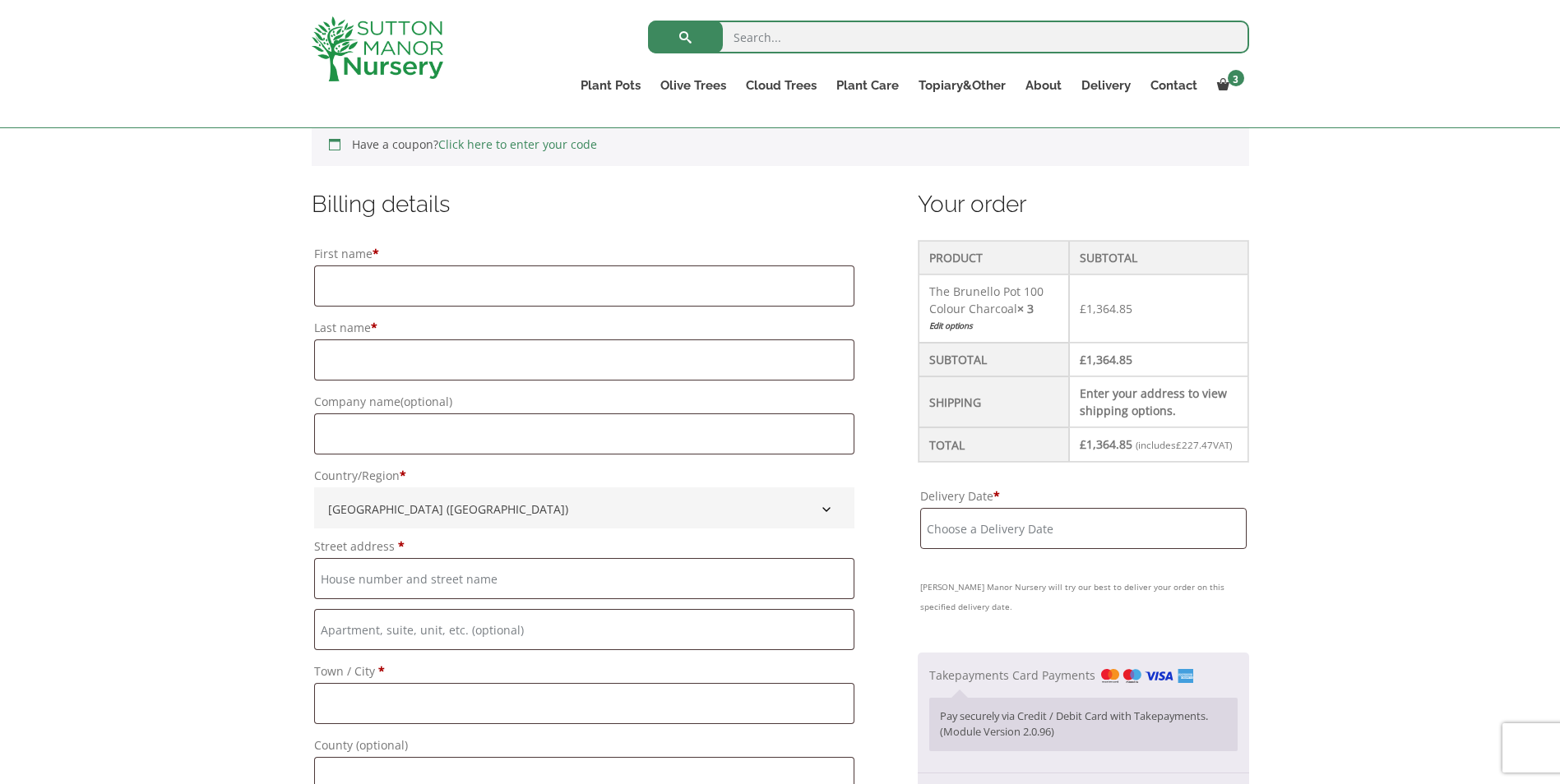
scroll to position [411, 0]
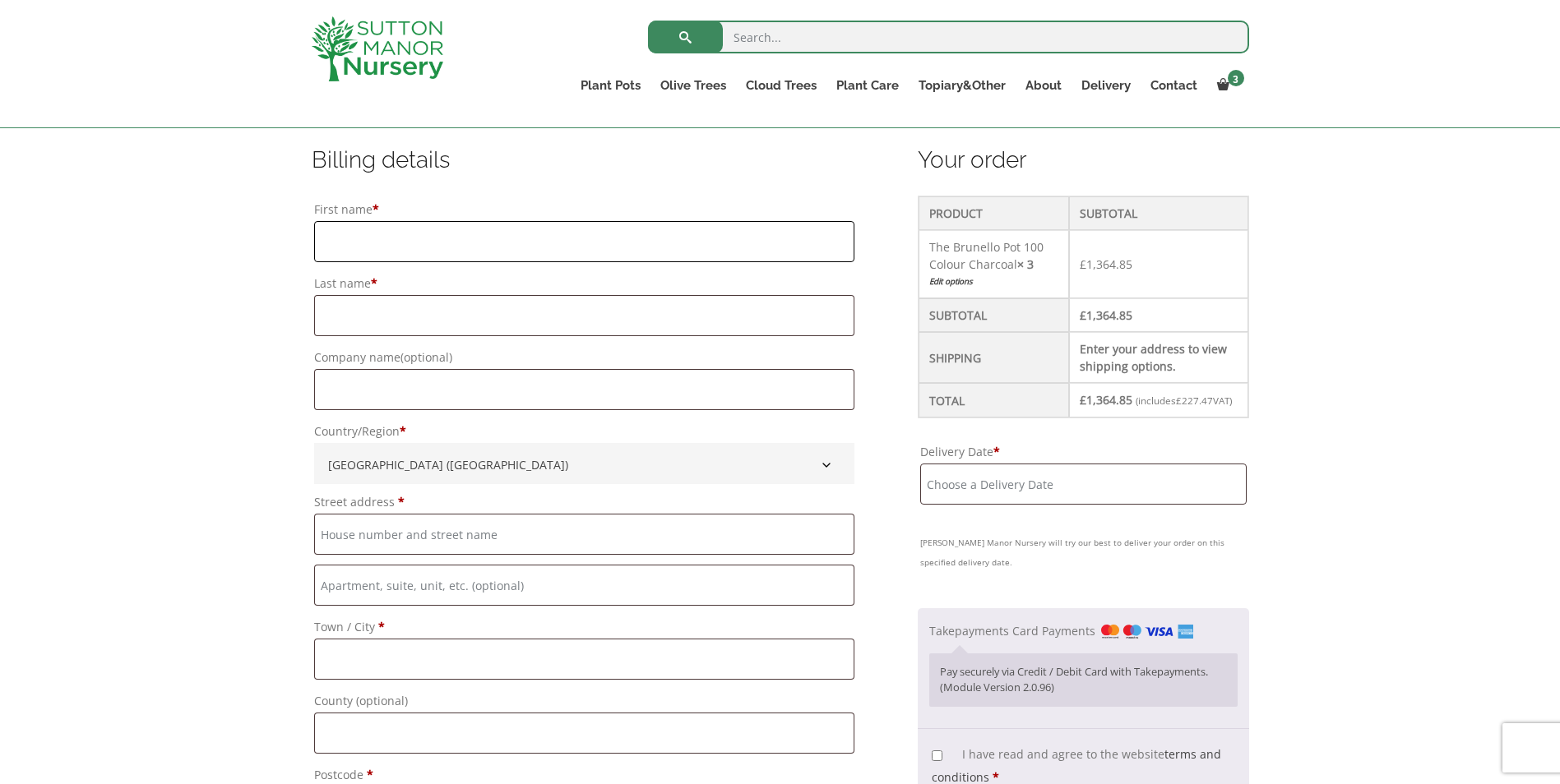
click at [419, 253] on input "First name *" at bounding box center [584, 242] width 540 height 41
type input "[PERSON_NAME]"
type input "Target Dental Ltd"
type input "Apex House"
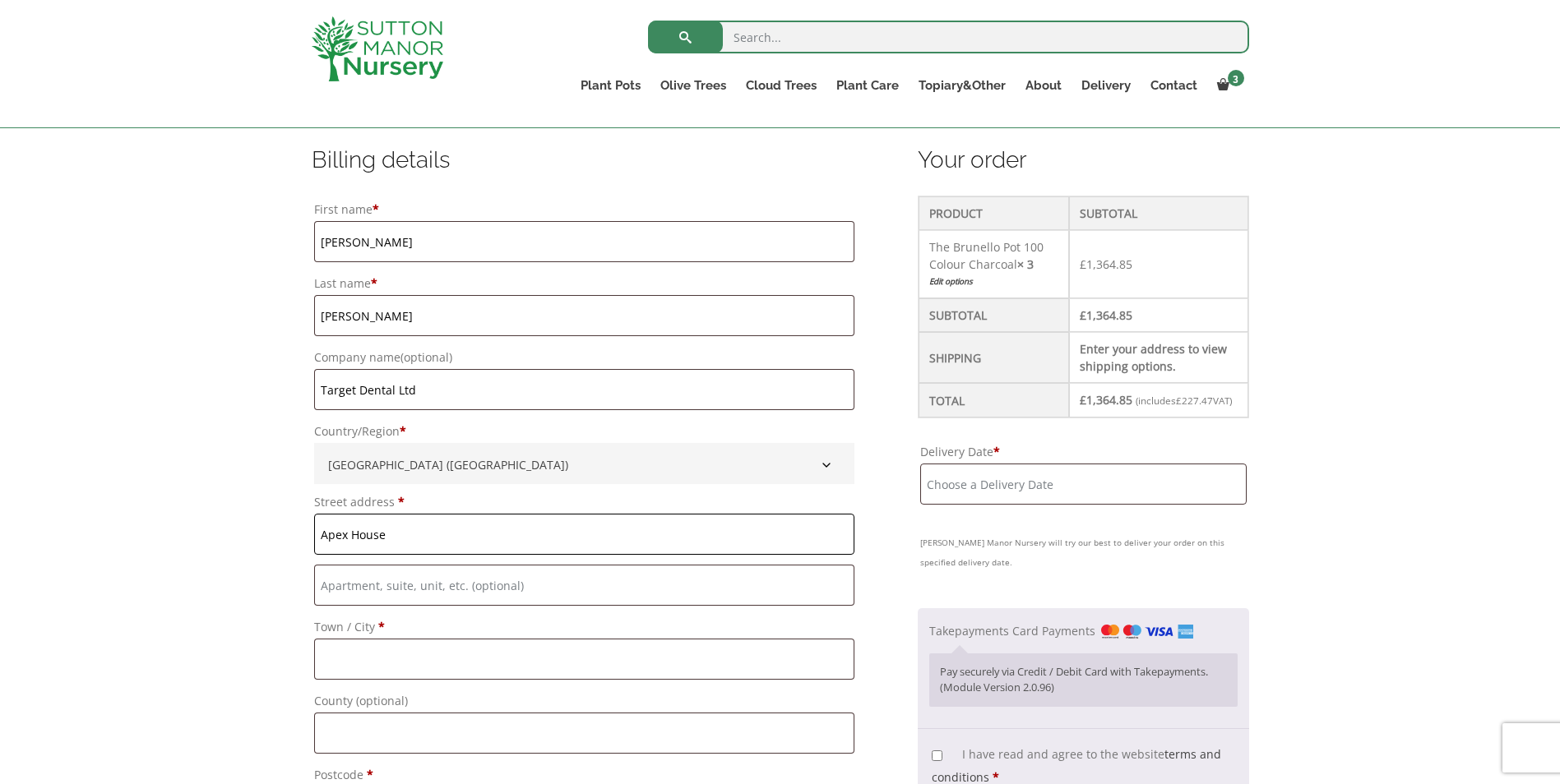
type input "Otley"
type input "[GEOGRAPHIC_DATA]"
type input "LS21 1HD"
type input "[PHONE_NUMBER]"
type input "[EMAIL_ADDRESS][DOMAIN_NAME]"
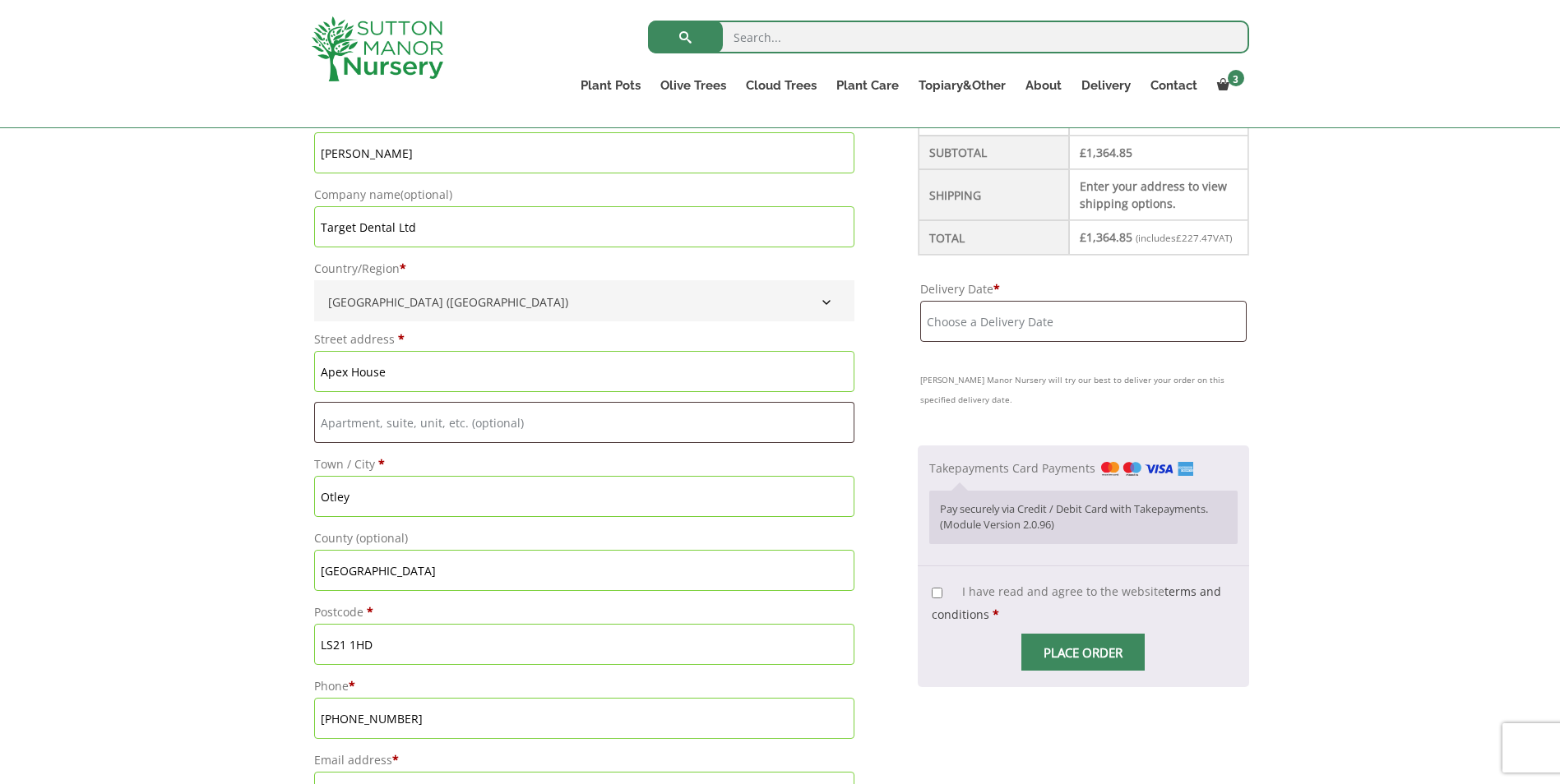
scroll to position [575, 0]
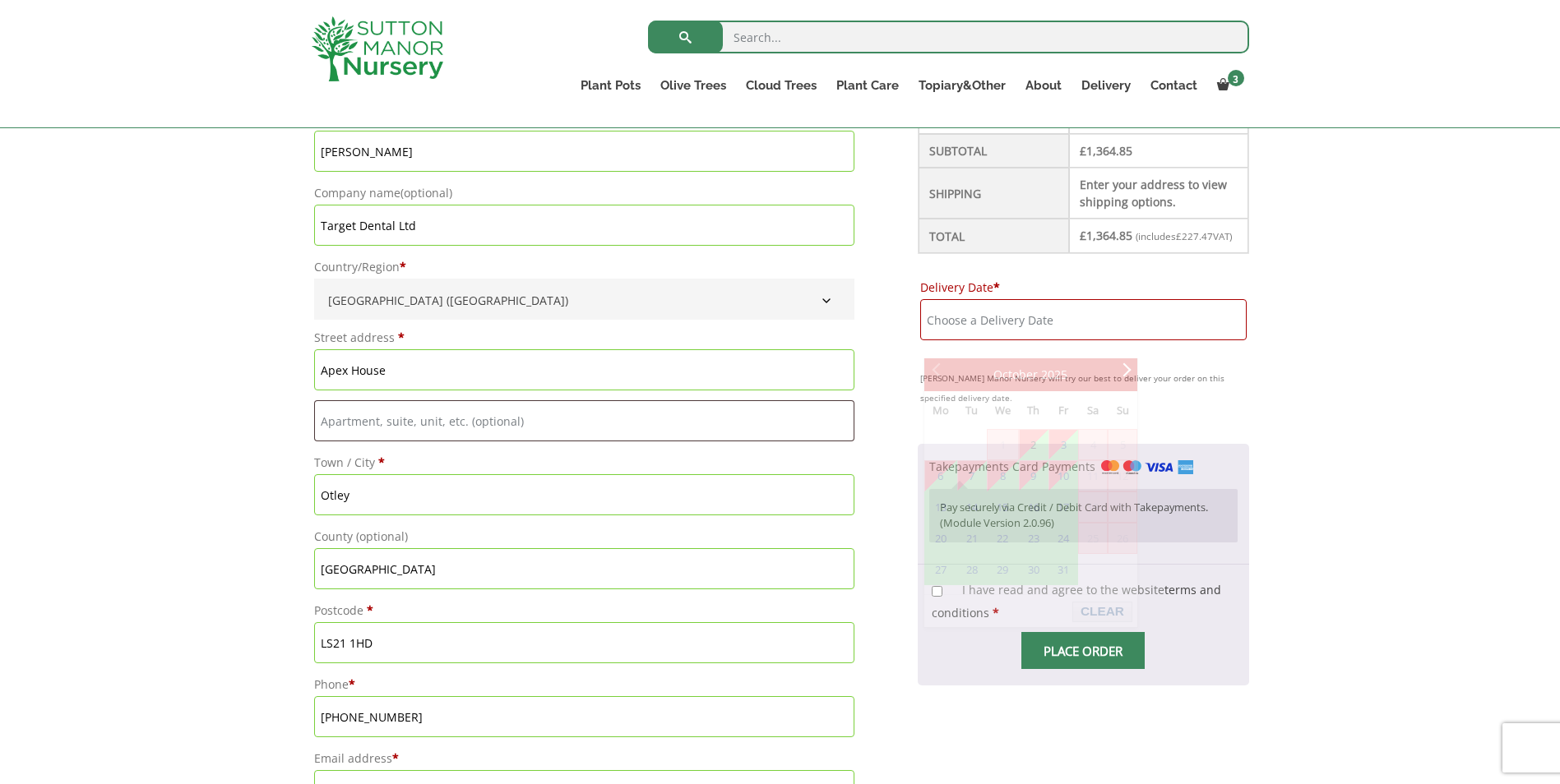
click at [1092, 335] on input "Delivery Date *" at bounding box center [1084, 319] width 326 height 41
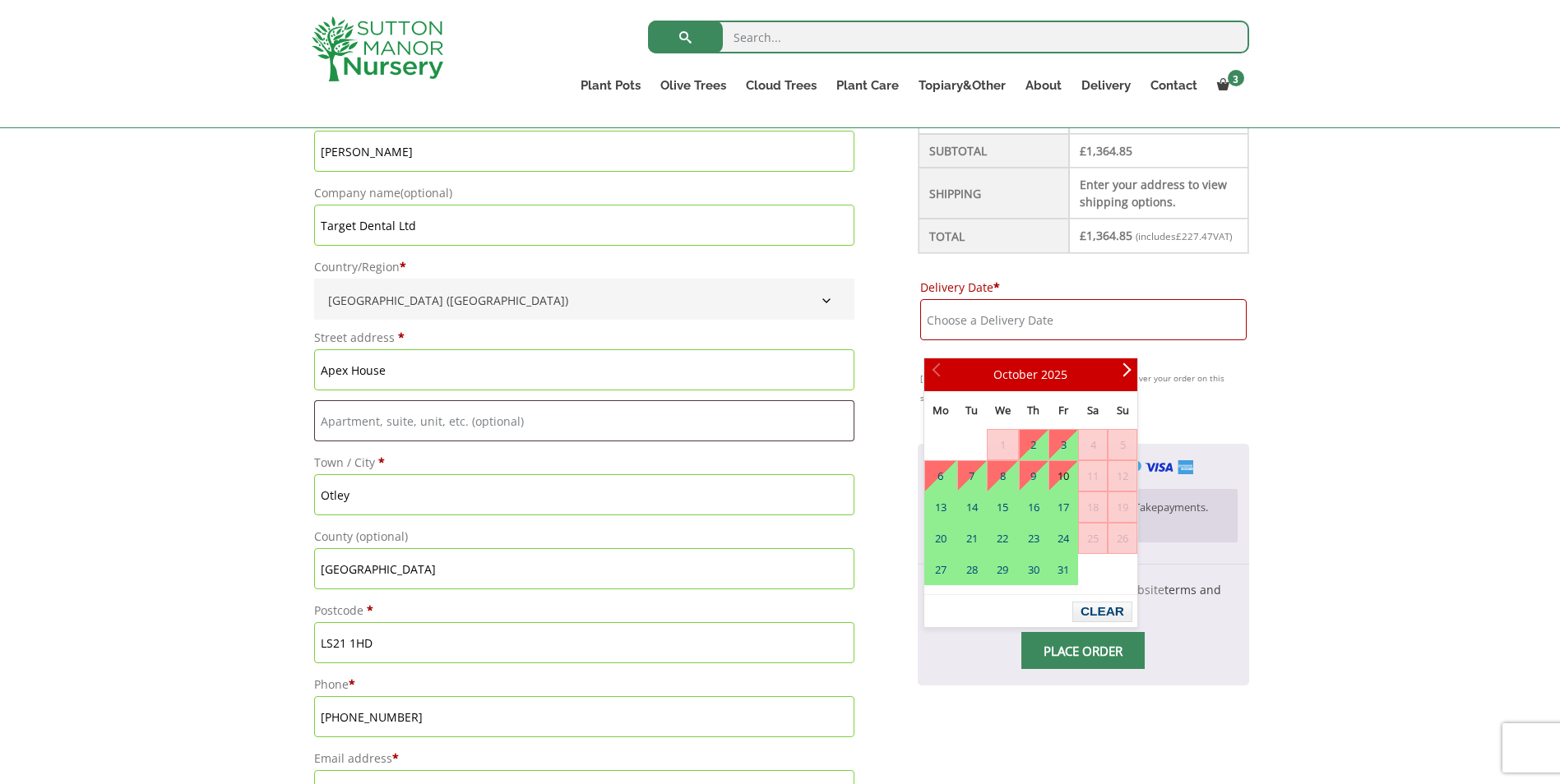
click at [1065, 489] on link "10" at bounding box center [1063, 476] width 28 height 30
type input "[DATE]"
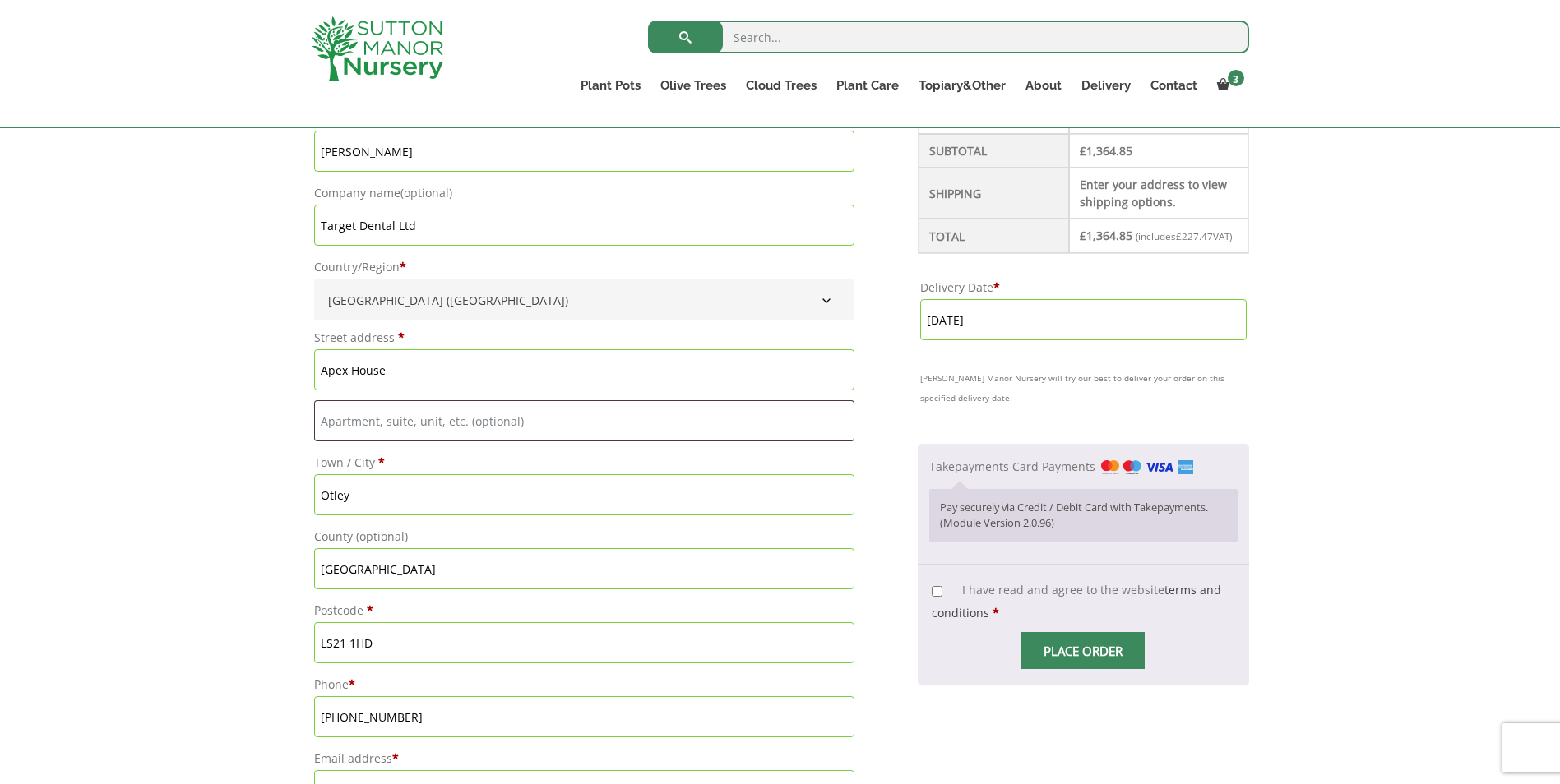
click at [1068, 328] on input "[DATE]" at bounding box center [1084, 319] width 326 height 41
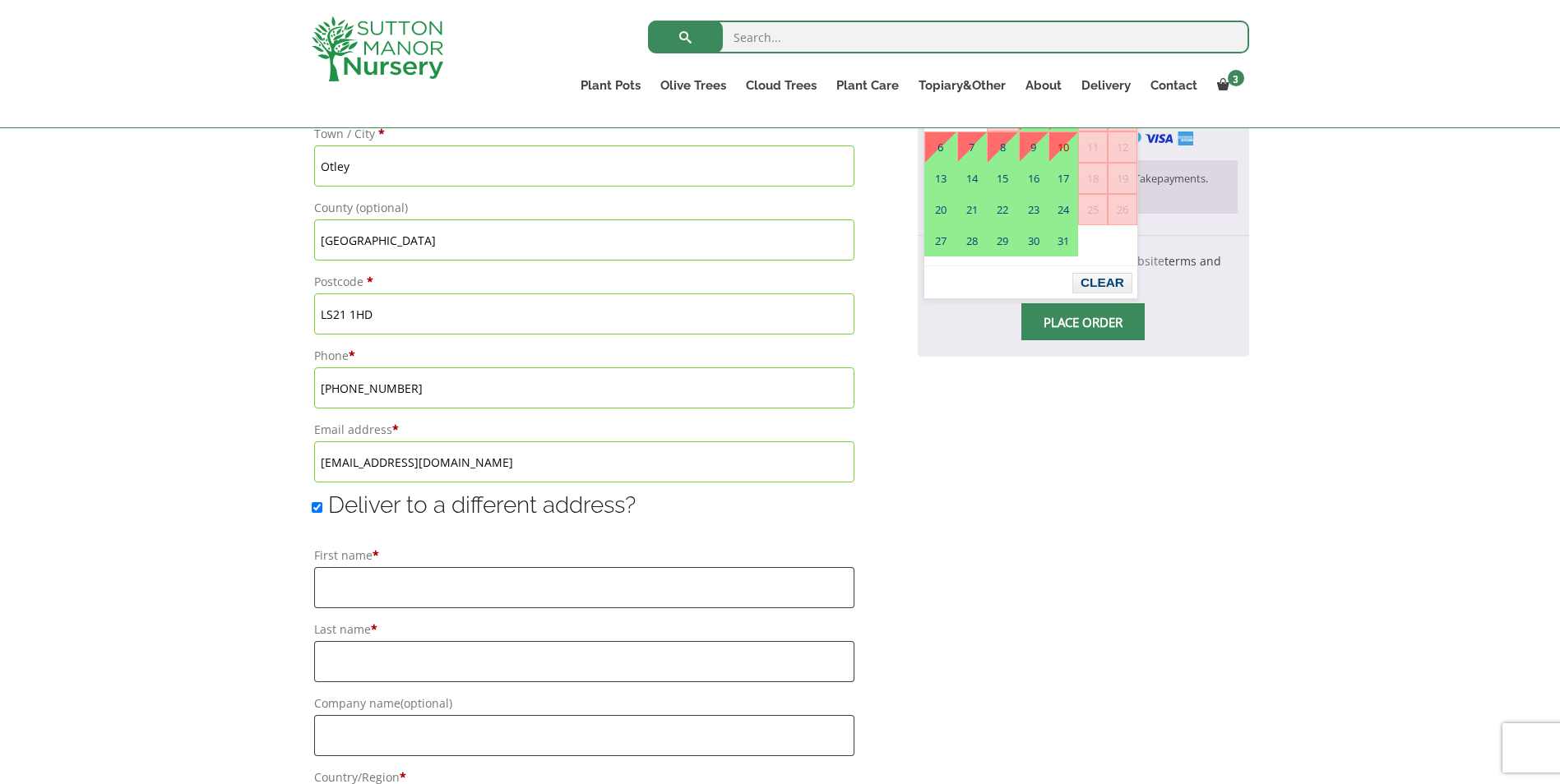
scroll to position [1151, 0]
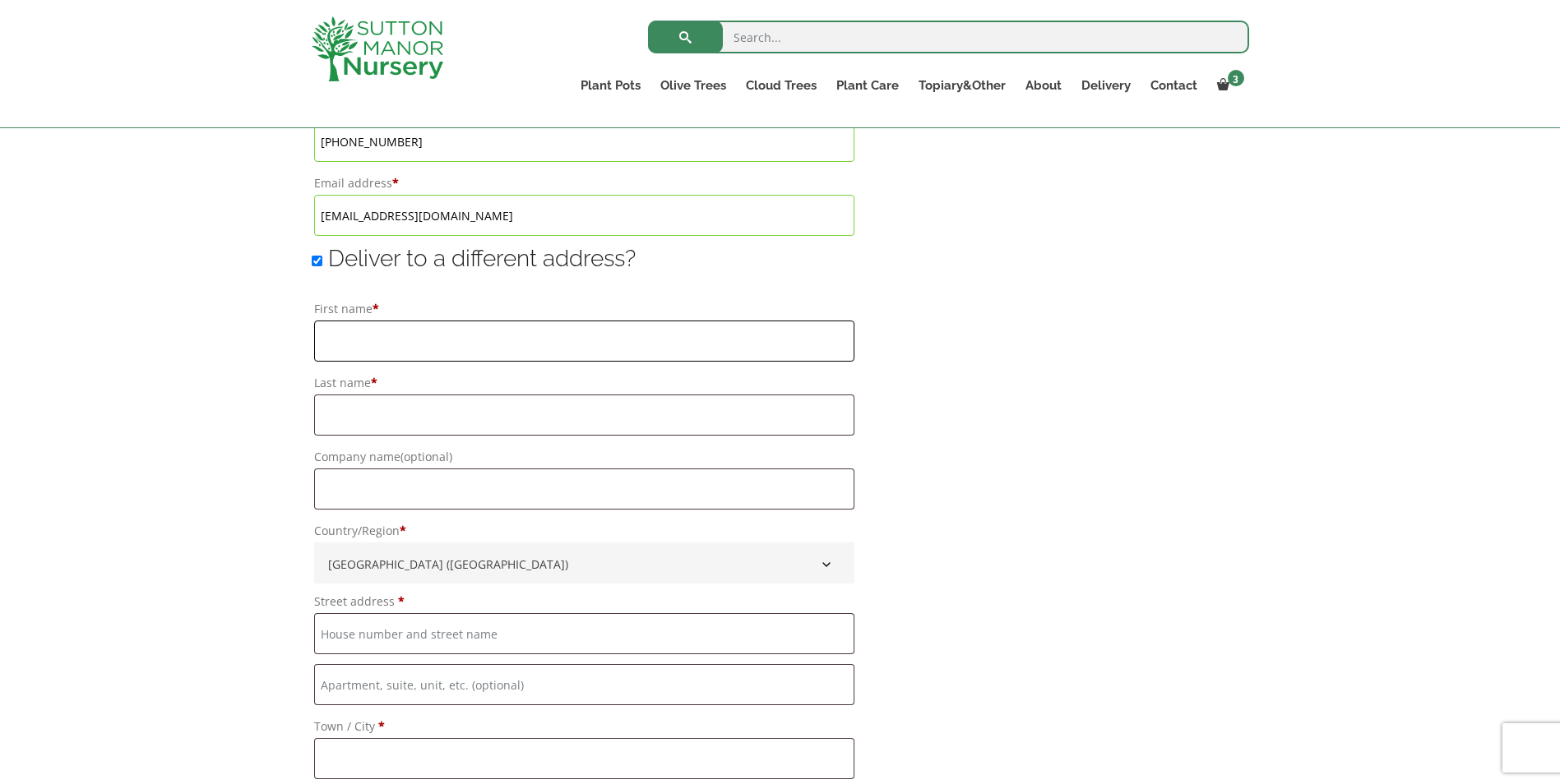
click at [396, 340] on input "First name *" at bounding box center [584, 341] width 540 height 41
type input "[PERSON_NAME]"
type input "3 The Malt"
type input "[GEOGRAPHIC_DATA]"
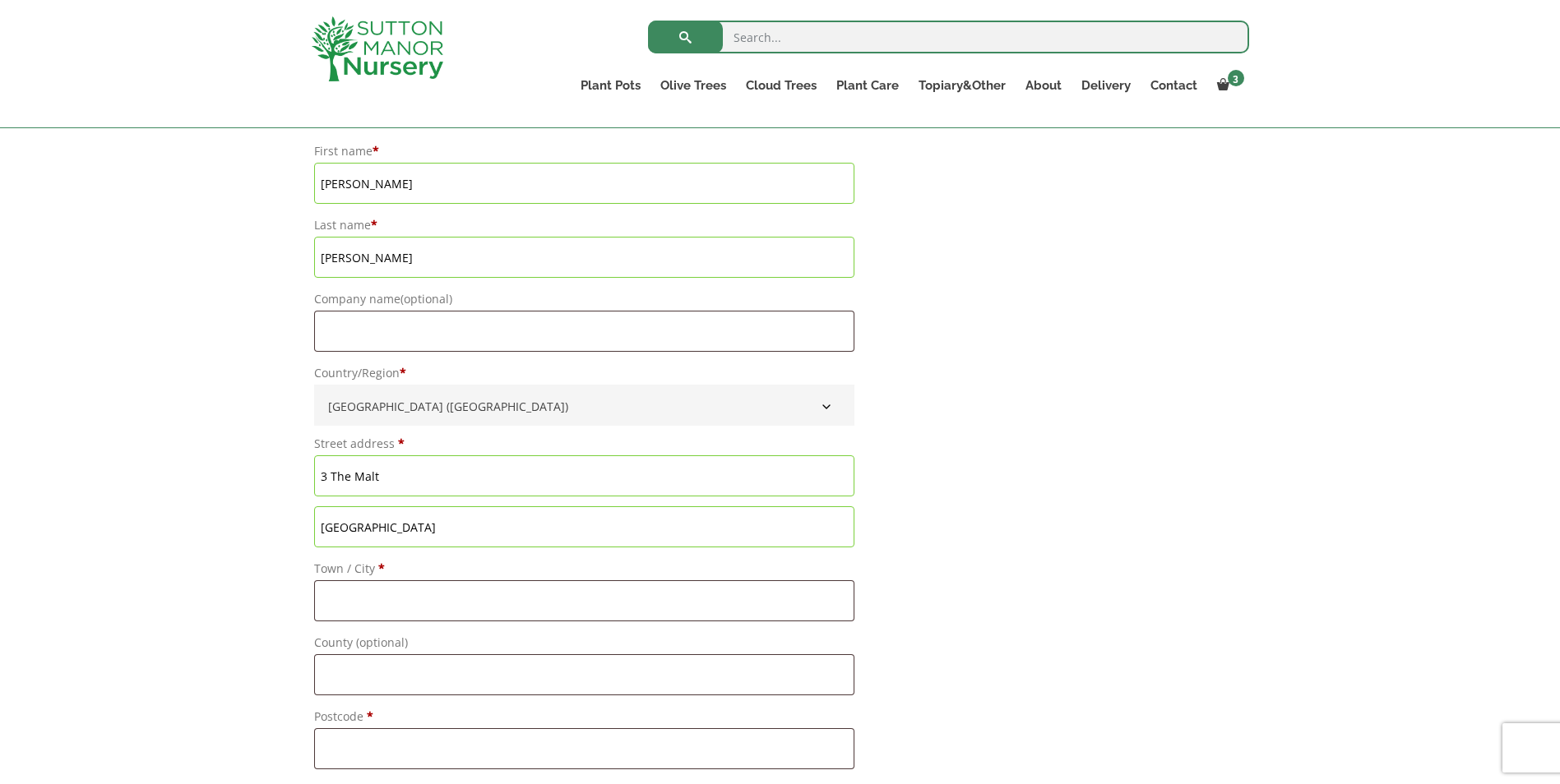
scroll to position [1398, 0]
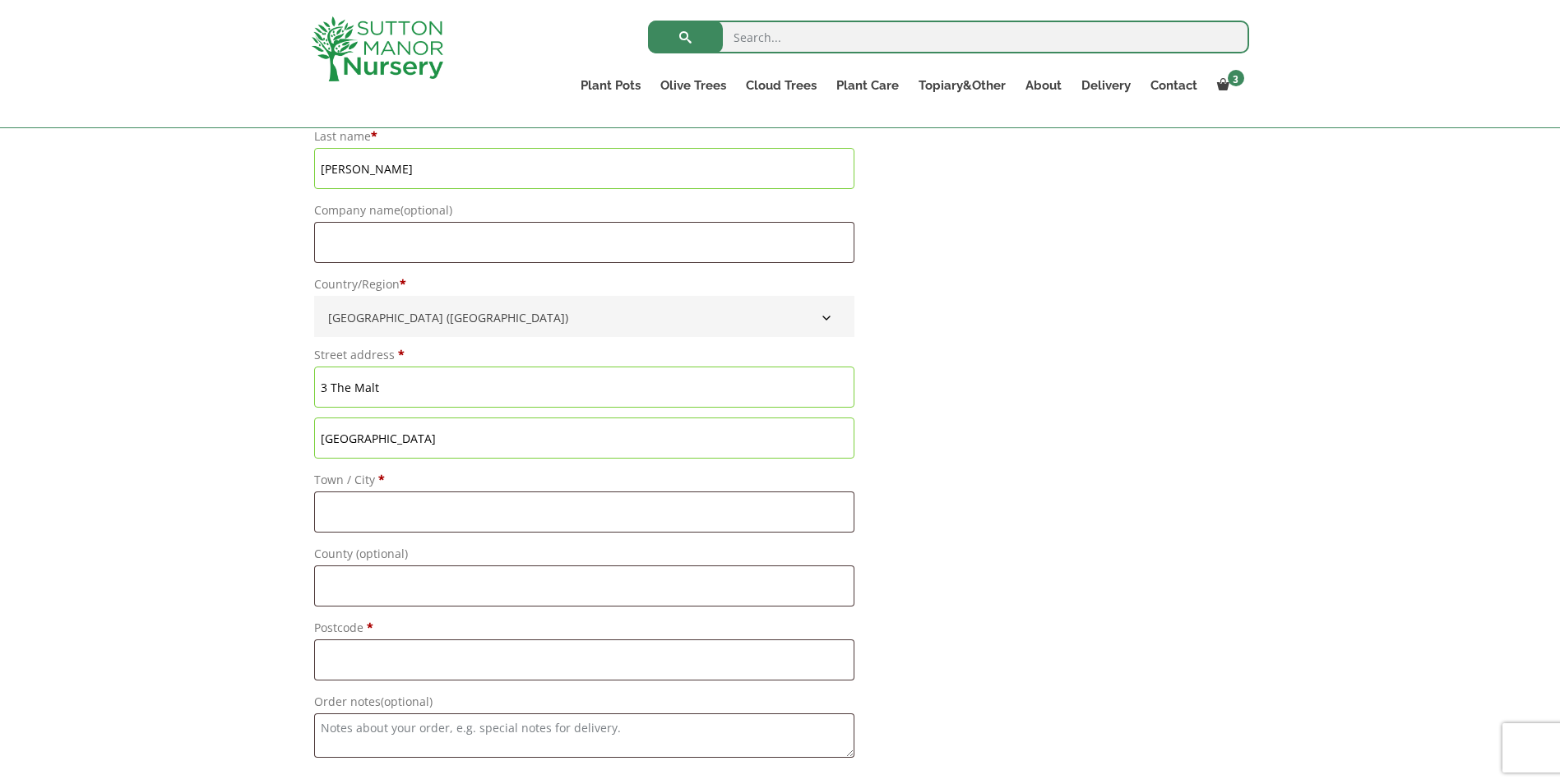
click at [462, 394] on input "3 The Malt" at bounding box center [584, 387] width 540 height 41
drag, startPoint x: 462, startPoint y: 394, endPoint x: 297, endPoint y: 383, distance: 165.4
type input "[GEOGRAPHIC_DATA]"
click at [415, 502] on input "Town / City *" at bounding box center [584, 511] width 540 height 41
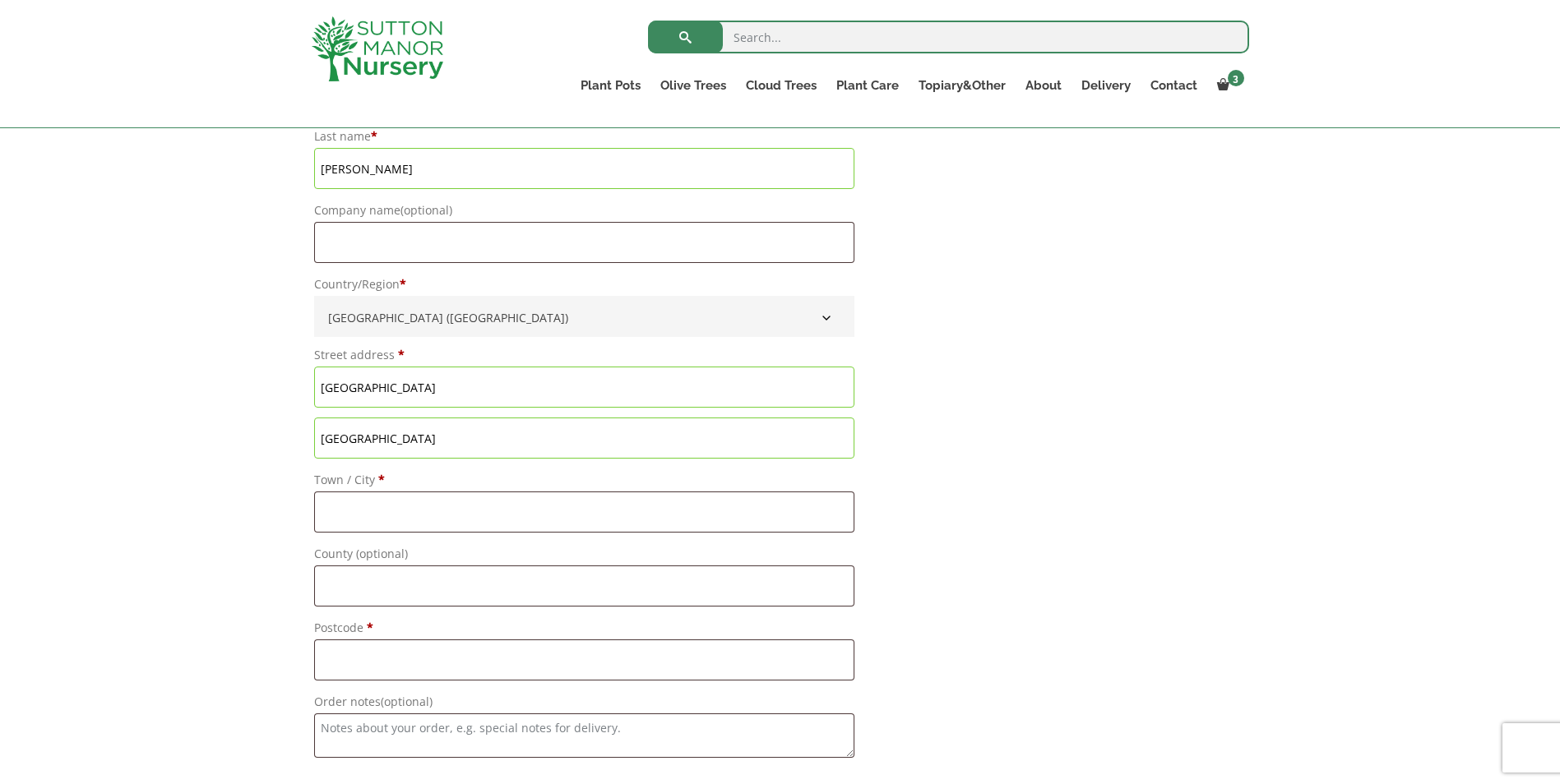
click at [394, 442] on input "[GEOGRAPHIC_DATA]" at bounding box center [584, 437] width 540 height 41
drag, startPoint x: 430, startPoint y: 445, endPoint x: 290, endPoint y: 434, distance: 140.4
type input "64 [GEOGRAPHIC_DATA]"
click at [359, 526] on input "Town / City *" at bounding box center [584, 511] width 540 height 41
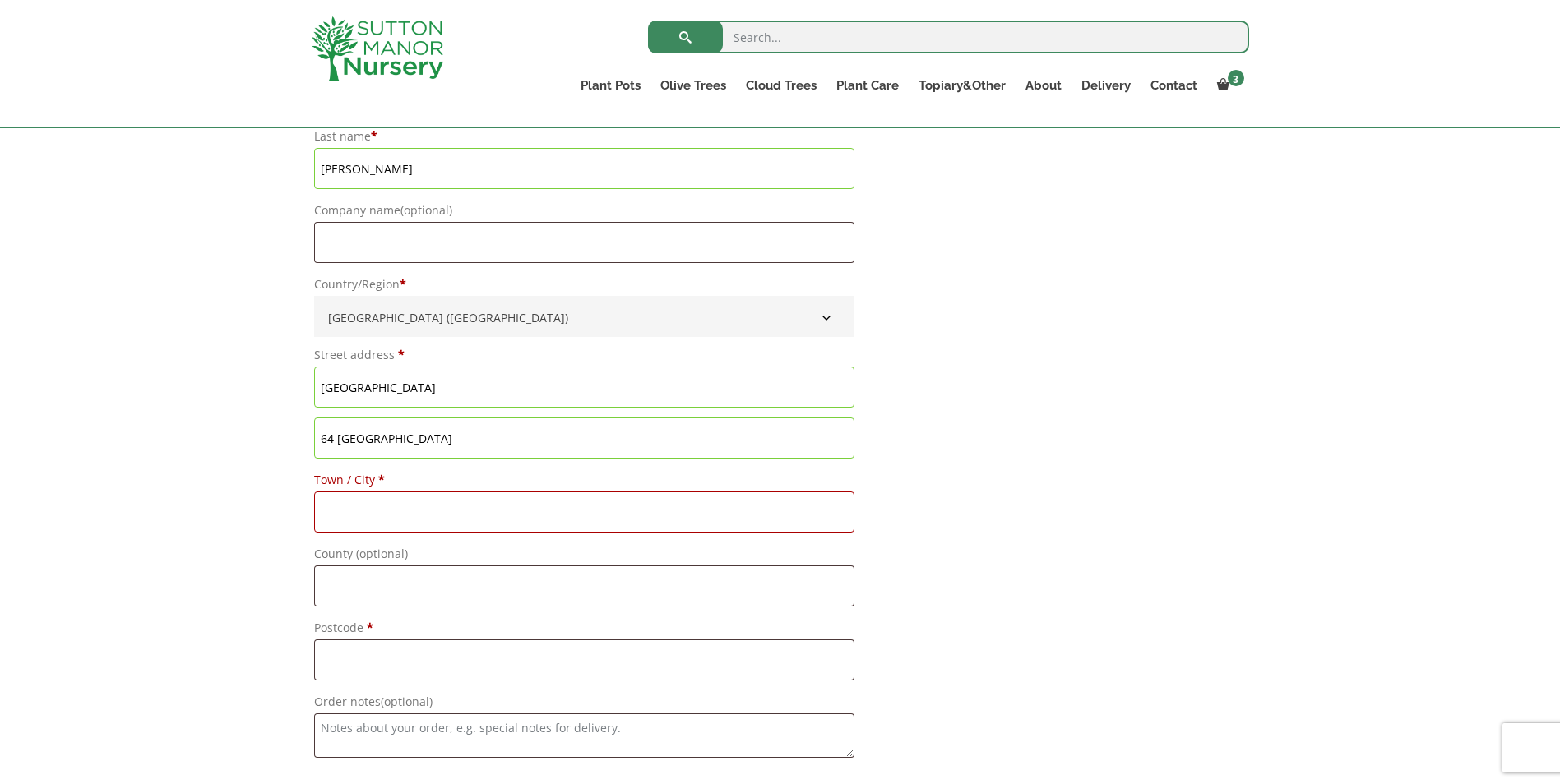
type input "Ilkley"
type input "n/a"
type input "[GEOGRAPHIC_DATA]"
type input "ls29 7dn"
type input "[DATE]"
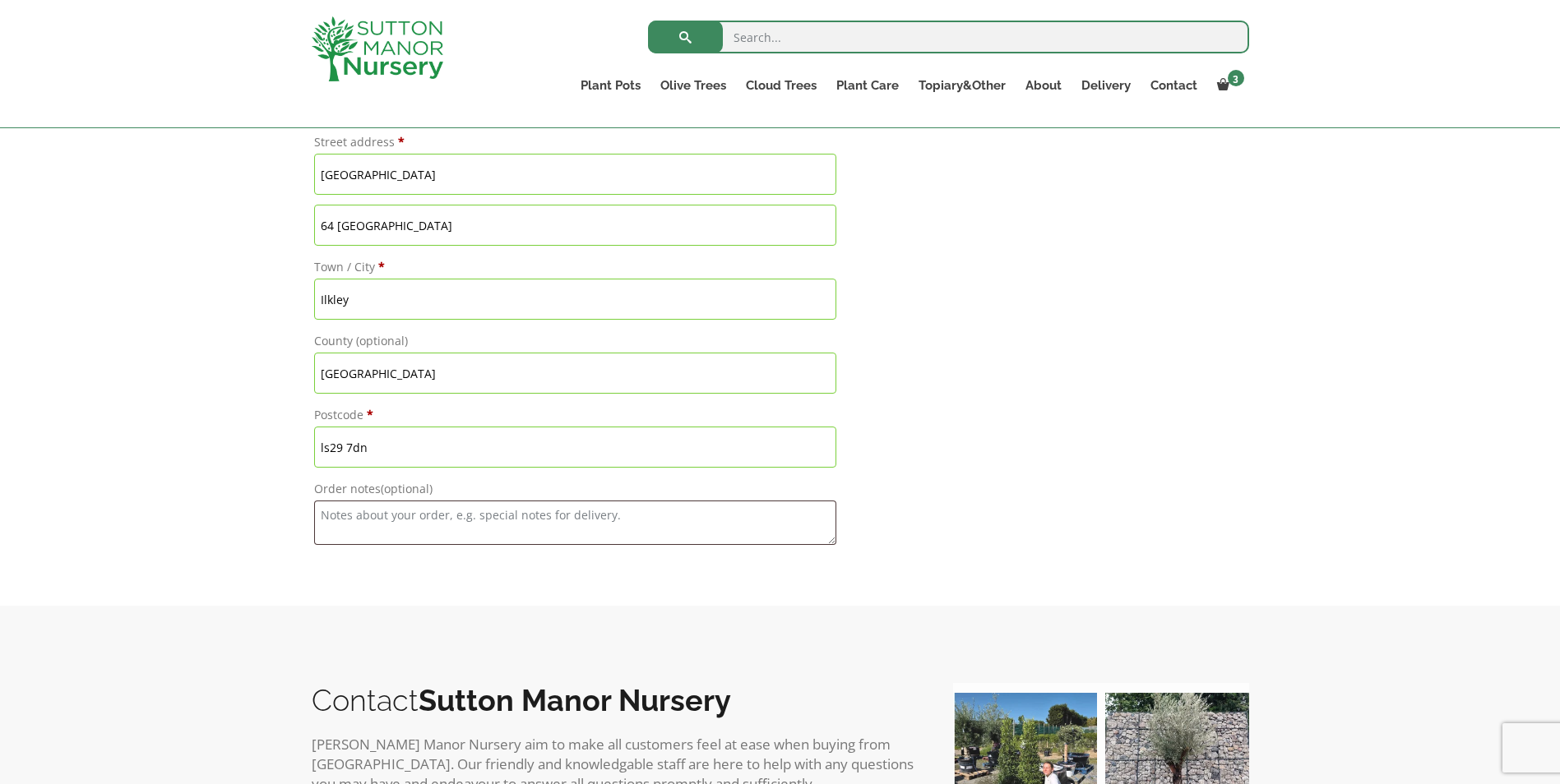
scroll to position [1644, 0]
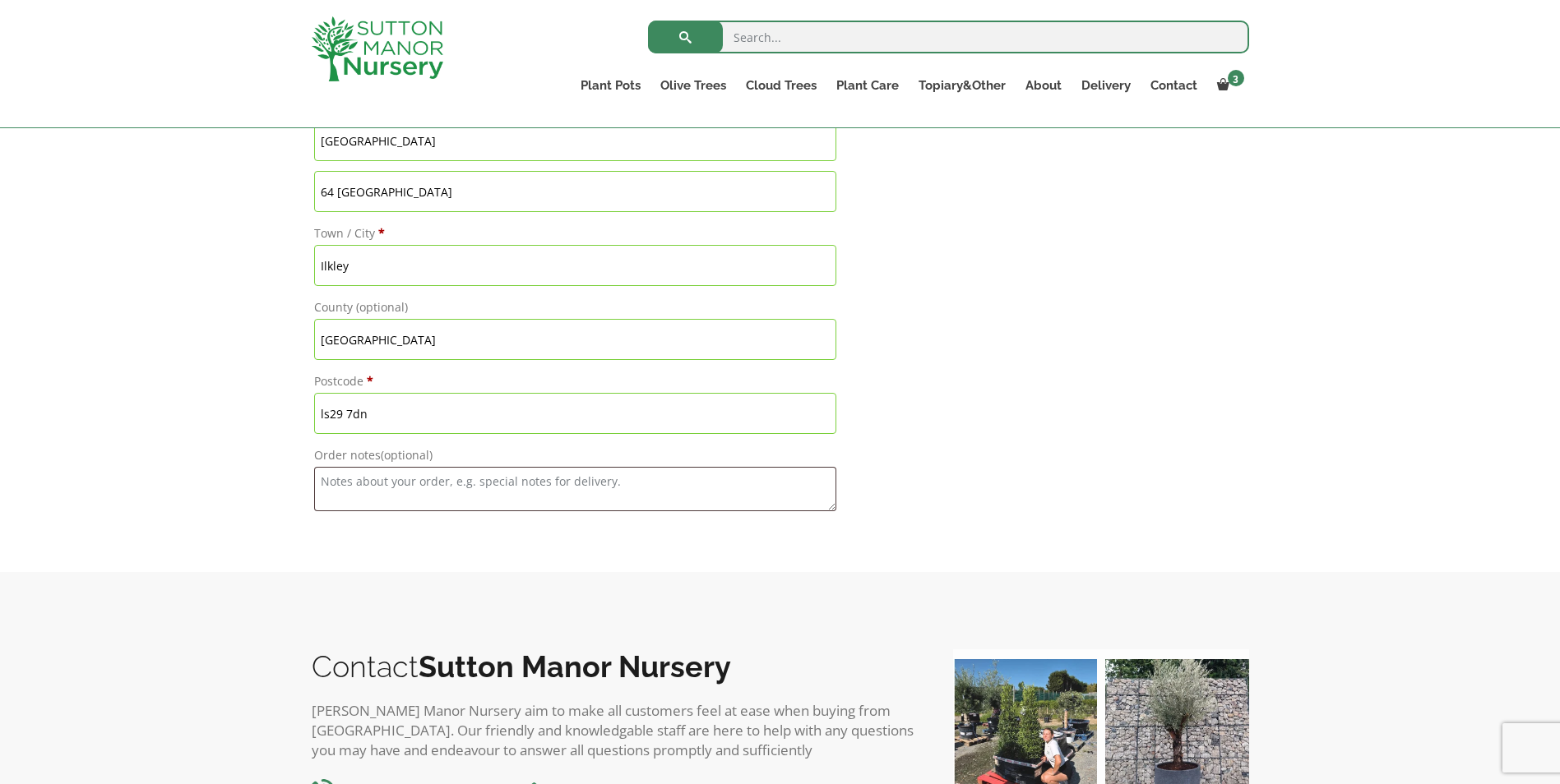
click at [374, 417] on input "ls29 7dn" at bounding box center [575, 414] width 522 height 41
drag, startPoint x: 349, startPoint y: 414, endPoint x: 425, endPoint y: 417, distance: 76.1
click at [417, 417] on input "ls29 7dn" at bounding box center [575, 414] width 522 height 41
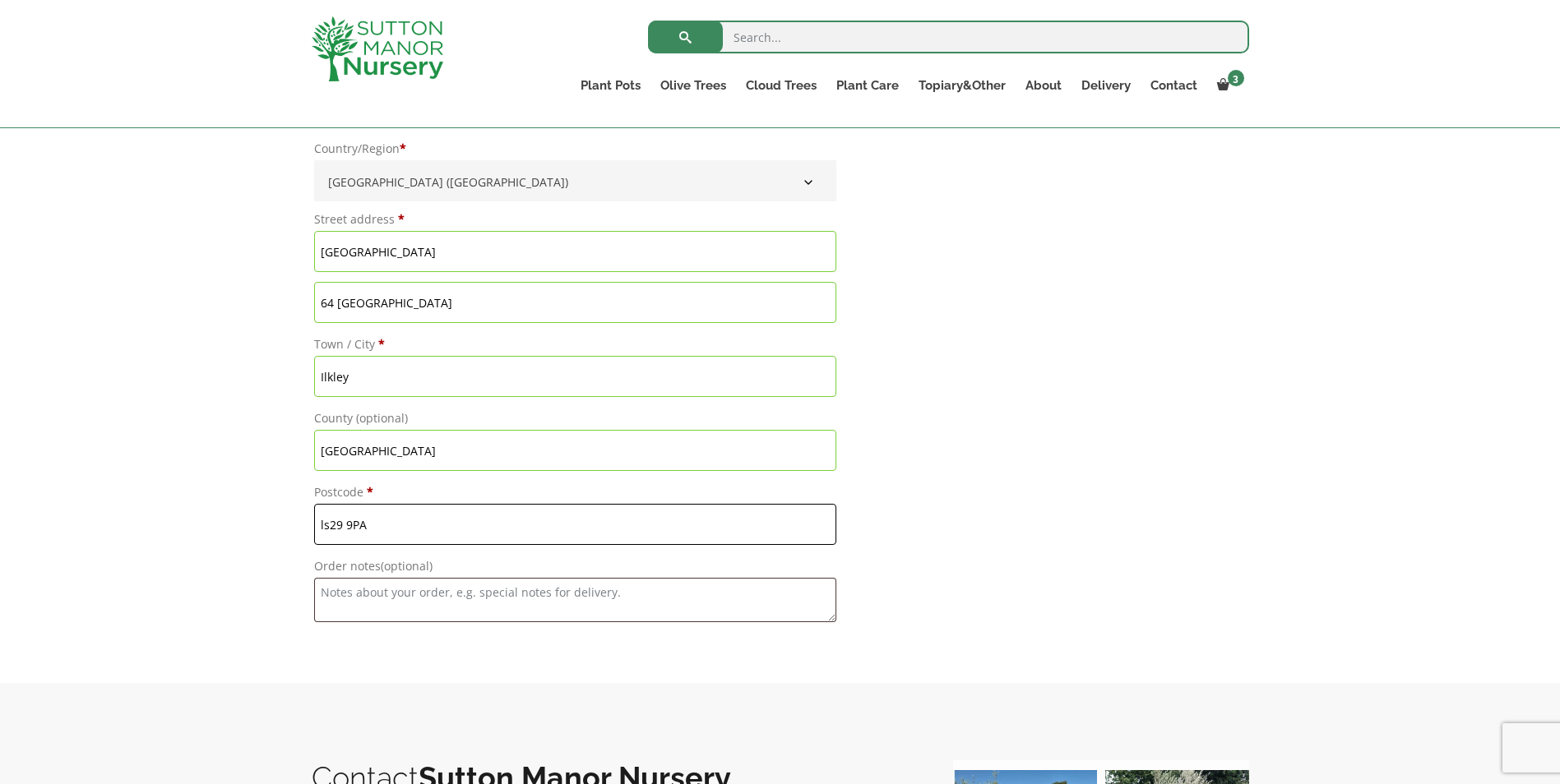
scroll to position [1562, 0]
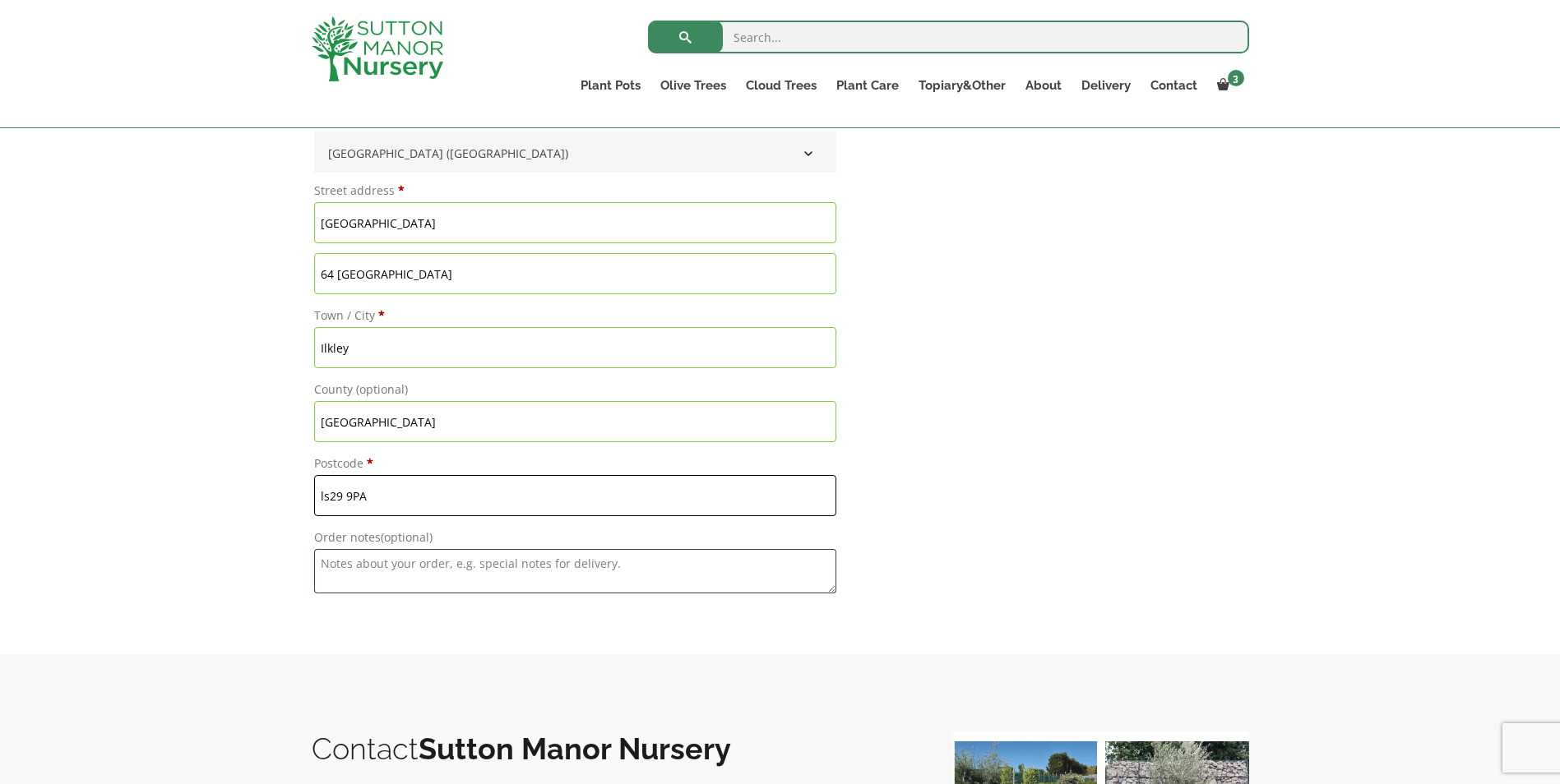
type input "ls29 9PA"
click at [472, 569] on textarea "Order notes (optional)" at bounding box center [575, 571] width 522 height 44
click at [514, 561] on textarea "please deliver behind the fence panle at the front of the building" at bounding box center [575, 571] width 522 height 44
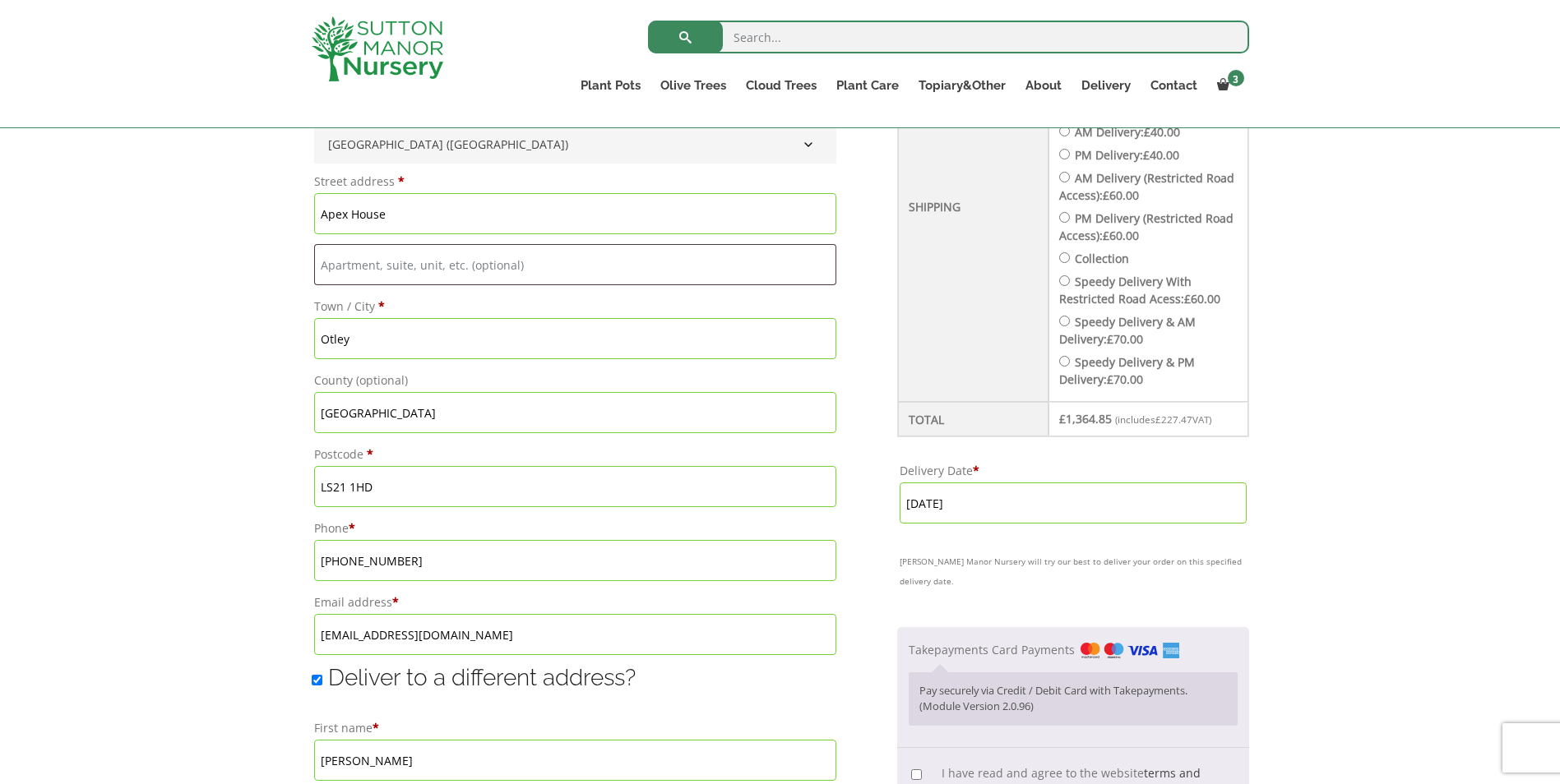
scroll to position [740, 0]
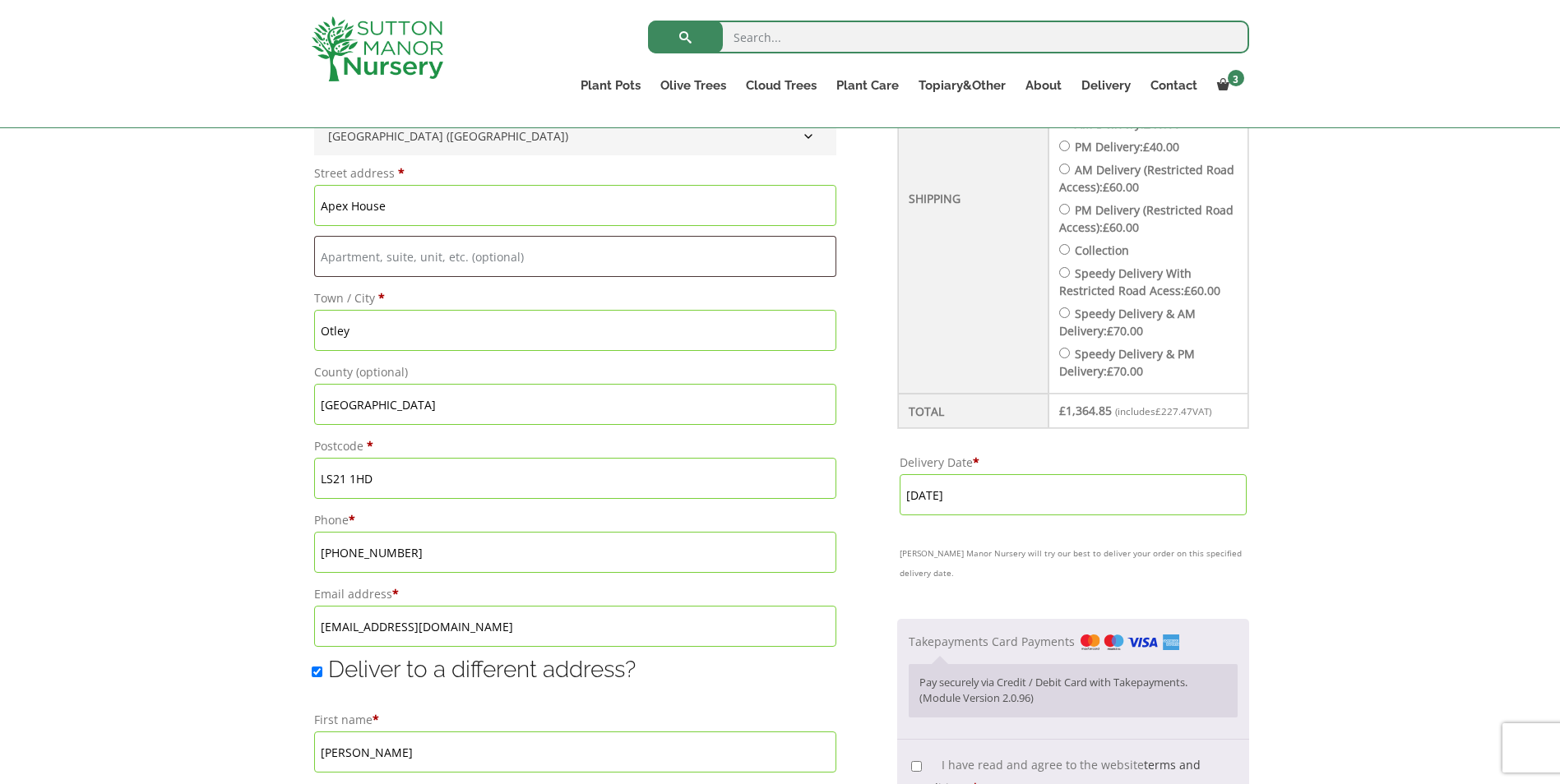
type textarea "please deliver behind the fence panels at the front of the building"
